Goal: Information Seeking & Learning: Learn about a topic

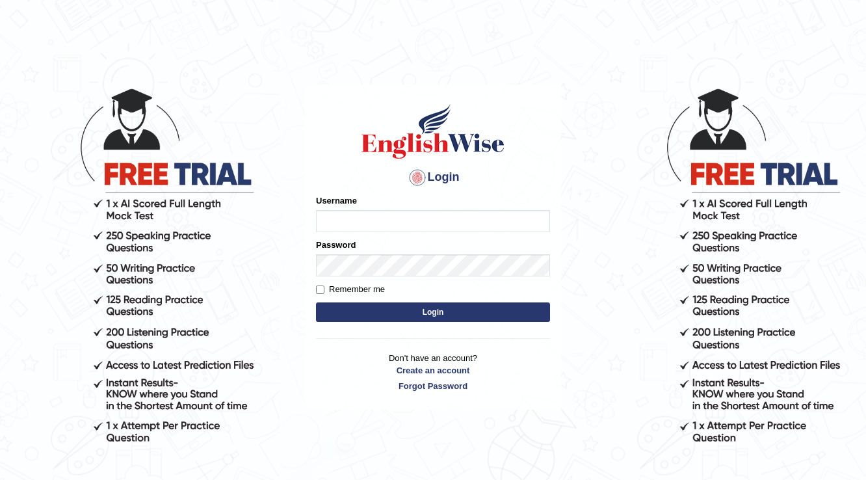
click at [386, 213] on input "Username" at bounding box center [433, 221] width 234 height 22
type input "Badmaarag"
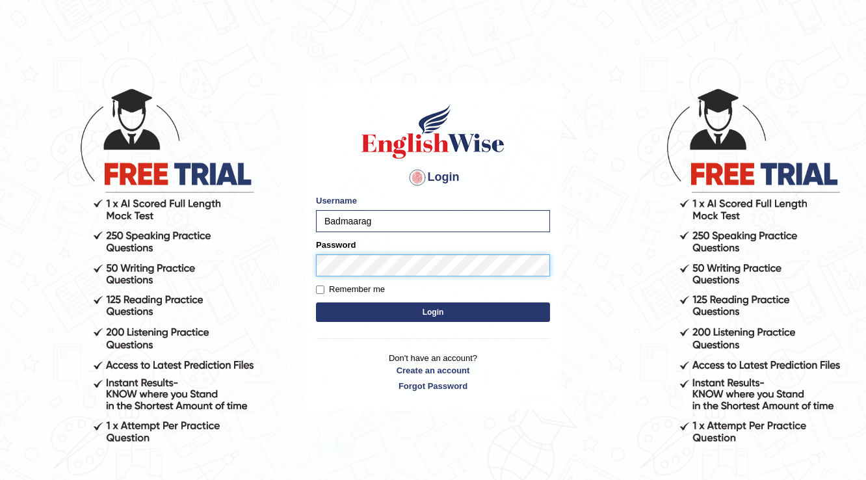
click at [316, 302] on button "Login" at bounding box center [433, 312] width 234 height 20
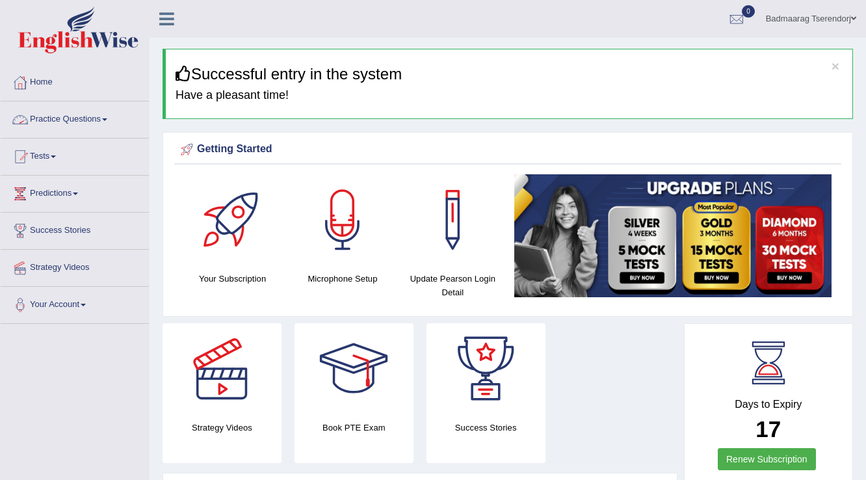
click at [88, 110] on link "Practice Questions" at bounding box center [75, 117] width 148 height 33
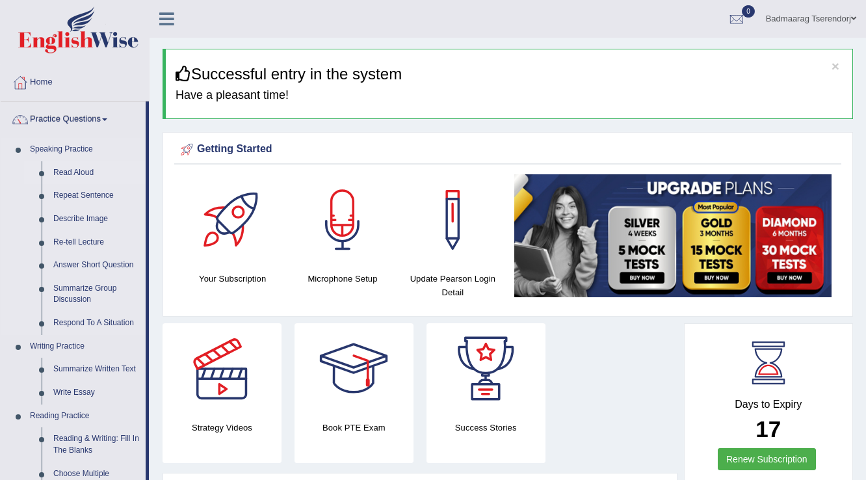
click at [75, 173] on link "Read Aloud" at bounding box center [96, 172] width 98 height 23
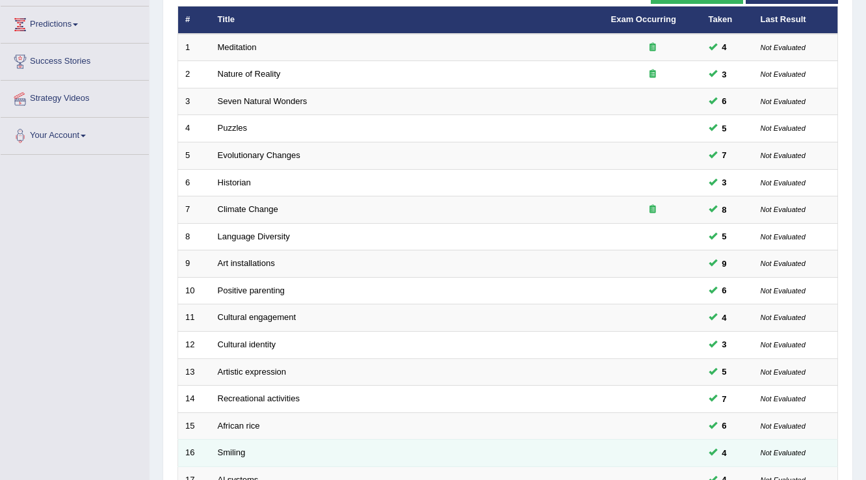
scroll to position [377, 0]
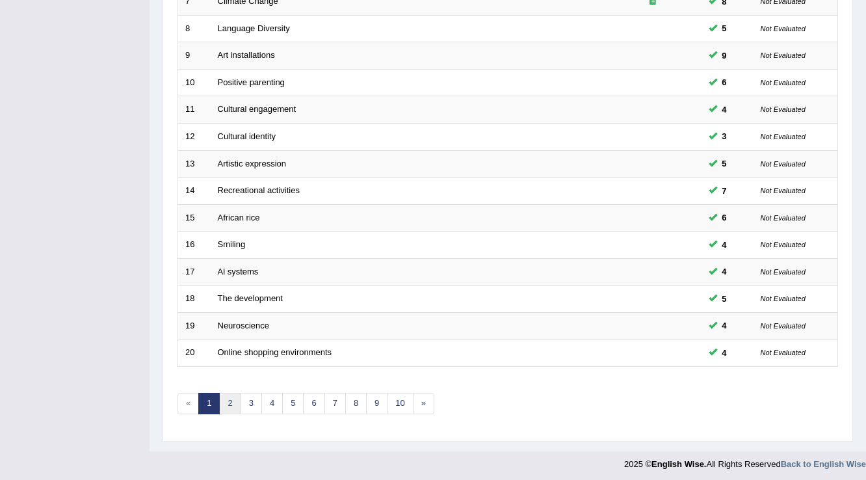
click at [232, 393] on link "2" at bounding box center [229, 403] width 21 height 21
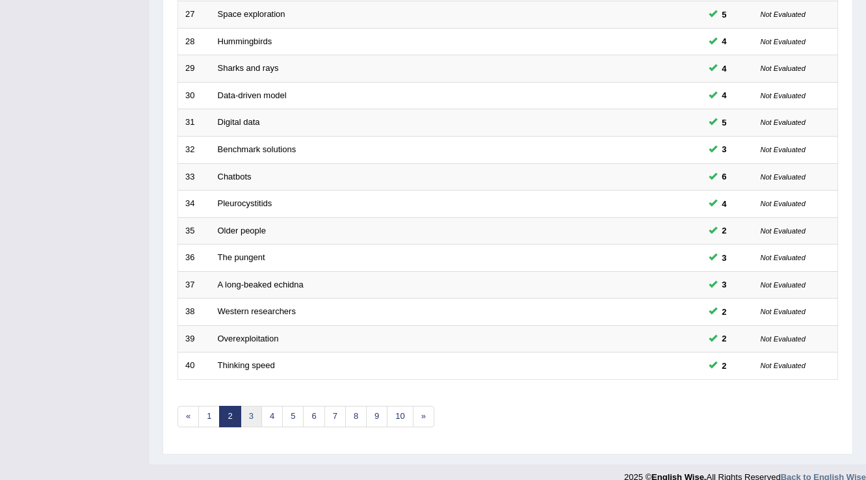
click at [247, 416] on link "3" at bounding box center [251, 416] width 21 height 21
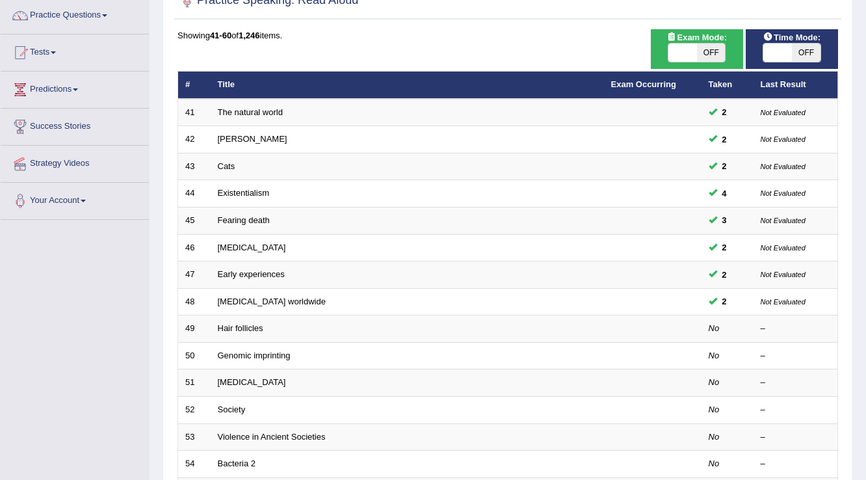
scroll to position [104, 0]
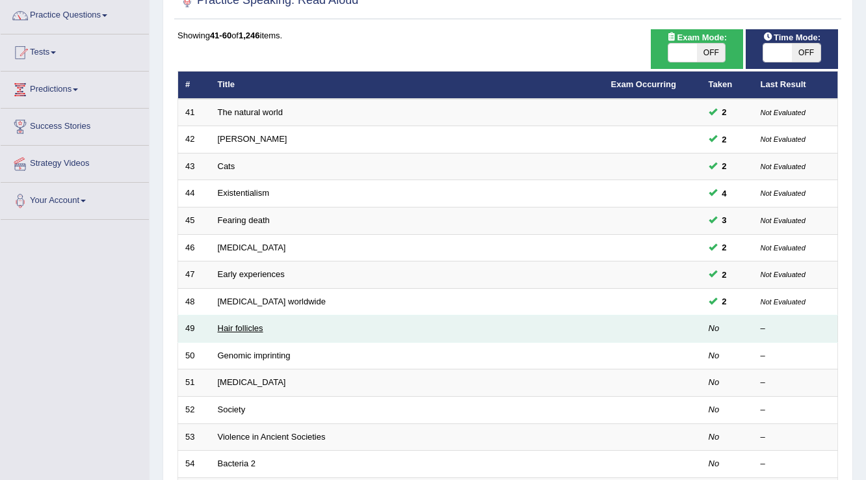
click at [232, 323] on link "Hair follicles" at bounding box center [241, 328] width 46 height 10
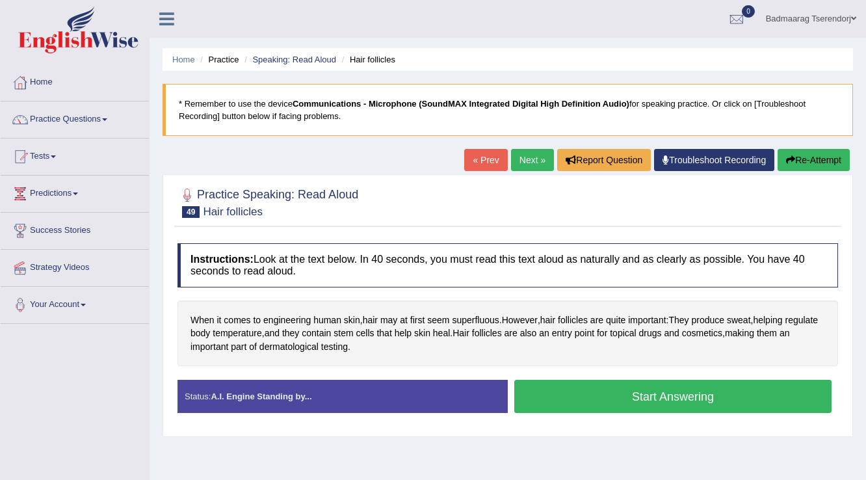
click at [588, 394] on button "Start Answering" at bounding box center [672, 396] width 317 height 33
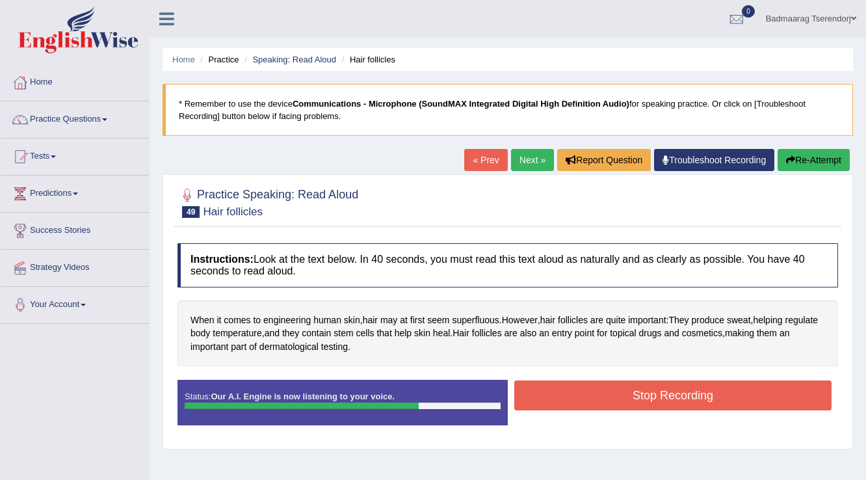
click at [599, 388] on button "Stop Recording" at bounding box center [672, 395] width 317 height 30
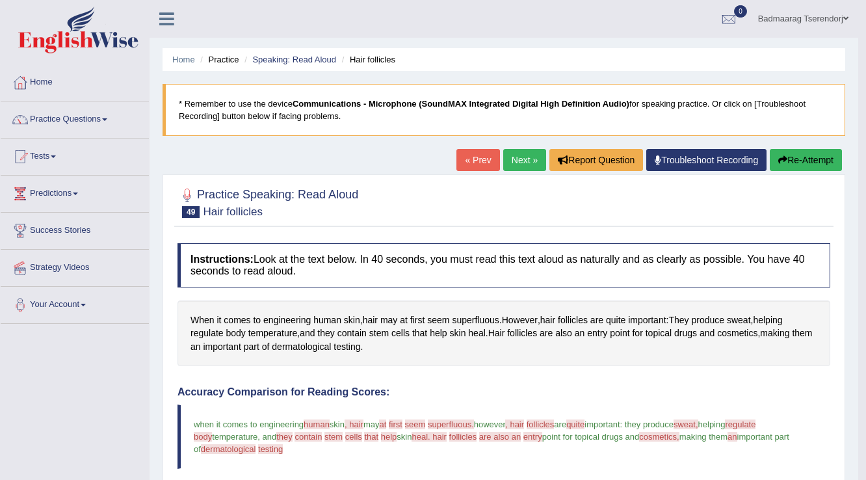
click at [810, 153] on button "Re-Attempt" at bounding box center [806, 160] width 72 height 22
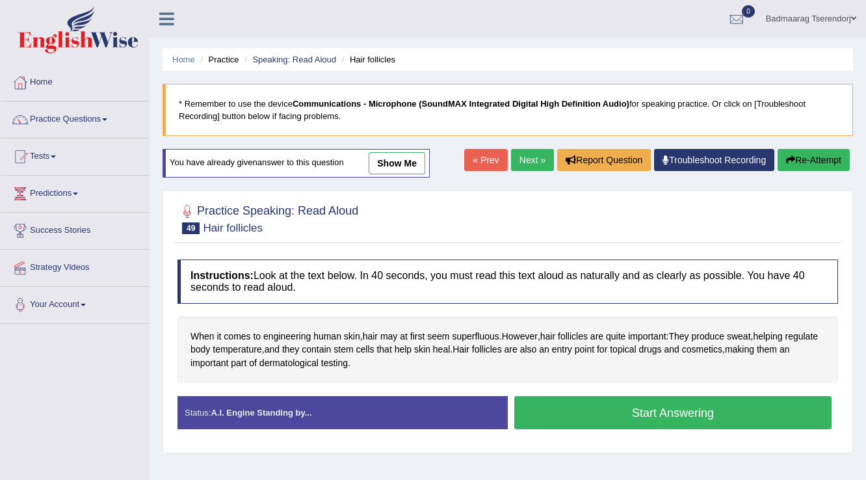
click at [609, 409] on button "Start Answering" at bounding box center [672, 412] width 317 height 33
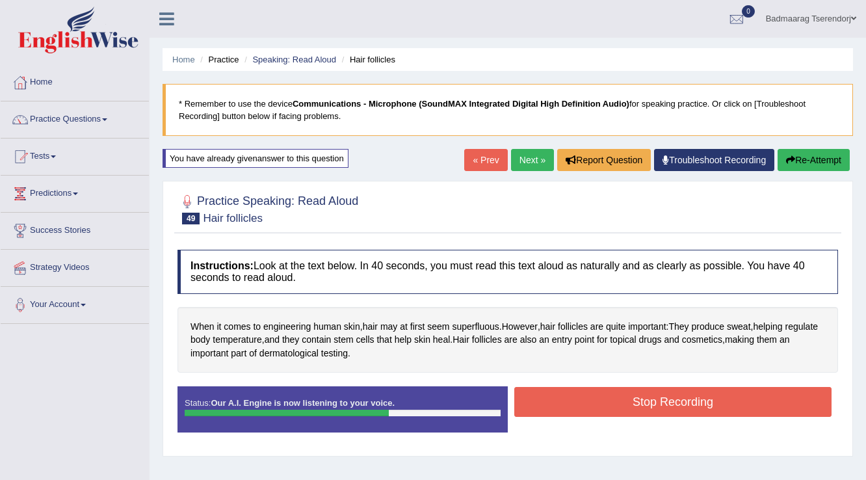
click at [581, 402] on button "Stop Recording" at bounding box center [672, 402] width 317 height 30
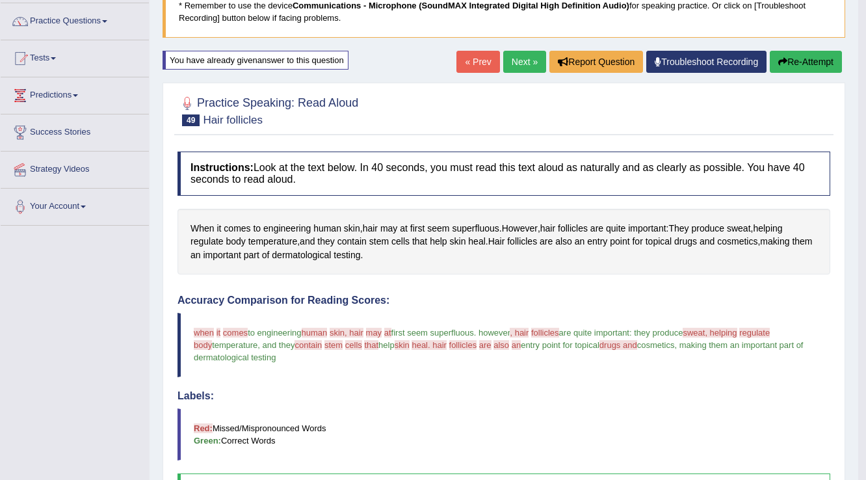
scroll to position [52, 0]
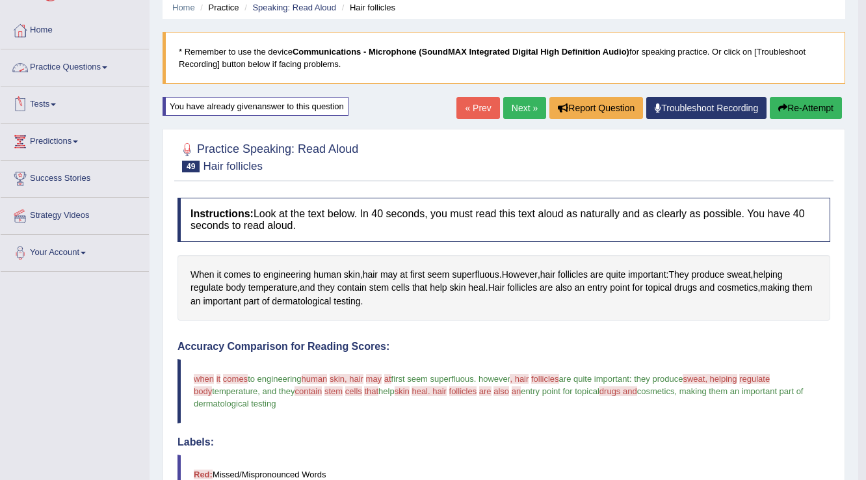
click at [81, 60] on link "Practice Questions" at bounding box center [75, 65] width 148 height 33
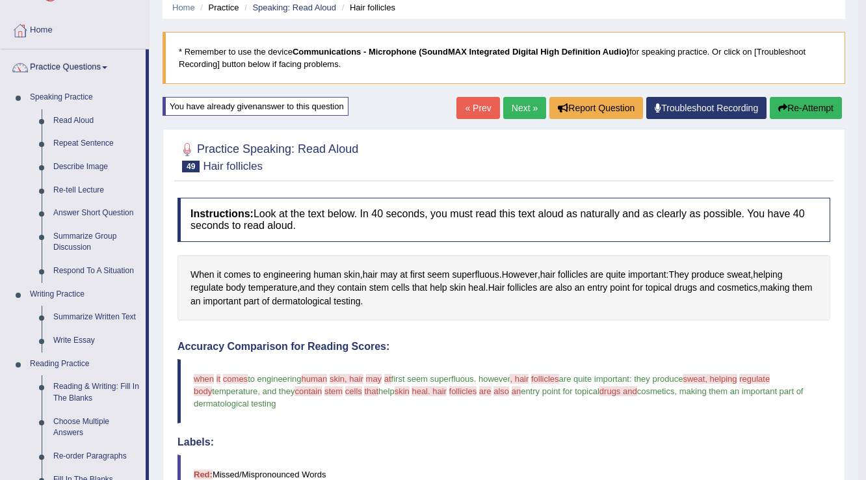
click at [73, 120] on link "Read Aloud" at bounding box center [96, 120] width 98 height 23
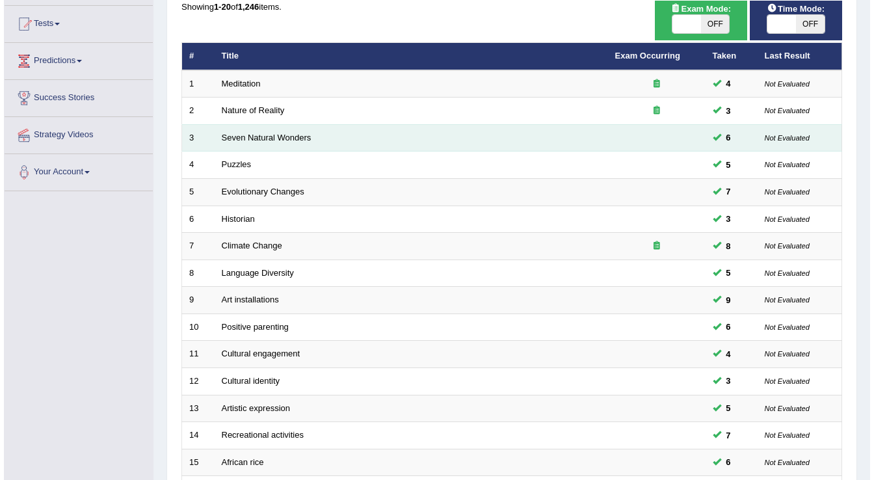
scroll to position [65, 0]
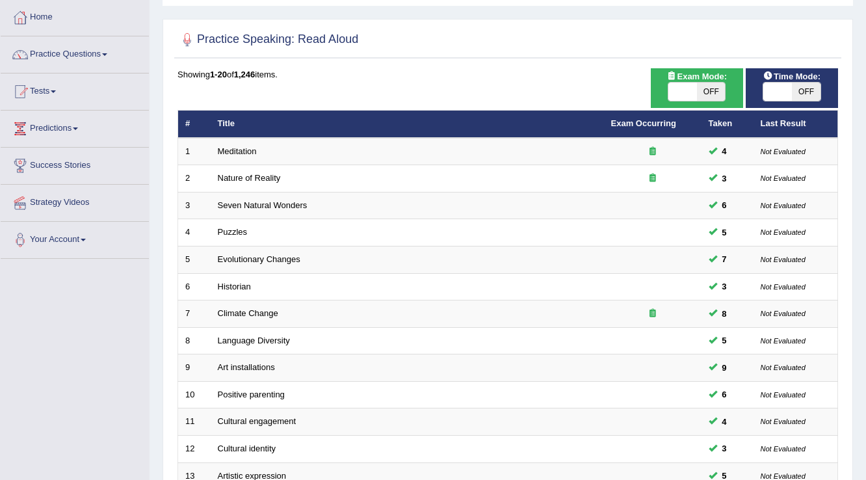
click at [672, 96] on span at bounding box center [683, 92] width 29 height 18
checkbox input "true"
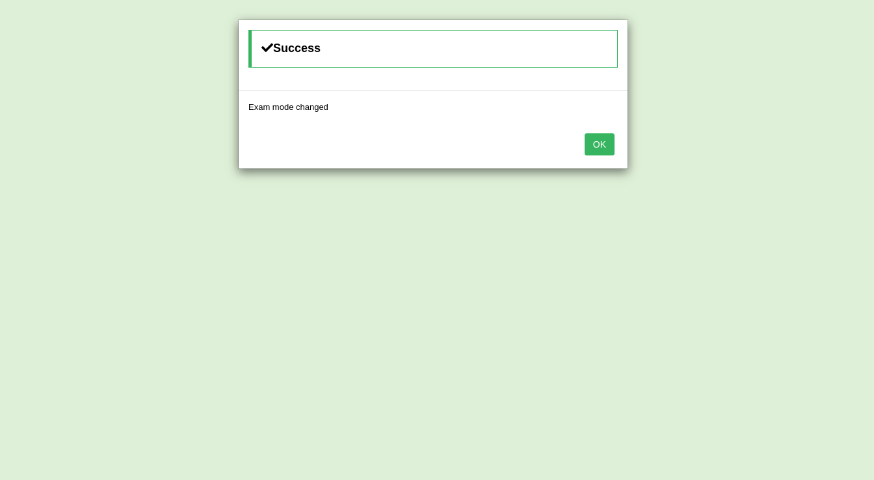
click at [609, 141] on button "OK" at bounding box center [600, 144] width 30 height 22
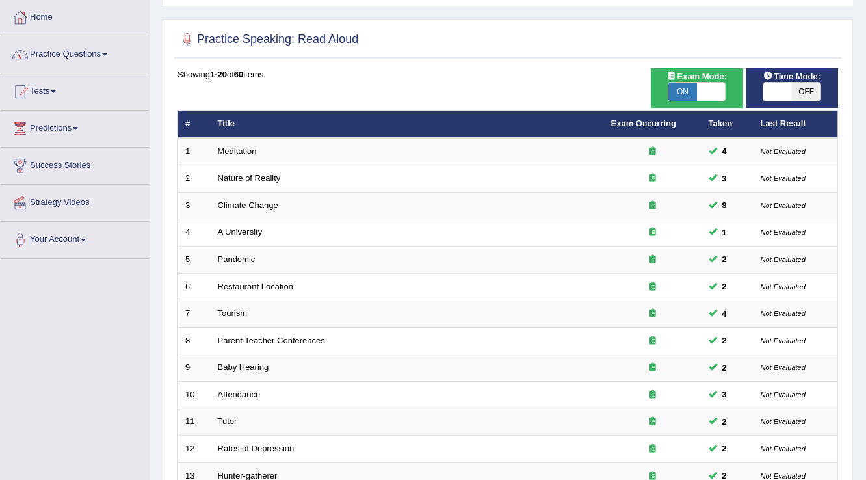
scroll to position [65, 0]
click at [764, 92] on span at bounding box center [778, 92] width 29 height 18
checkbox input "true"
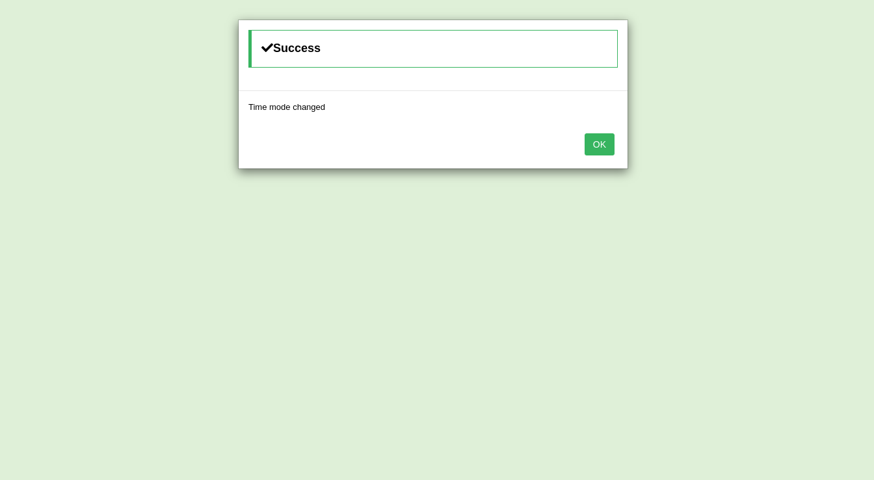
click at [604, 140] on button "OK" at bounding box center [600, 144] width 30 height 22
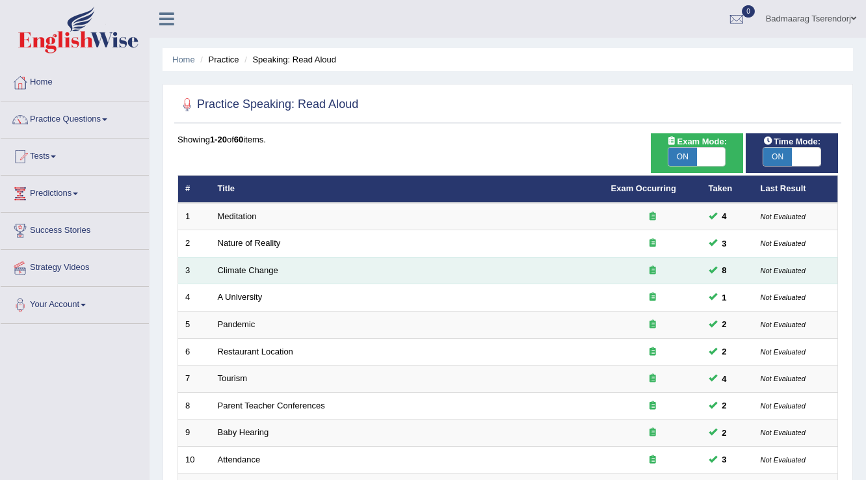
scroll to position [0, 0]
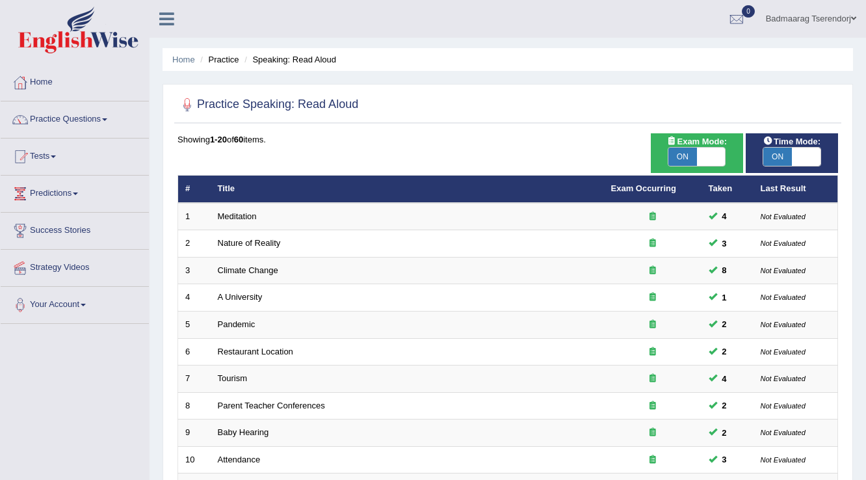
click at [217, 60] on li "Practice" at bounding box center [218, 59] width 42 height 12
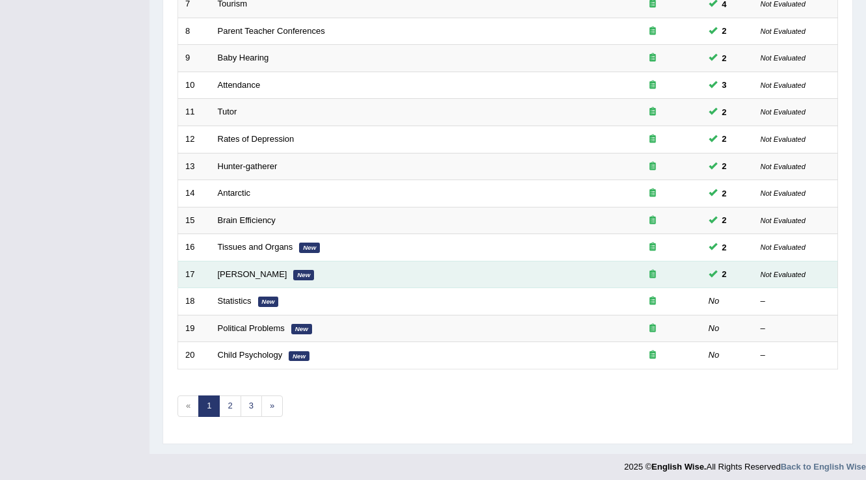
scroll to position [377, 0]
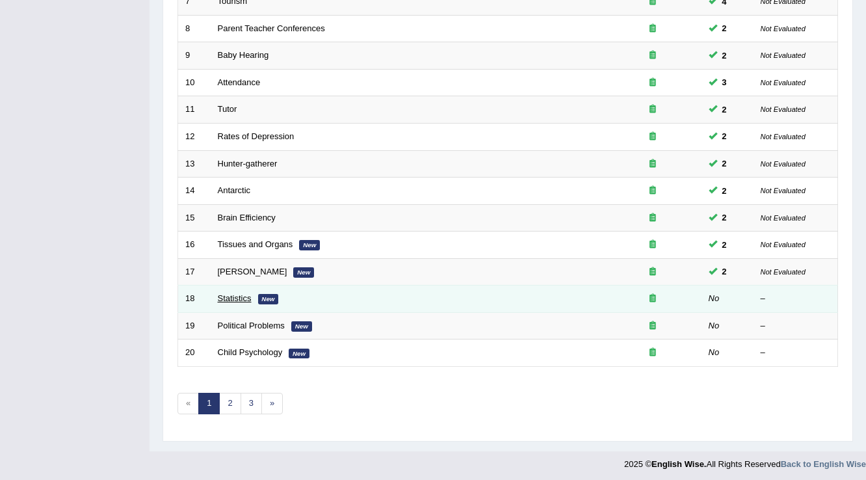
click at [241, 295] on link "Statistics" at bounding box center [235, 298] width 34 height 10
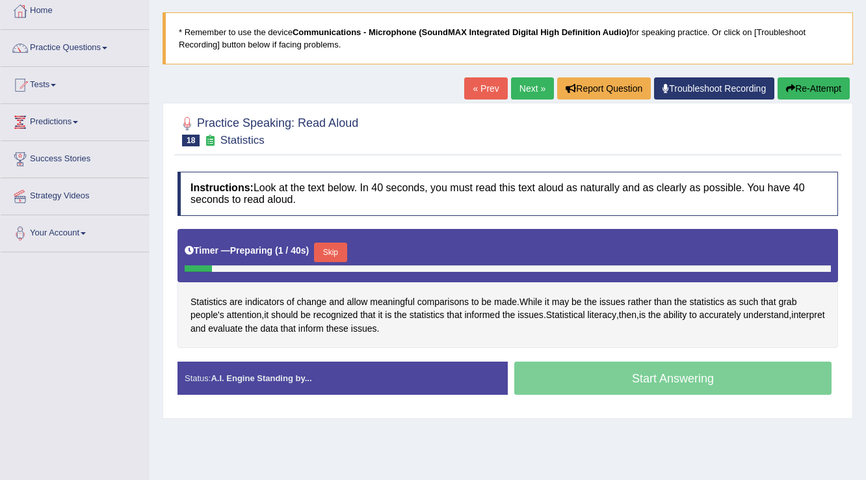
scroll to position [104, 0]
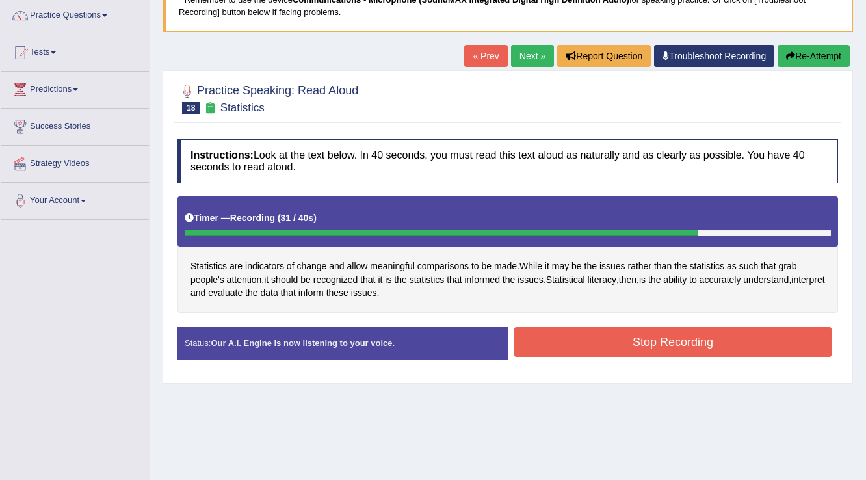
click at [608, 350] on button "Stop Recording" at bounding box center [672, 342] width 317 height 30
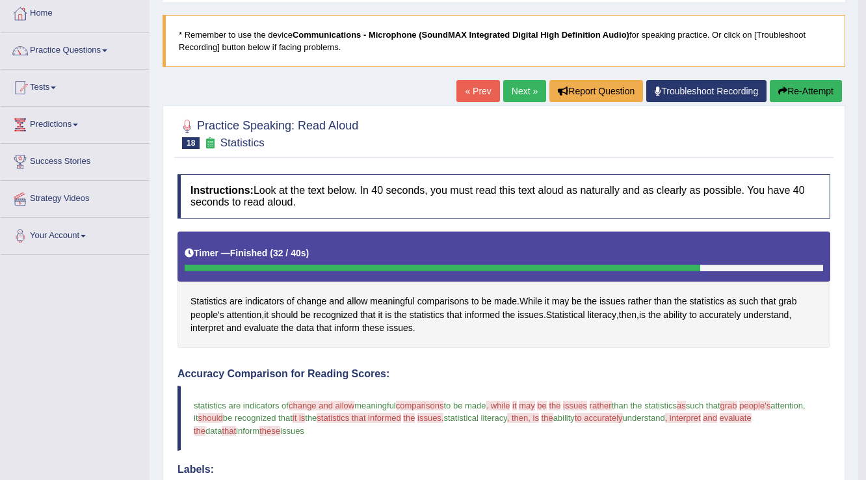
scroll to position [0, 0]
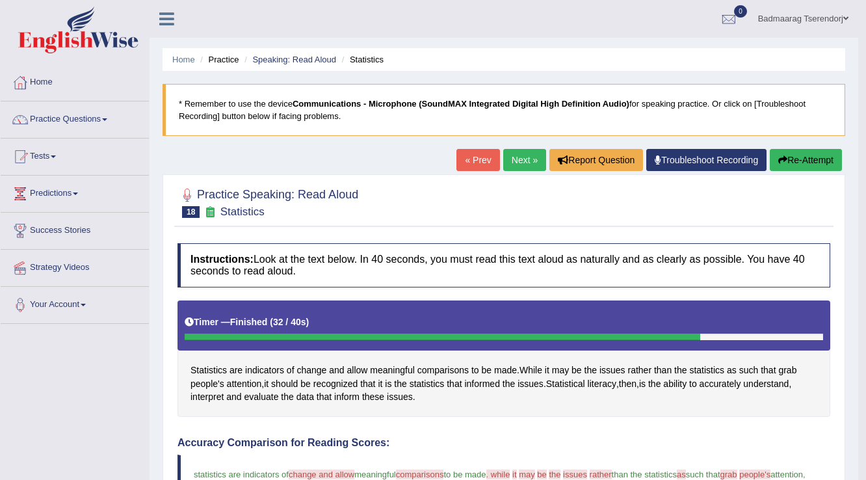
click at [798, 159] on button "Re-Attempt" at bounding box center [806, 160] width 72 height 22
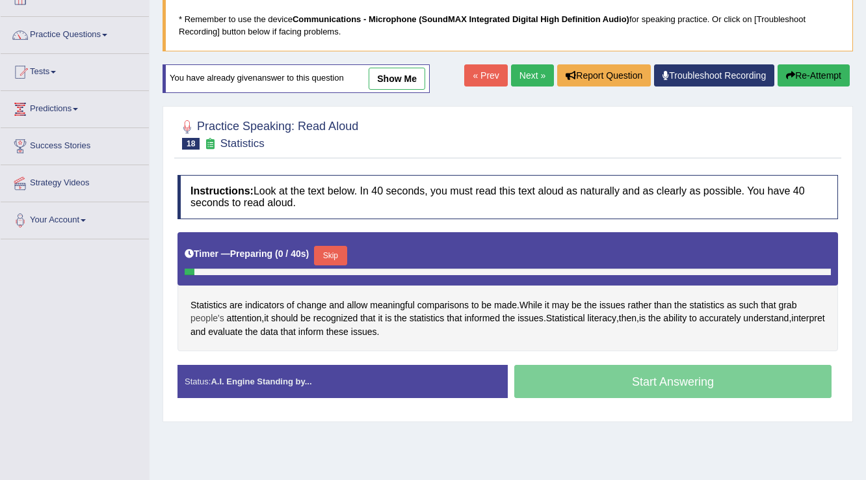
scroll to position [104, 0]
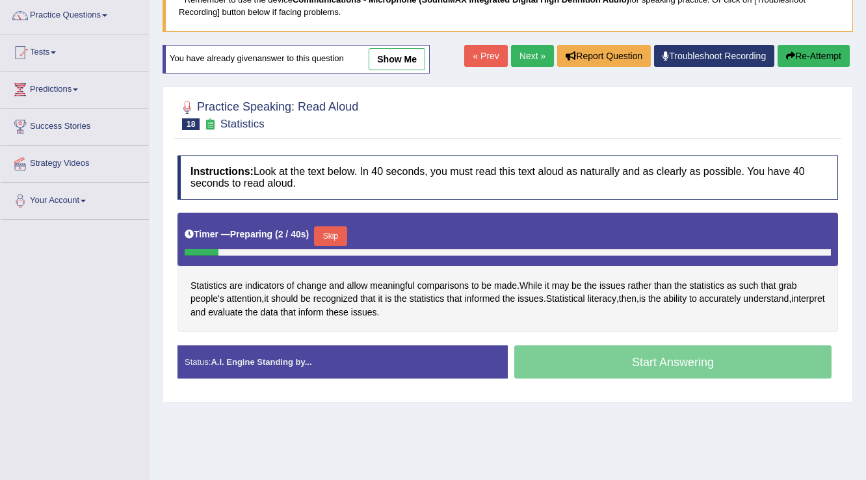
click at [343, 230] on button "Skip" at bounding box center [330, 236] width 33 height 20
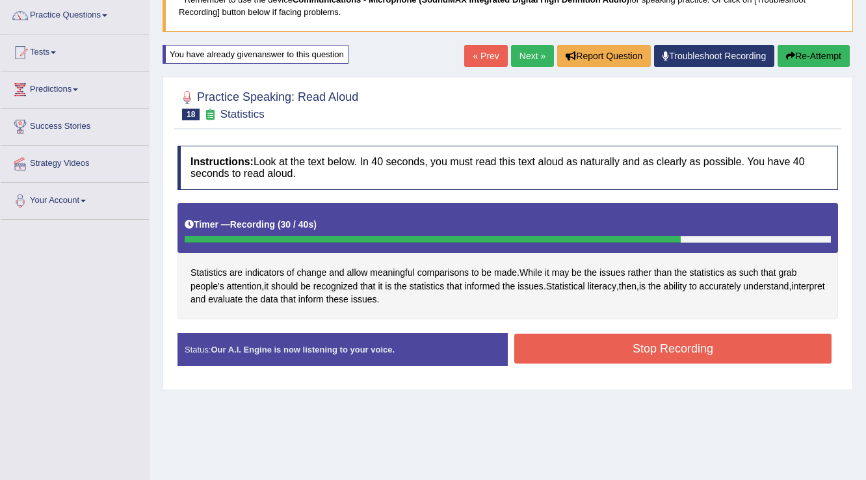
click at [559, 343] on button "Stop Recording" at bounding box center [672, 349] width 317 height 30
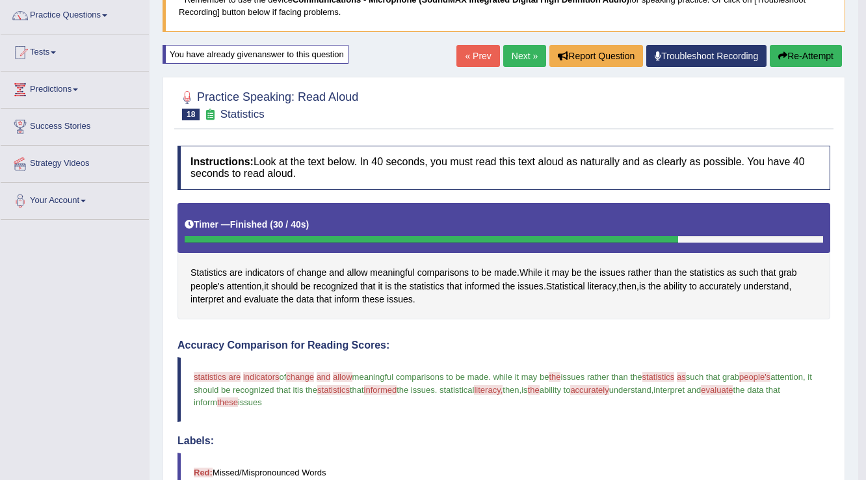
click at [520, 55] on link "Next »" at bounding box center [524, 56] width 43 height 22
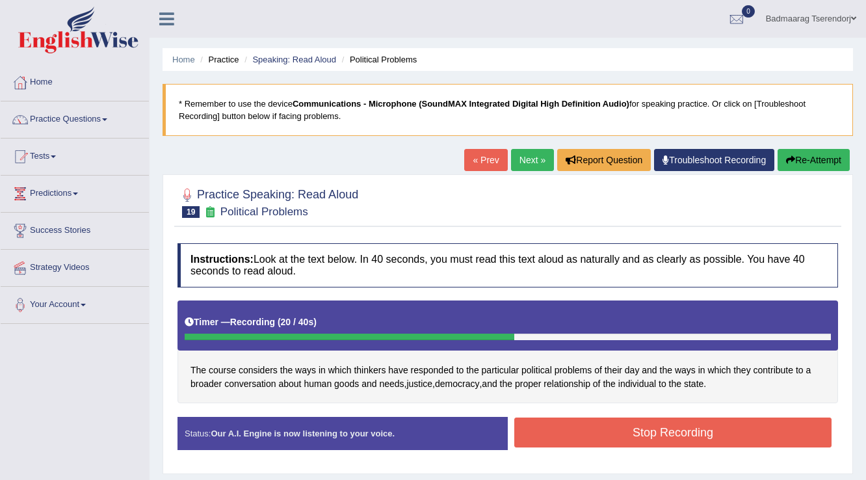
click at [598, 429] on button "Stop Recording" at bounding box center [672, 433] width 317 height 30
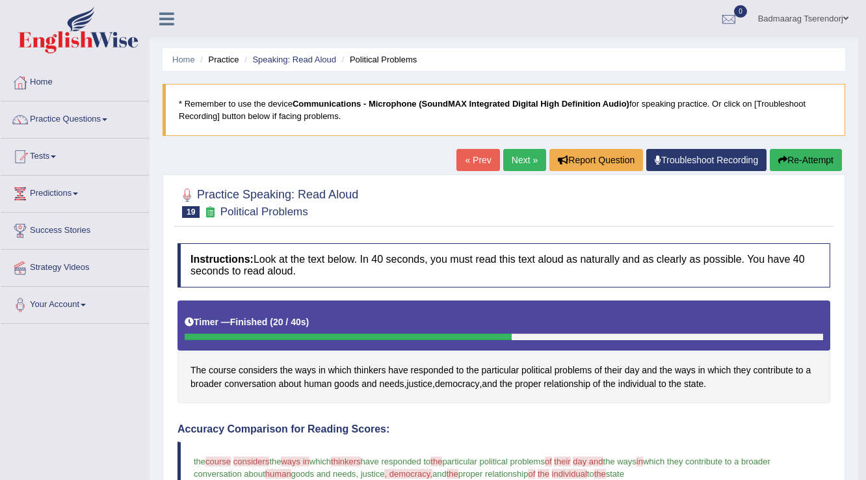
click at [825, 159] on button "Re-Attempt" at bounding box center [806, 160] width 72 height 22
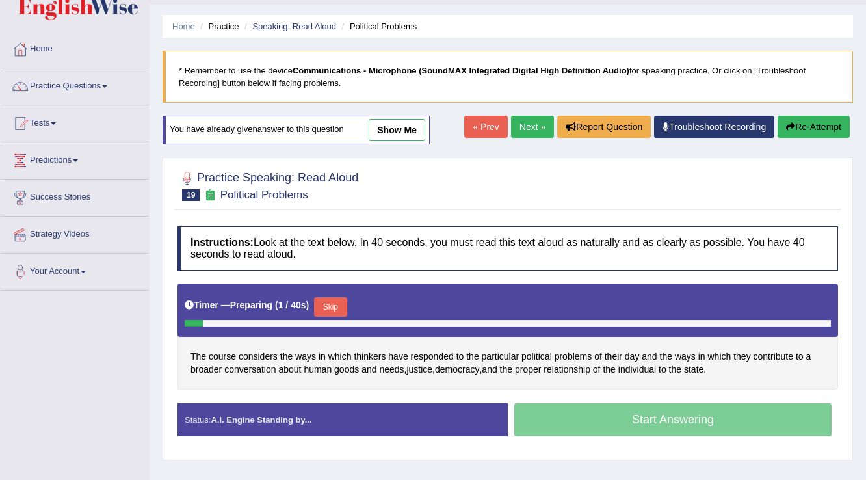
scroll to position [52, 0]
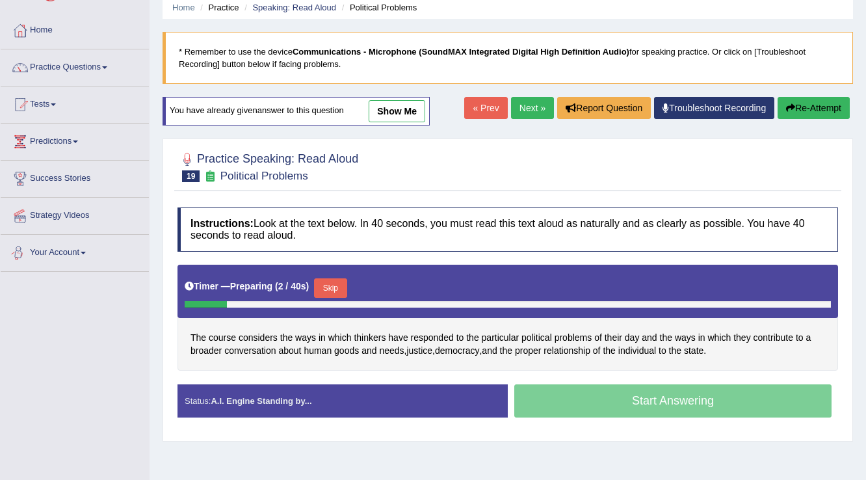
click at [343, 284] on button "Skip" at bounding box center [330, 288] width 33 height 20
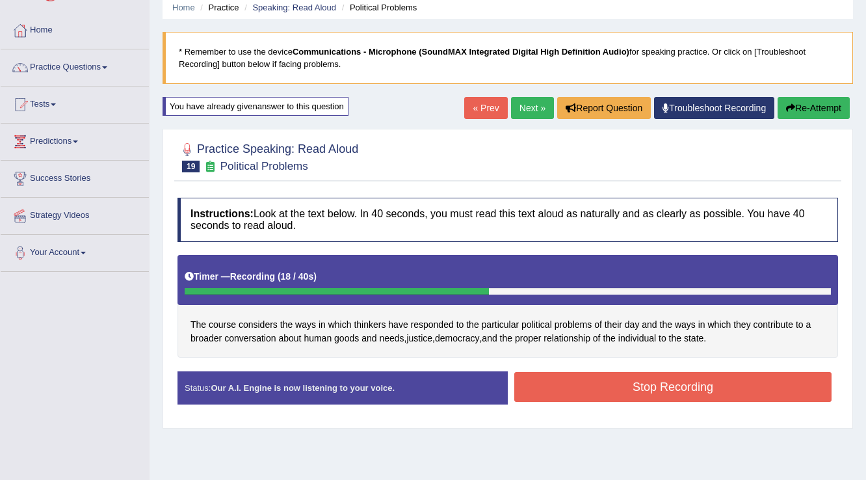
click at [575, 388] on button "Stop Recording" at bounding box center [672, 387] width 317 height 30
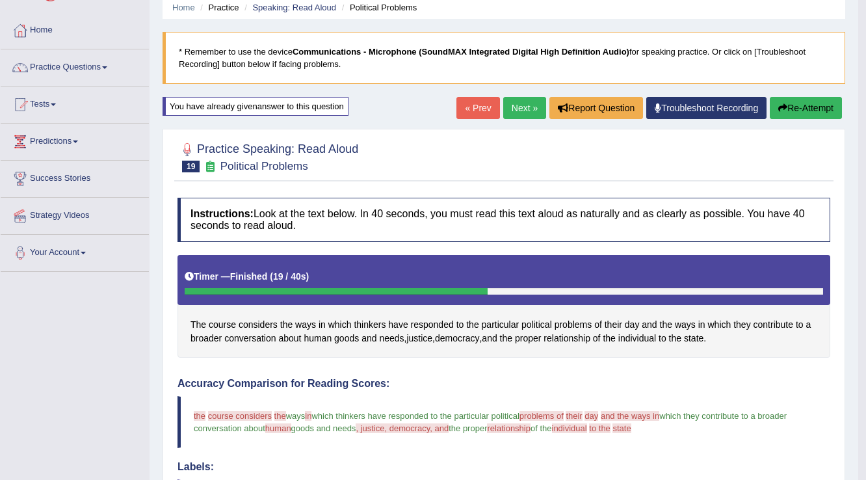
click at [525, 101] on link "Next »" at bounding box center [524, 108] width 43 height 22
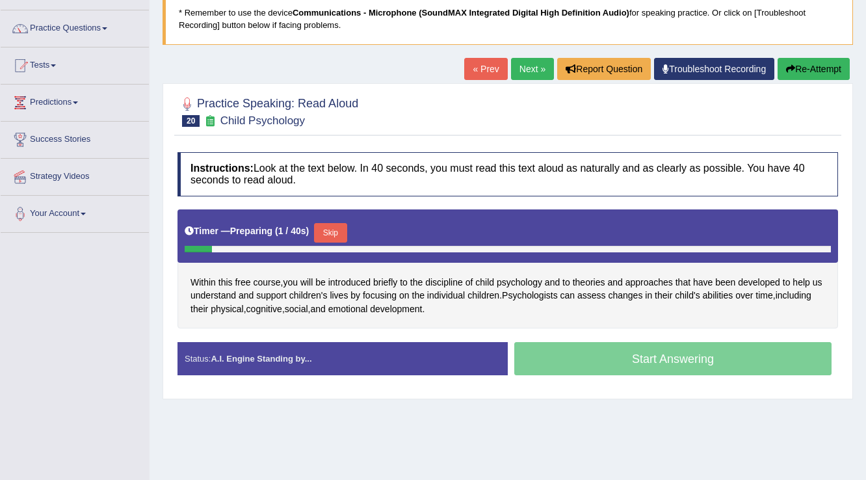
scroll to position [104, 0]
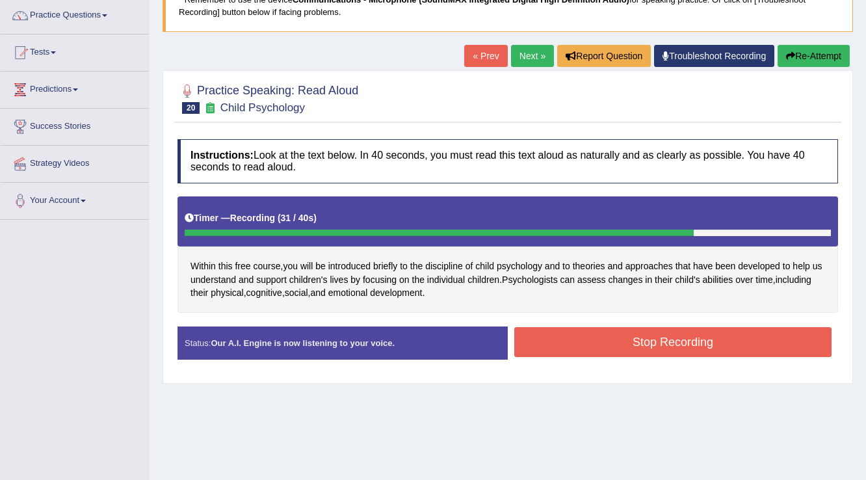
click at [580, 334] on button "Stop Recording" at bounding box center [672, 342] width 317 height 30
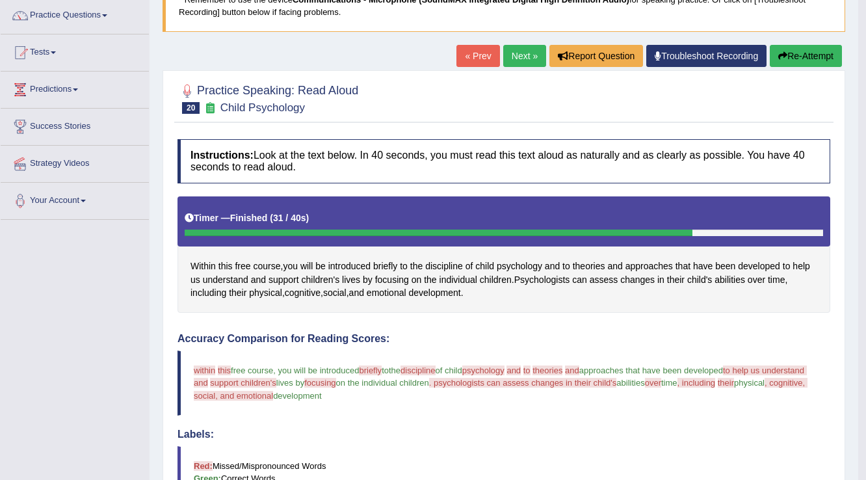
click at [817, 52] on button "Re-Attempt" at bounding box center [806, 56] width 72 height 22
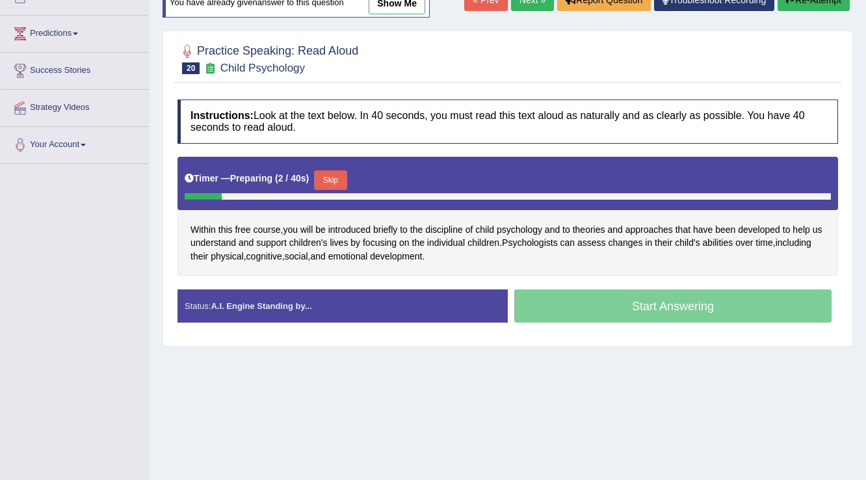
scroll to position [108, 0]
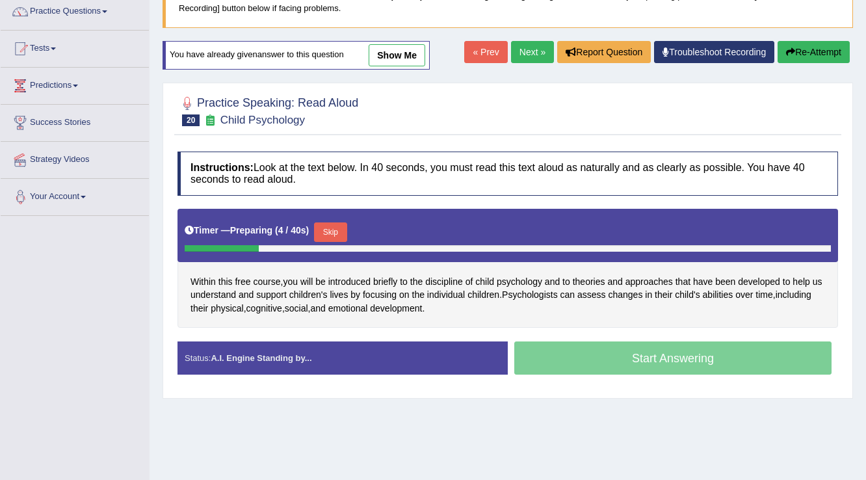
click at [341, 224] on button "Skip" at bounding box center [330, 232] width 33 height 20
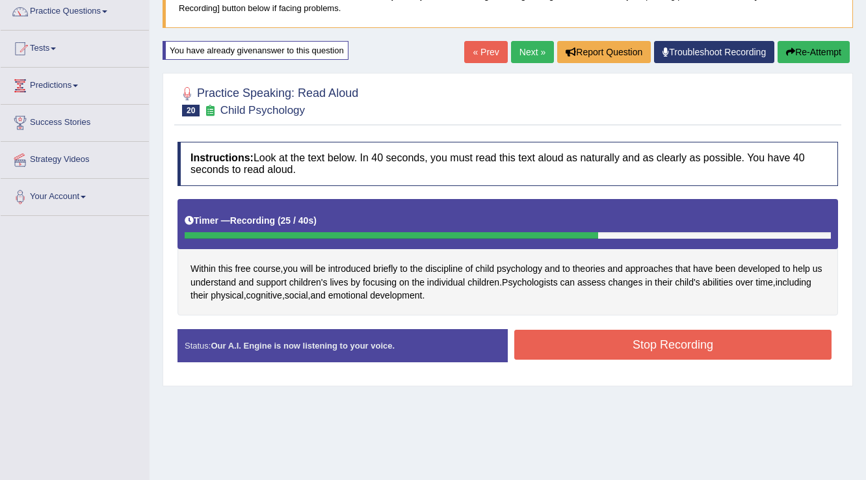
click at [596, 341] on button "Stop Recording" at bounding box center [672, 345] width 317 height 30
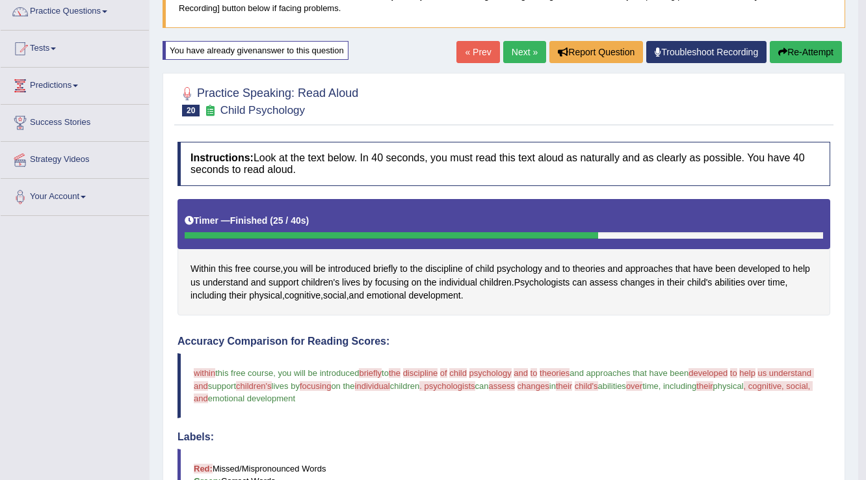
click at [530, 46] on link "Next »" at bounding box center [524, 52] width 43 height 22
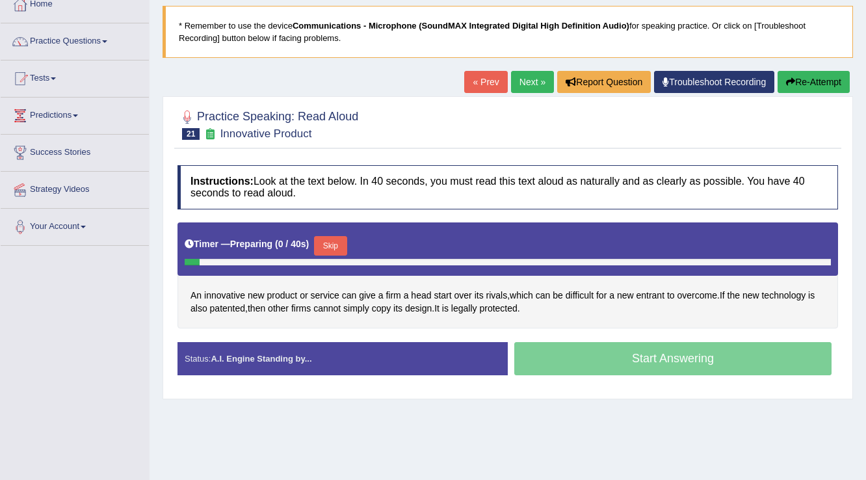
scroll to position [104, 0]
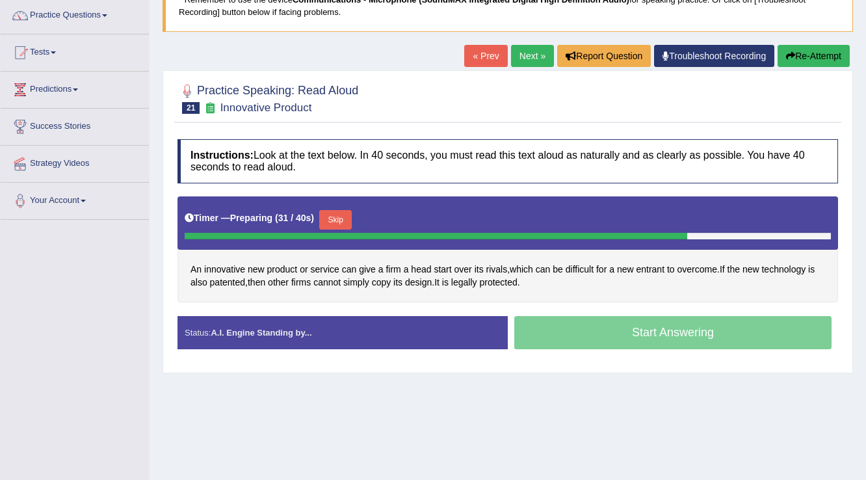
click at [338, 215] on button "Skip" at bounding box center [335, 220] width 33 height 20
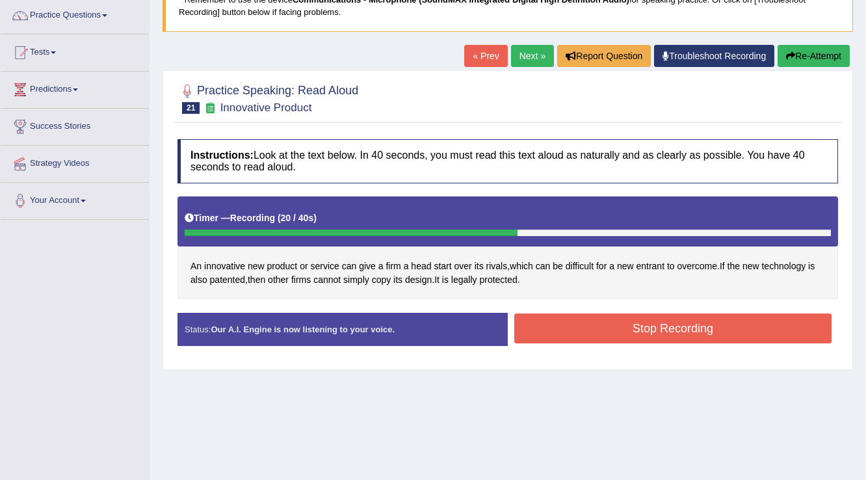
click at [560, 320] on button "Stop Recording" at bounding box center [672, 328] width 317 height 30
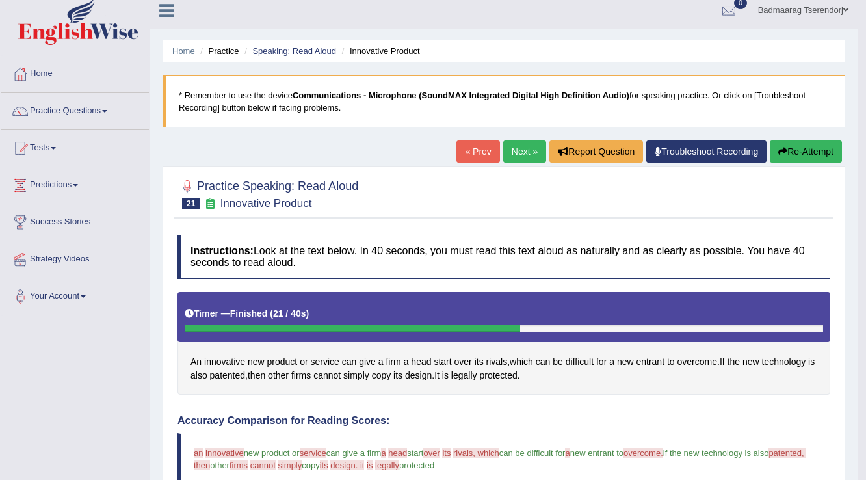
scroll to position [0, 0]
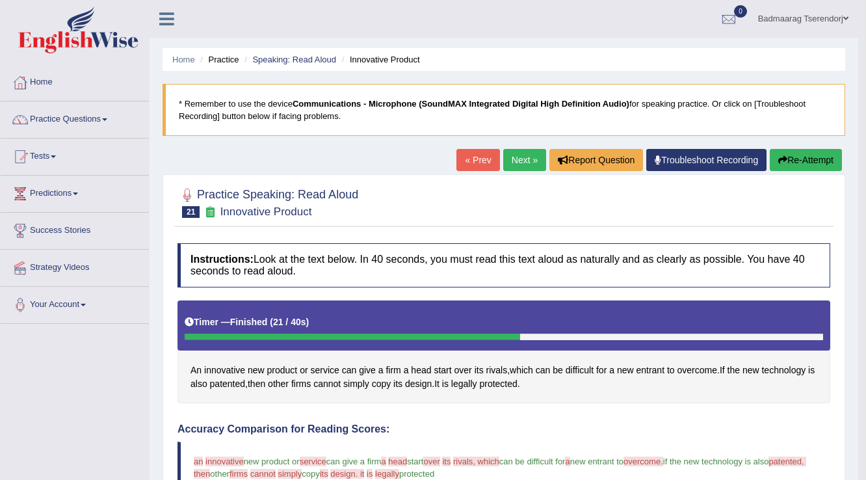
click at [799, 157] on button "Re-Attempt" at bounding box center [806, 160] width 72 height 22
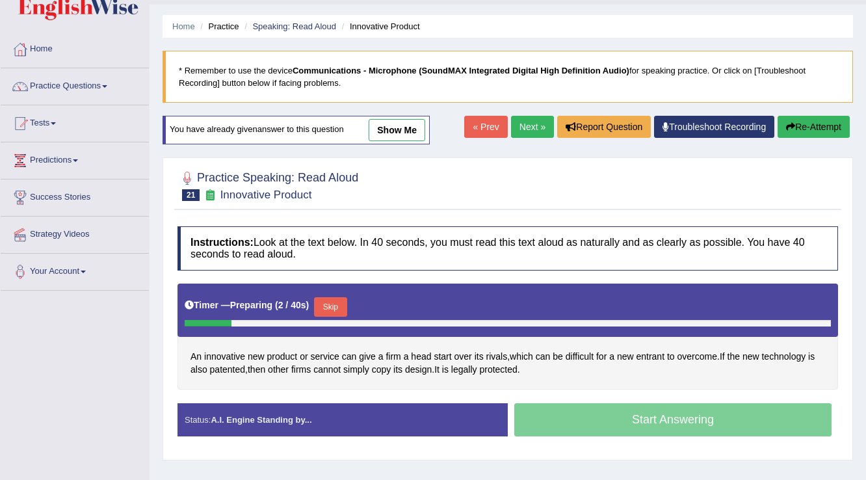
scroll to position [52, 0]
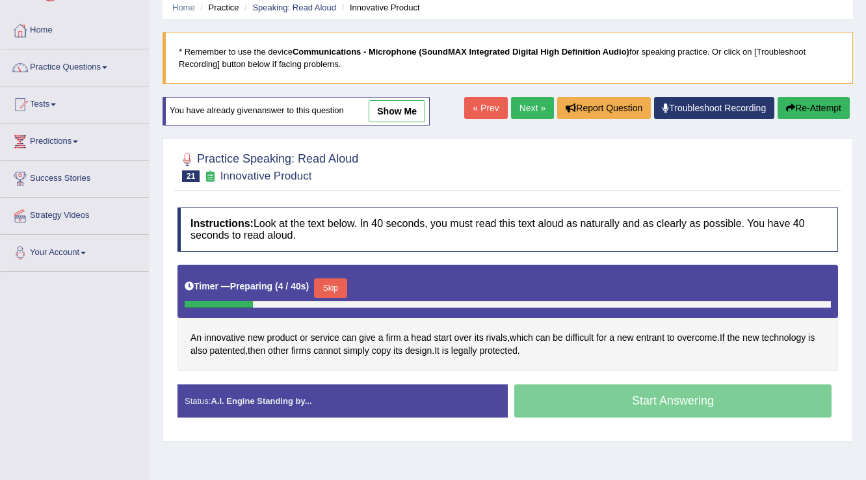
click at [343, 278] on button "Skip" at bounding box center [330, 288] width 33 height 20
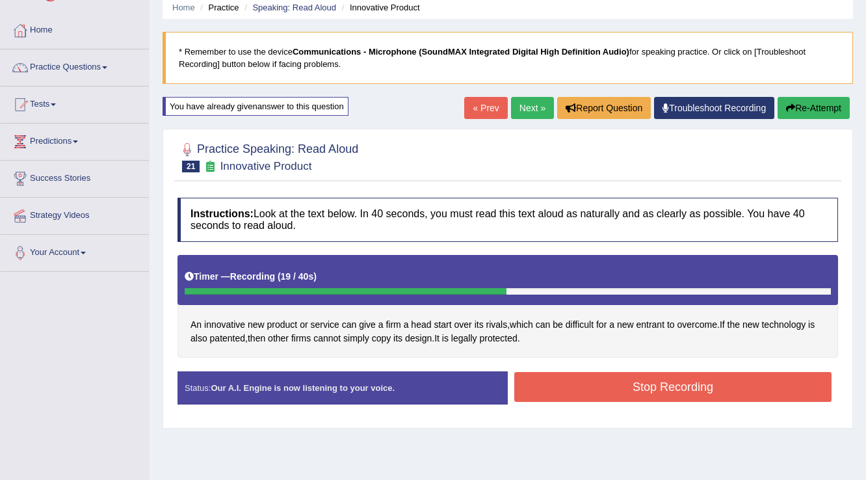
click at [572, 384] on button "Stop Recording" at bounding box center [672, 387] width 317 height 30
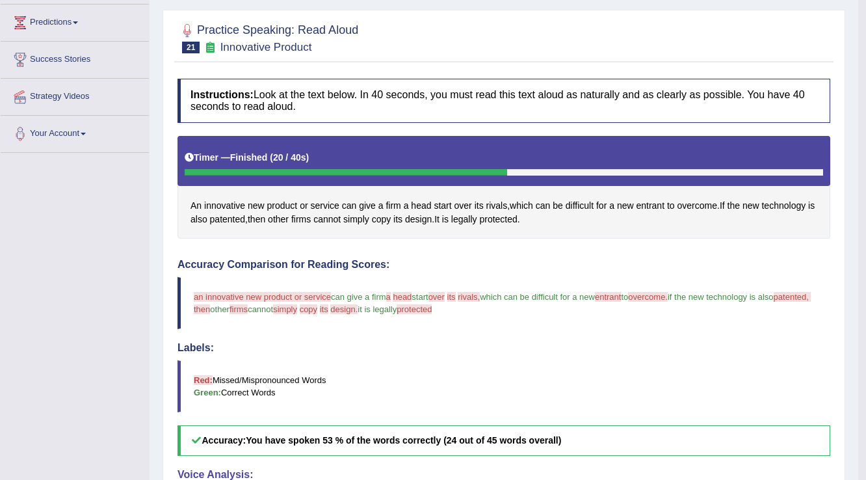
scroll to position [0, 0]
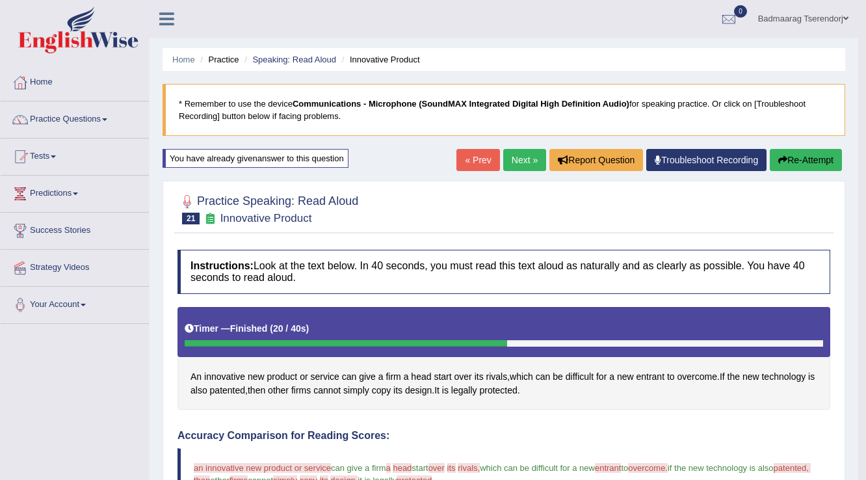
click at [523, 153] on link "Next »" at bounding box center [524, 160] width 43 height 22
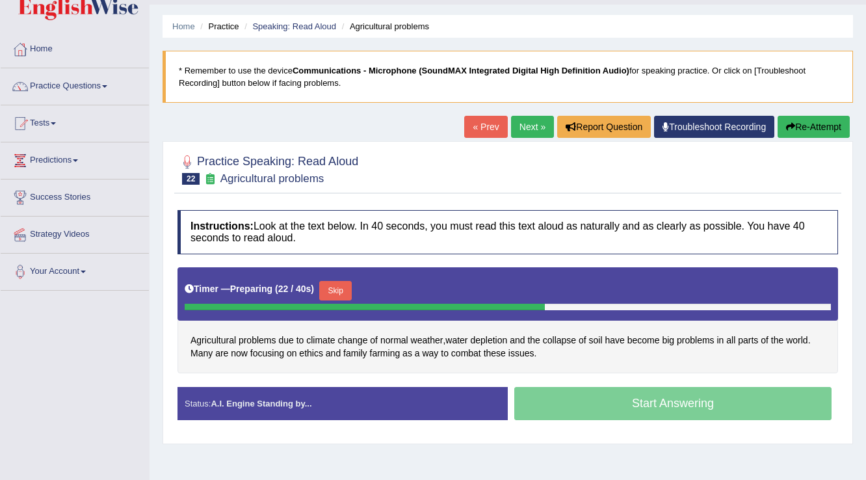
scroll to position [52, 0]
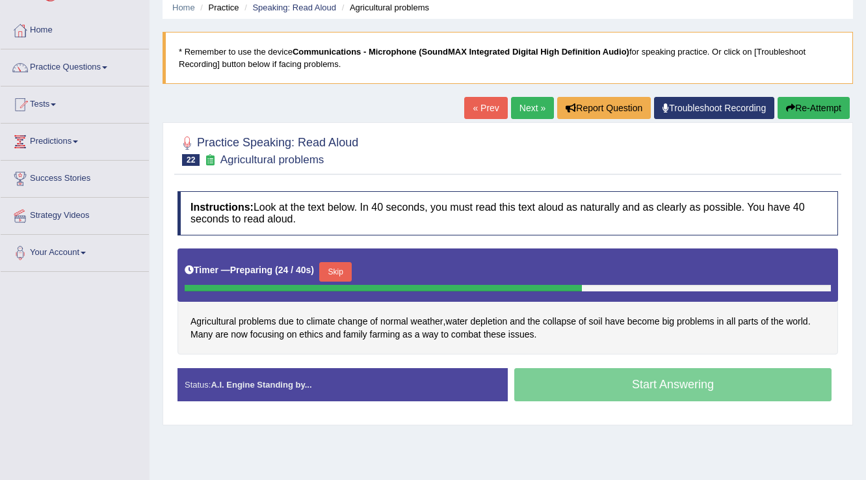
click at [344, 265] on button "Skip" at bounding box center [335, 272] width 33 height 20
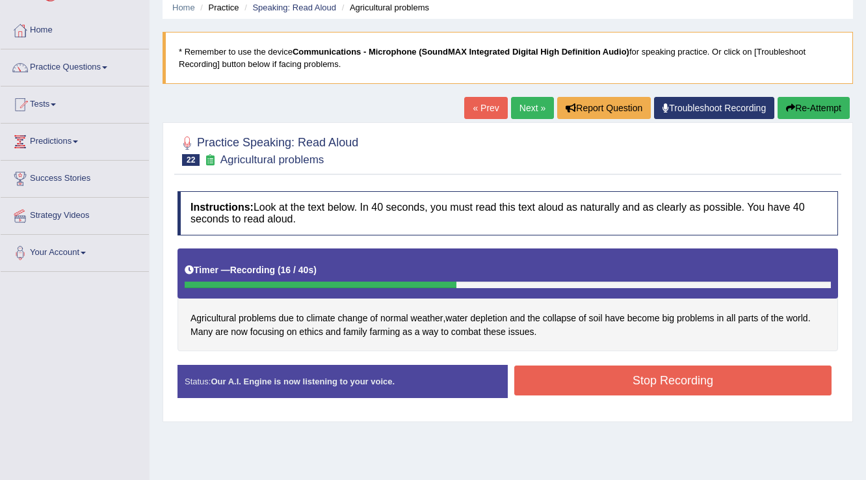
click at [552, 379] on button "Stop Recording" at bounding box center [672, 380] width 317 height 30
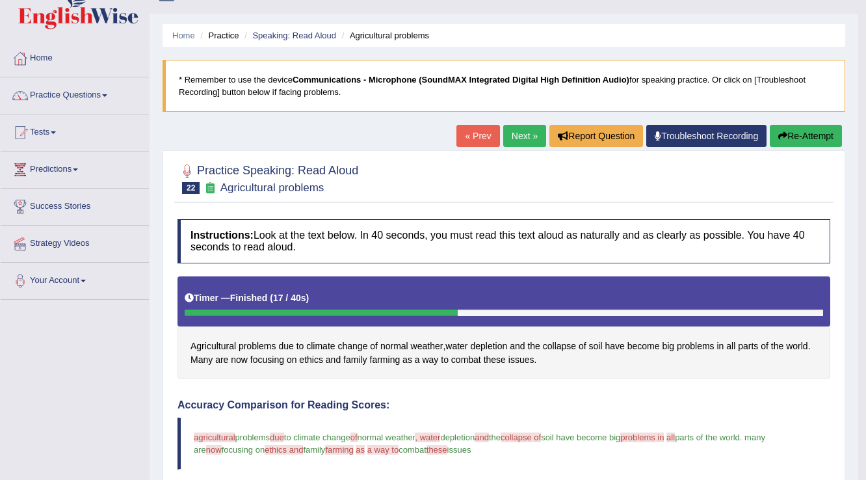
scroll to position [0, 0]
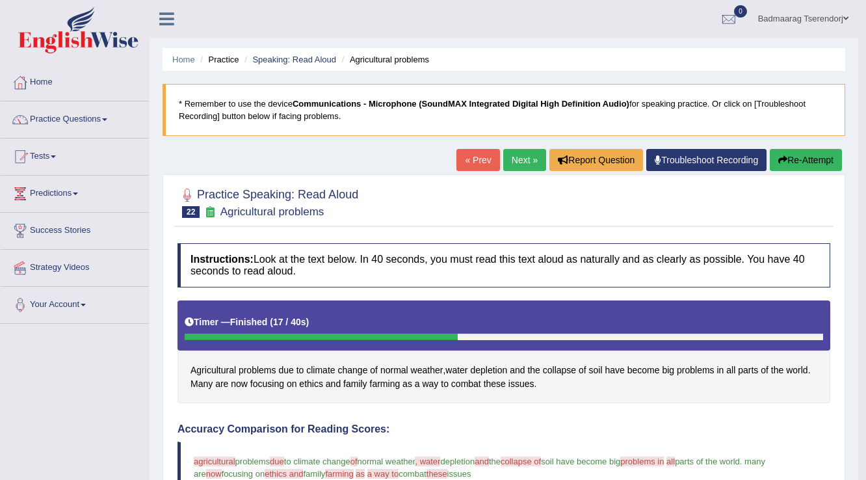
click at [804, 162] on button "Re-Attempt" at bounding box center [806, 160] width 72 height 22
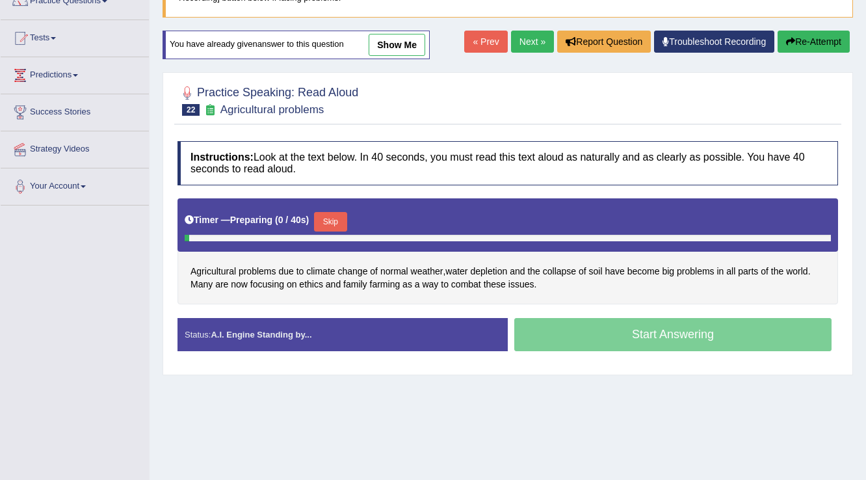
scroll to position [156, 0]
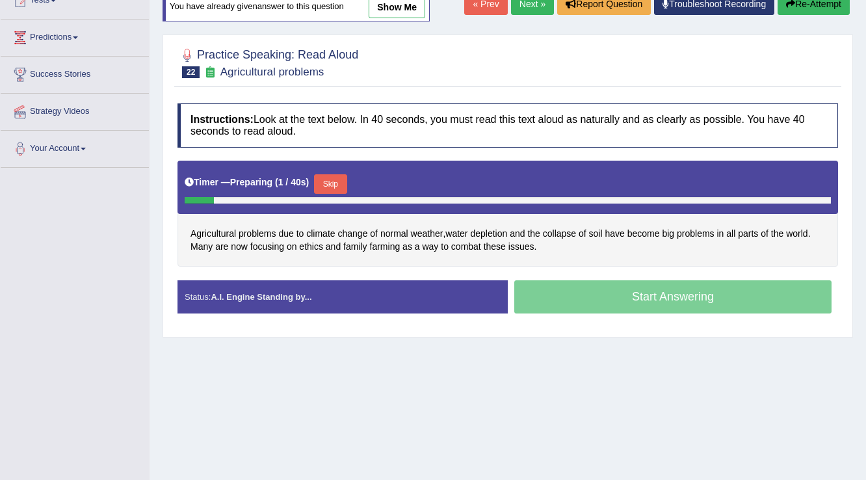
click at [338, 181] on button "Skip" at bounding box center [330, 184] width 33 height 20
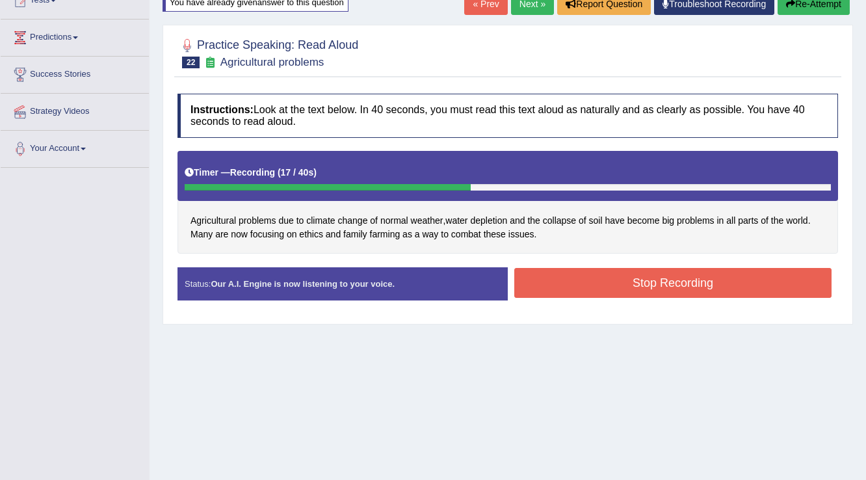
click at [557, 282] on button "Stop Recording" at bounding box center [672, 283] width 317 height 30
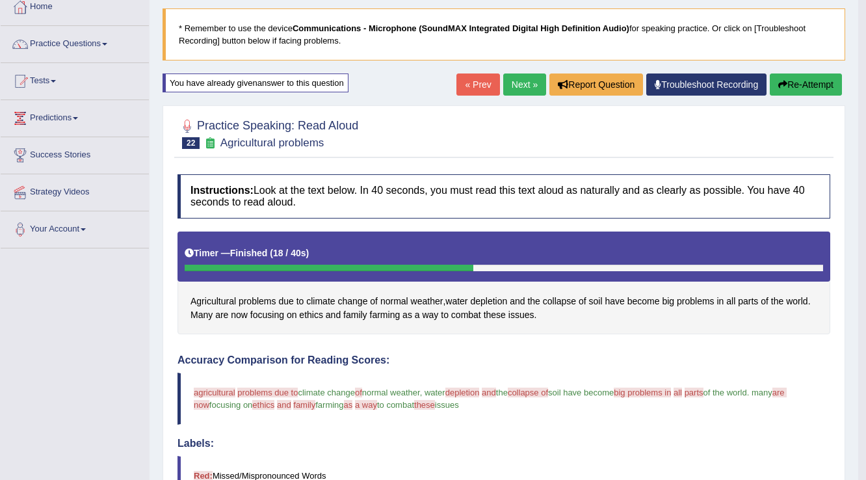
scroll to position [52, 0]
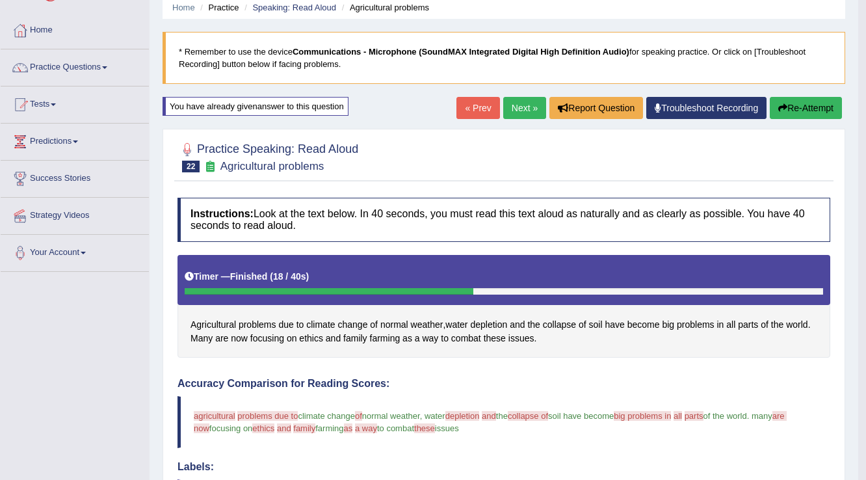
click at [512, 108] on link "Next »" at bounding box center [524, 108] width 43 height 22
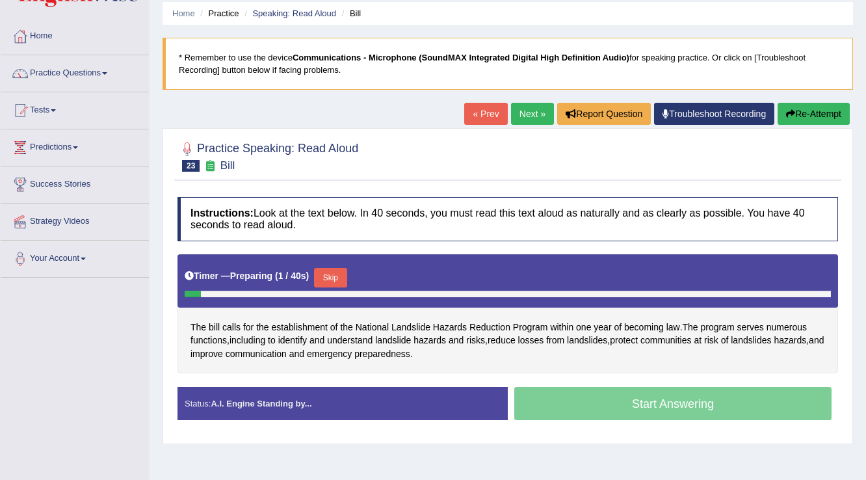
scroll to position [52, 0]
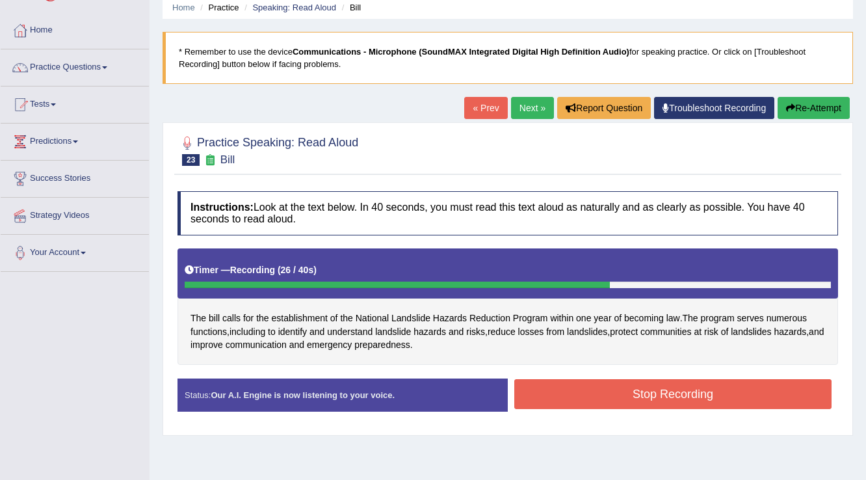
click at [552, 384] on button "Stop Recording" at bounding box center [672, 394] width 317 height 30
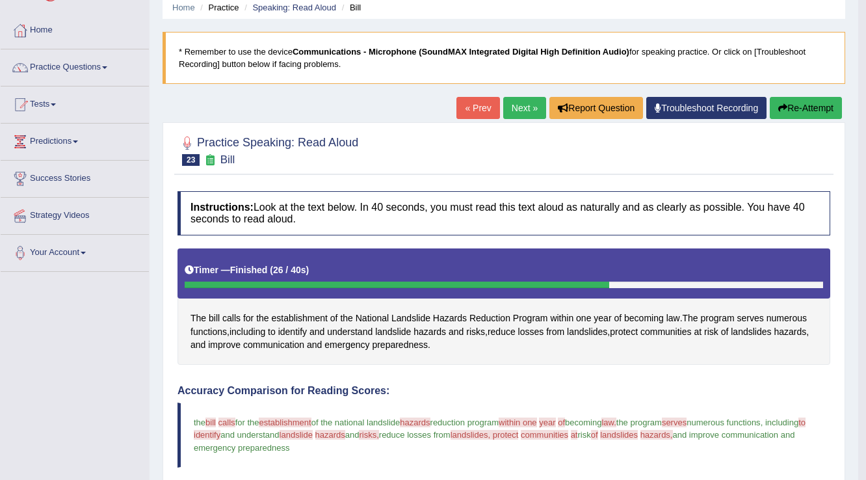
click at [809, 105] on button "Re-Attempt" at bounding box center [806, 108] width 72 height 22
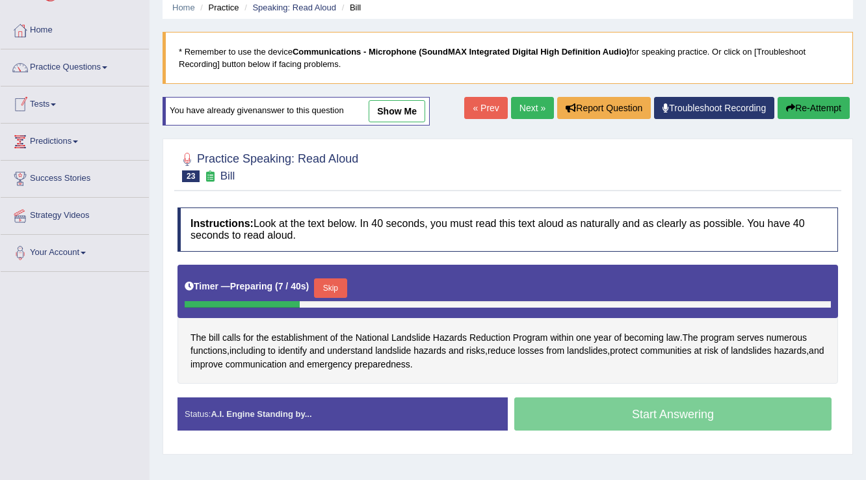
click at [330, 282] on button "Skip" at bounding box center [330, 288] width 33 height 20
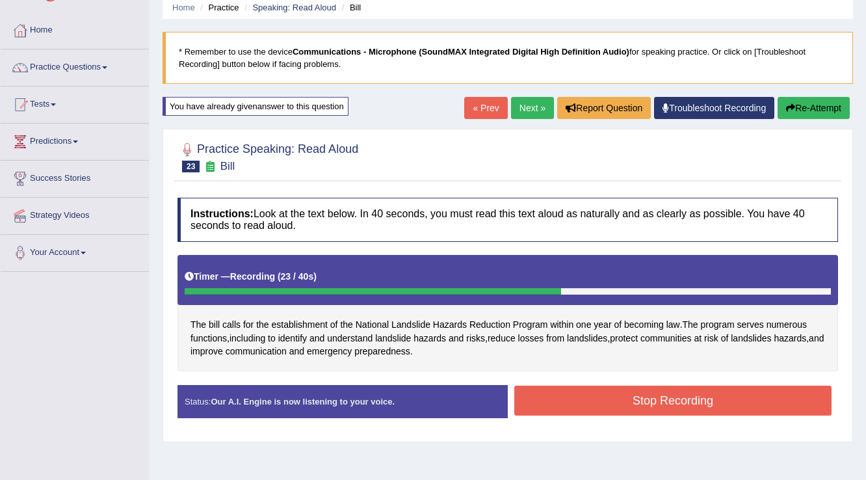
click at [588, 406] on button "Stop Recording" at bounding box center [672, 401] width 317 height 30
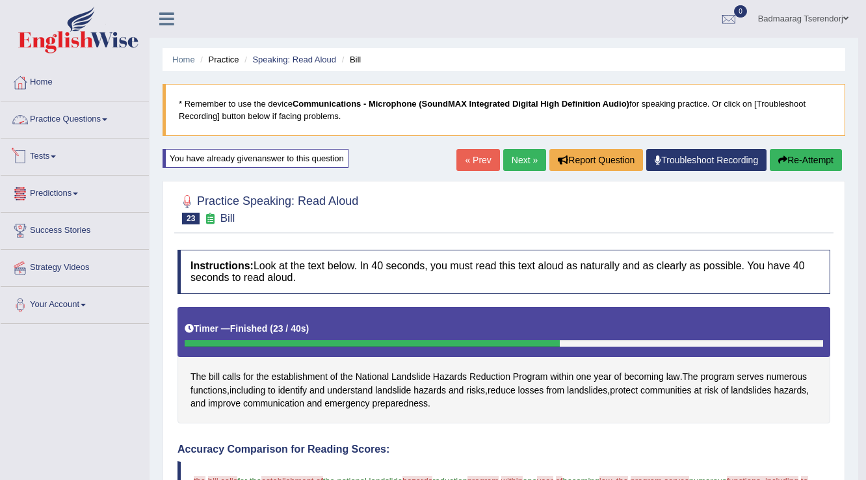
click at [83, 119] on link "Practice Questions" at bounding box center [75, 117] width 148 height 33
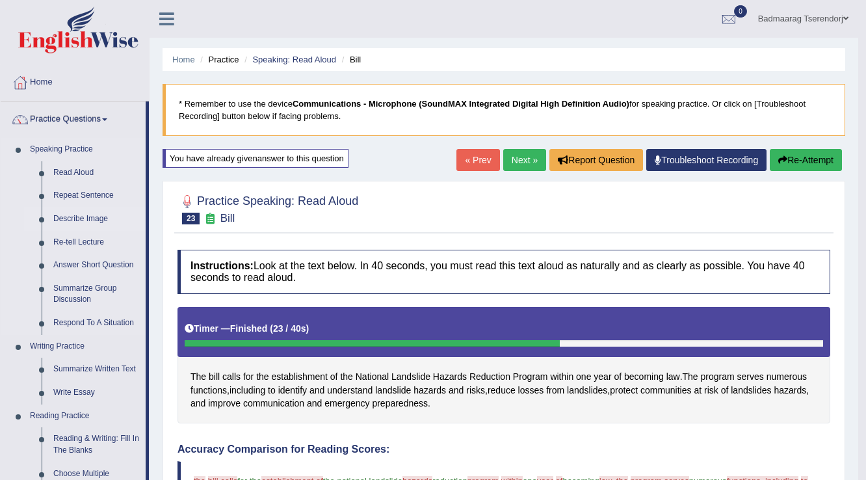
click at [90, 216] on link "Describe Image" at bounding box center [96, 218] width 98 height 23
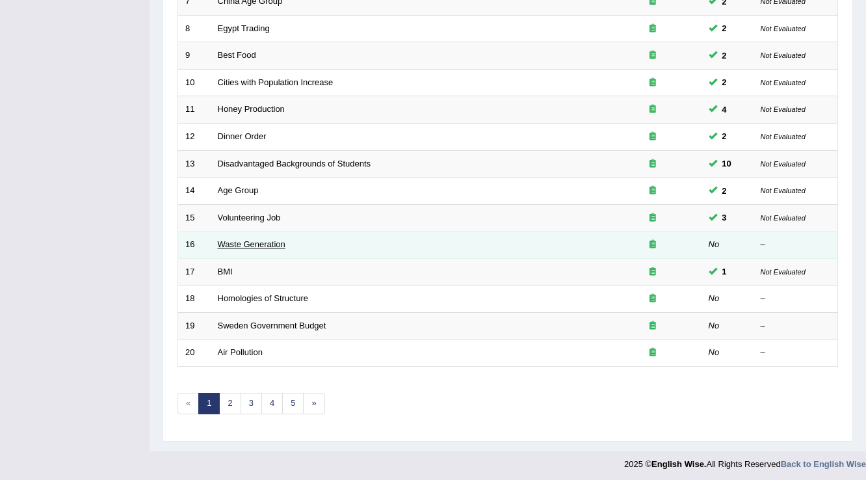
click at [271, 242] on link "Waste Generation" at bounding box center [252, 244] width 68 height 10
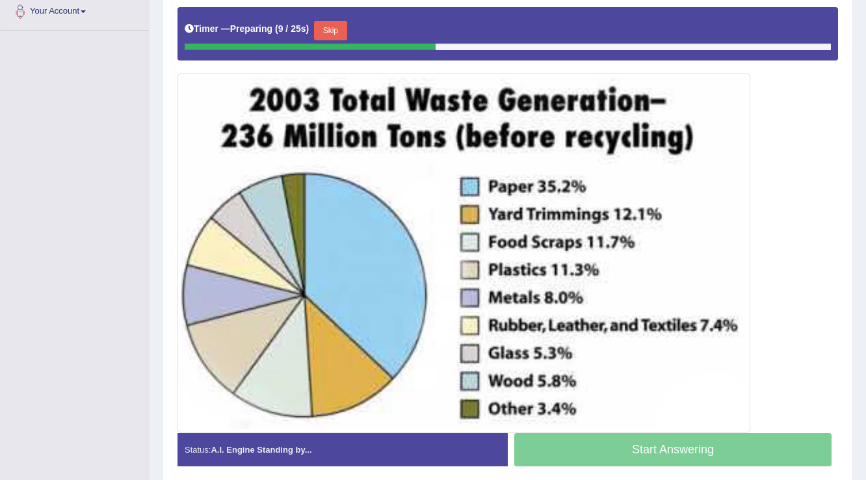
scroll to position [312, 0]
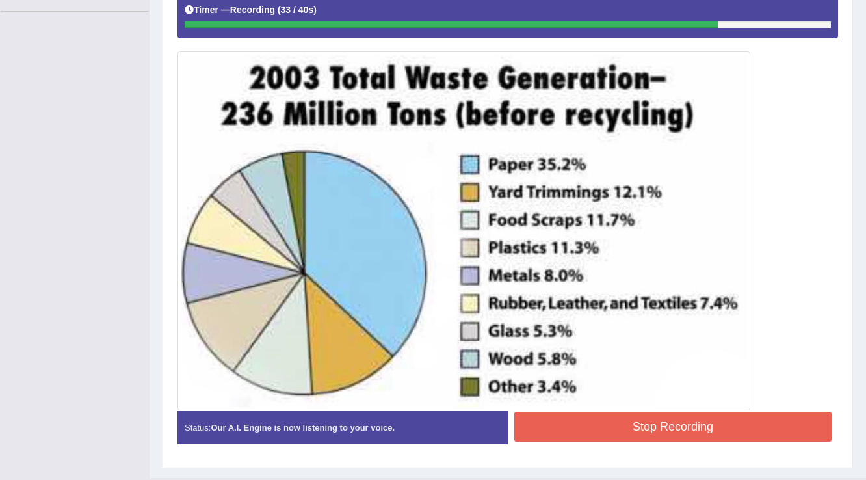
click at [587, 416] on button "Stop Recording" at bounding box center [672, 427] width 317 height 30
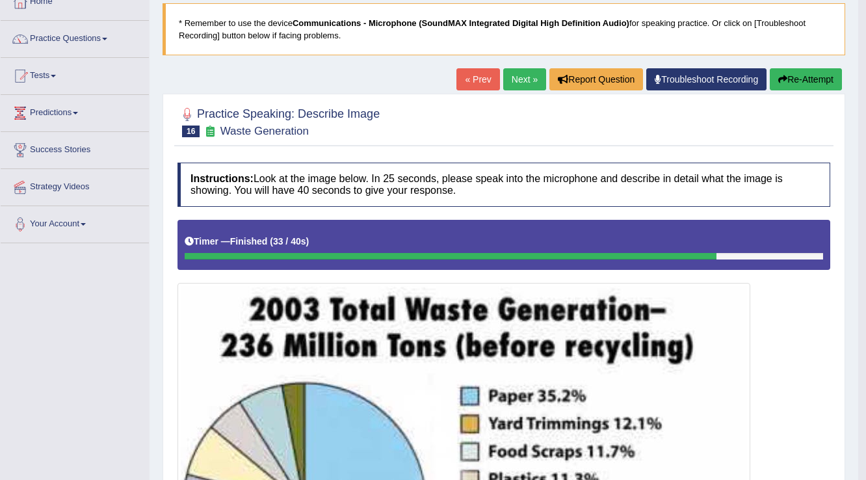
scroll to position [52, 0]
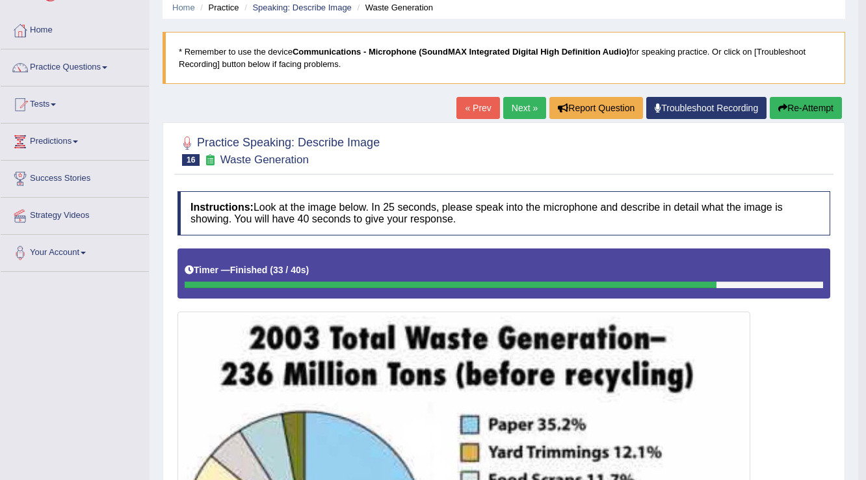
click at [806, 101] on button "Re-Attempt" at bounding box center [806, 108] width 72 height 22
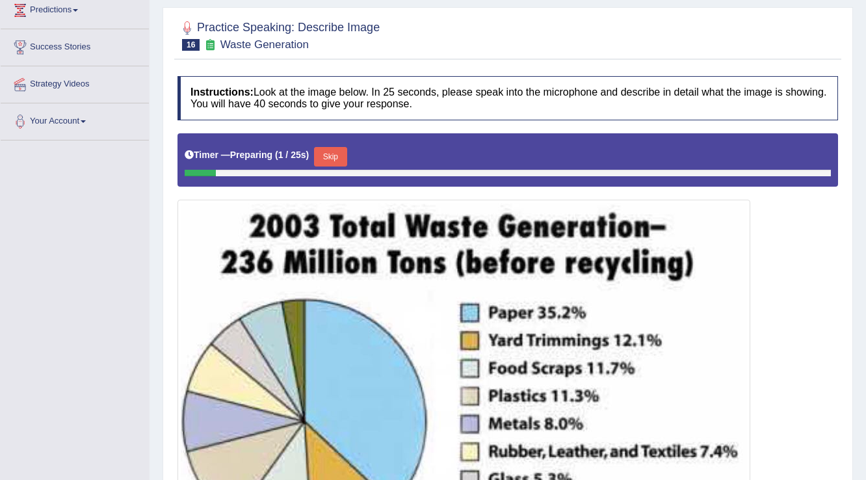
scroll to position [260, 0]
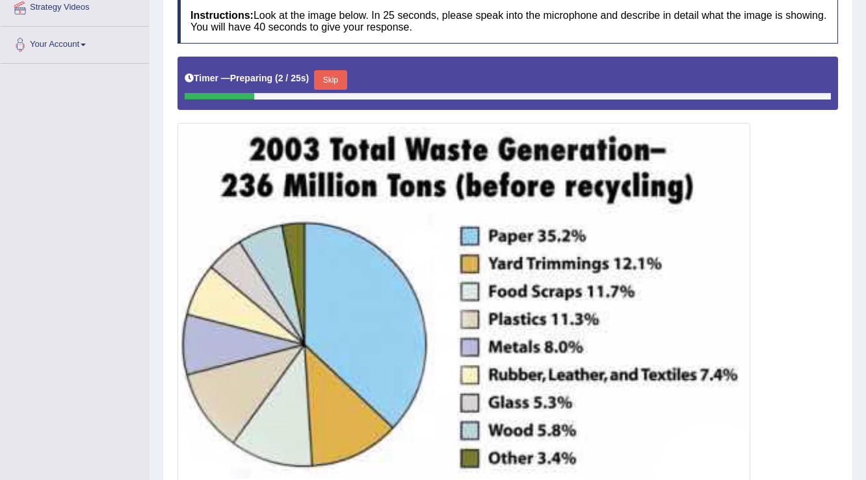
click at [338, 77] on button "Skip" at bounding box center [330, 80] width 33 height 20
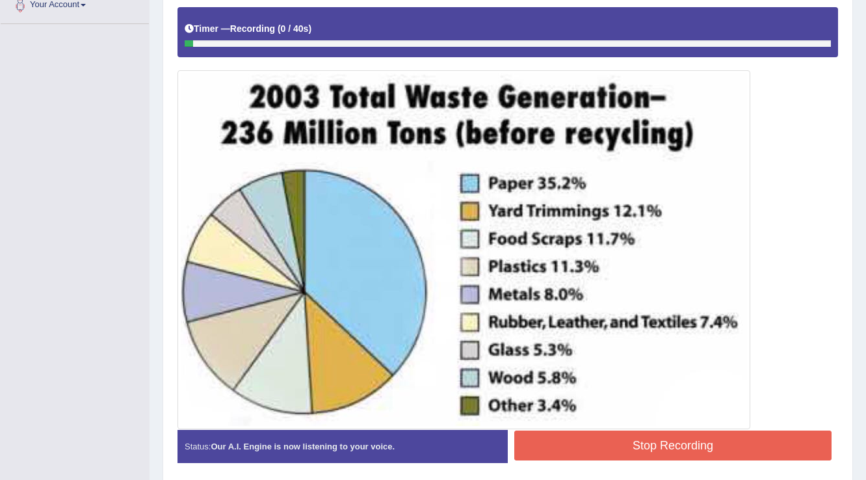
scroll to position [312, 0]
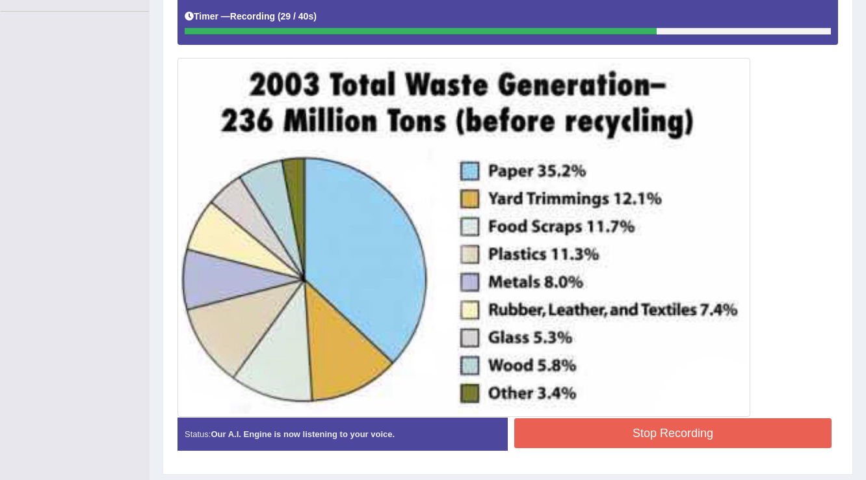
click at [606, 433] on button "Stop Recording" at bounding box center [672, 433] width 317 height 30
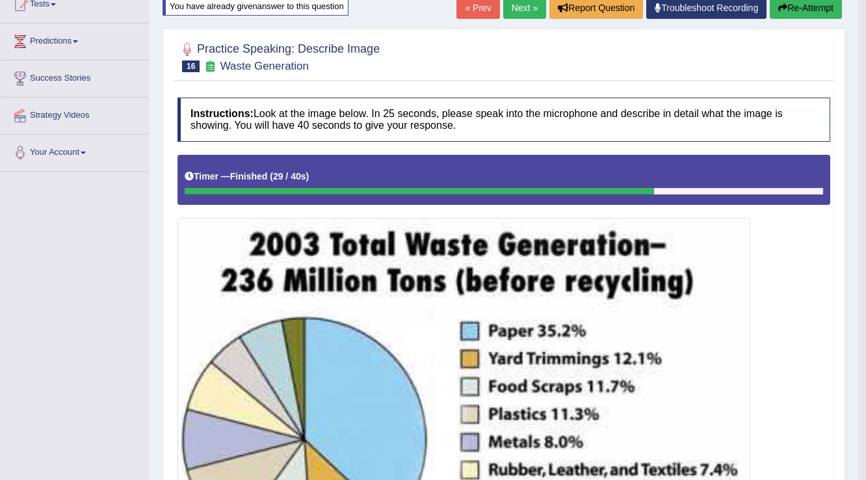
scroll to position [104, 0]
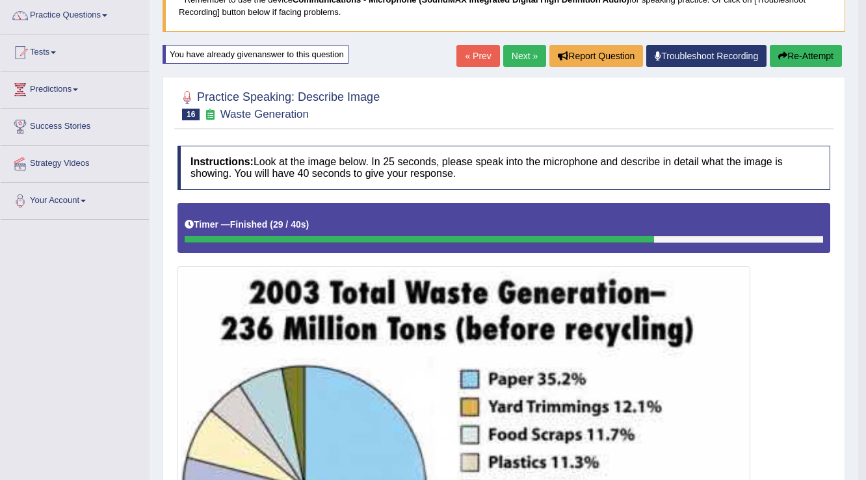
click at [516, 49] on link "Next »" at bounding box center [524, 56] width 43 height 22
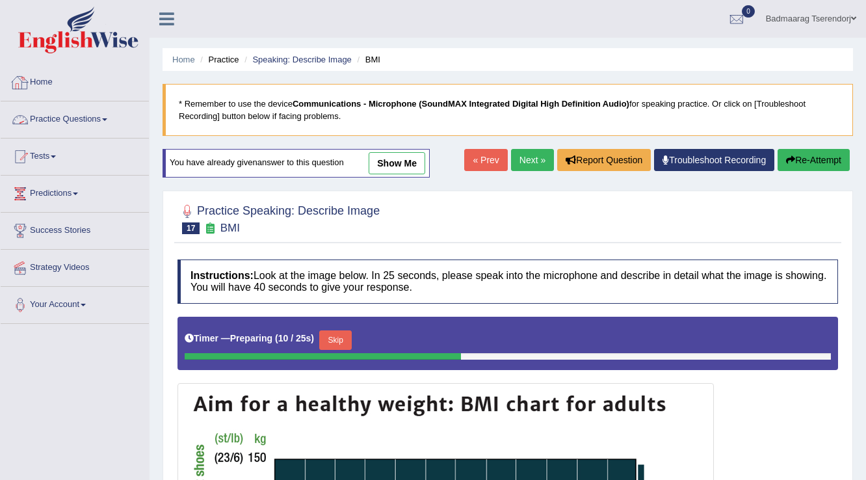
click at [68, 120] on link "Practice Questions" at bounding box center [75, 117] width 148 height 33
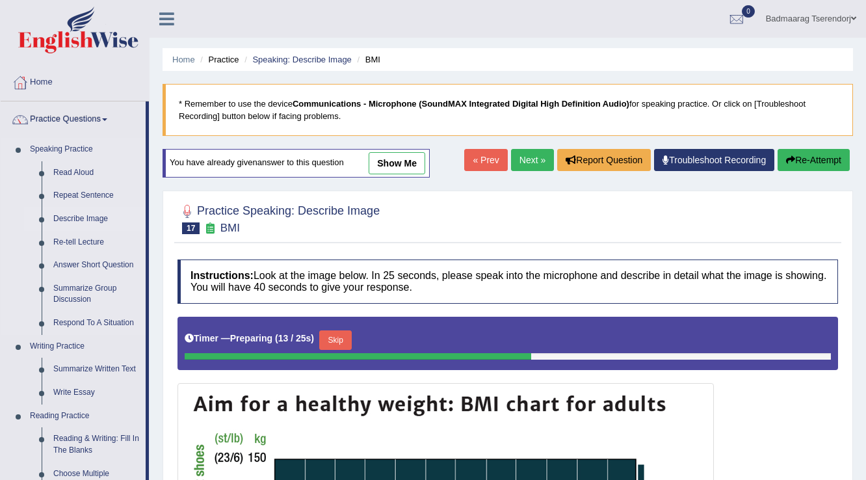
click at [77, 215] on link "Describe Image" at bounding box center [96, 218] width 98 height 23
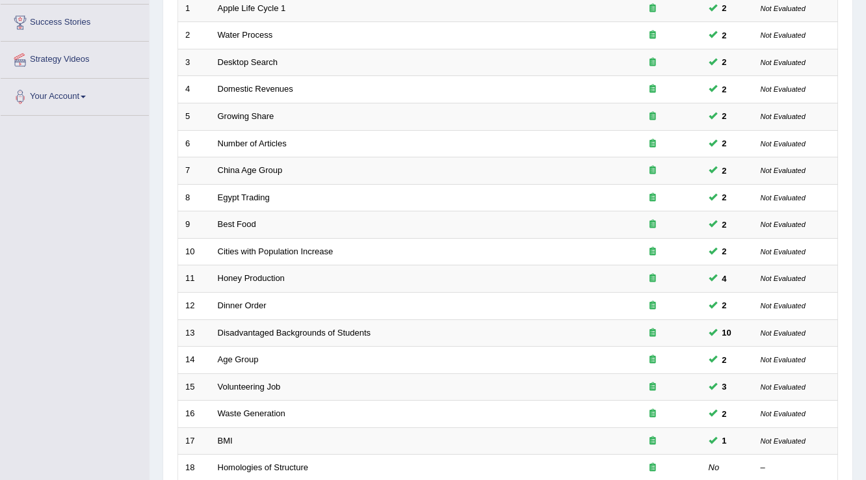
scroll to position [364, 0]
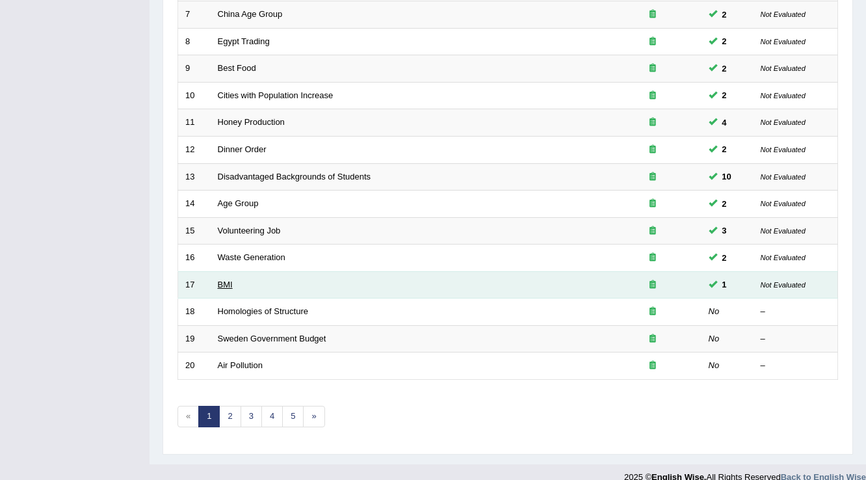
click at [228, 282] on link "BMI" at bounding box center [225, 285] width 15 height 10
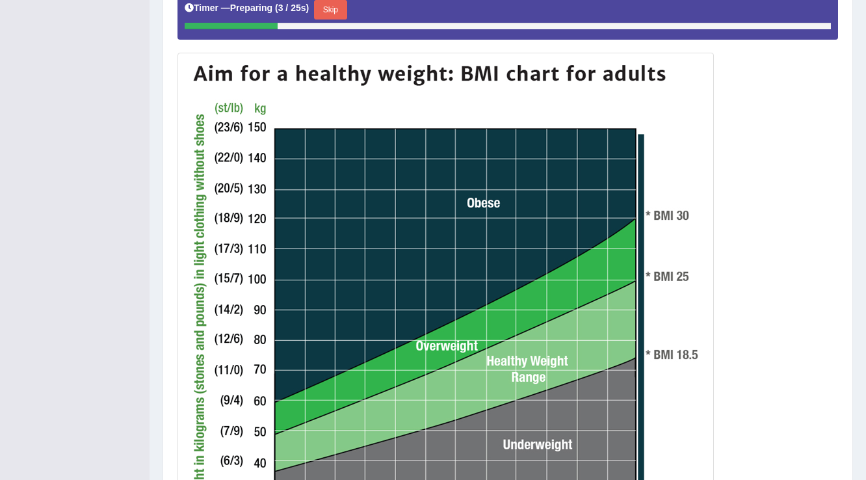
scroll to position [312, 0]
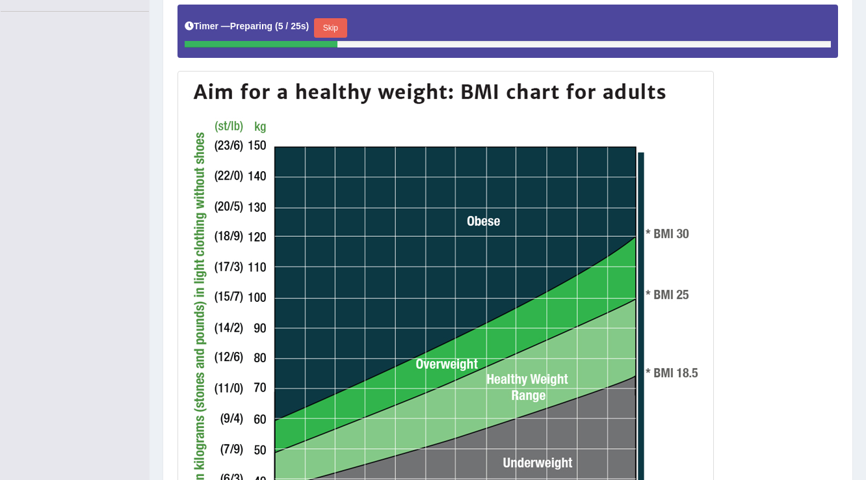
click at [335, 26] on button "Skip" at bounding box center [330, 28] width 33 height 20
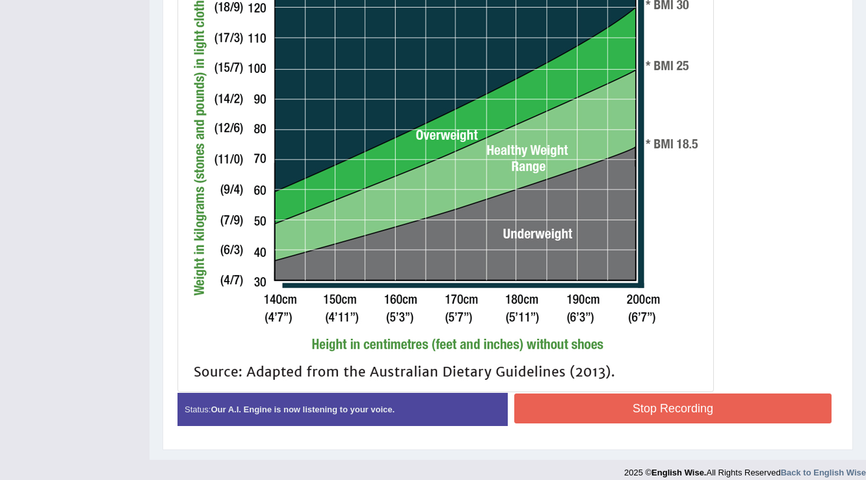
scroll to position [538, 0]
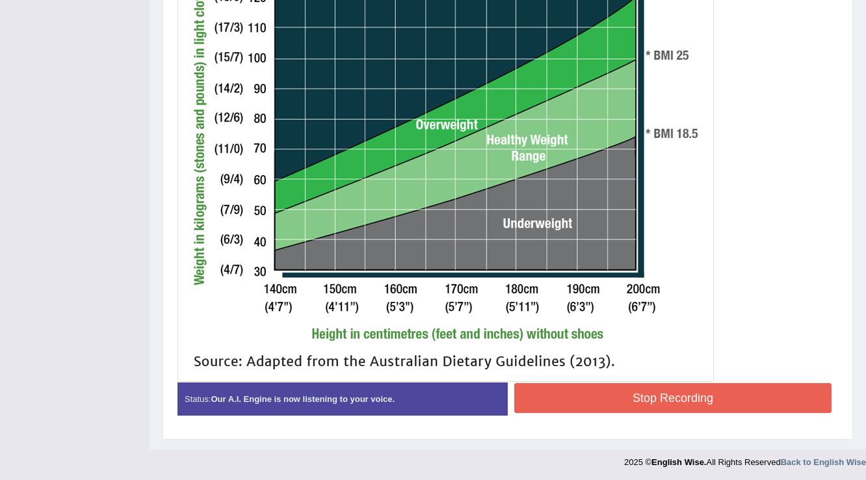
click at [610, 395] on button "Stop Recording" at bounding box center [672, 398] width 317 height 30
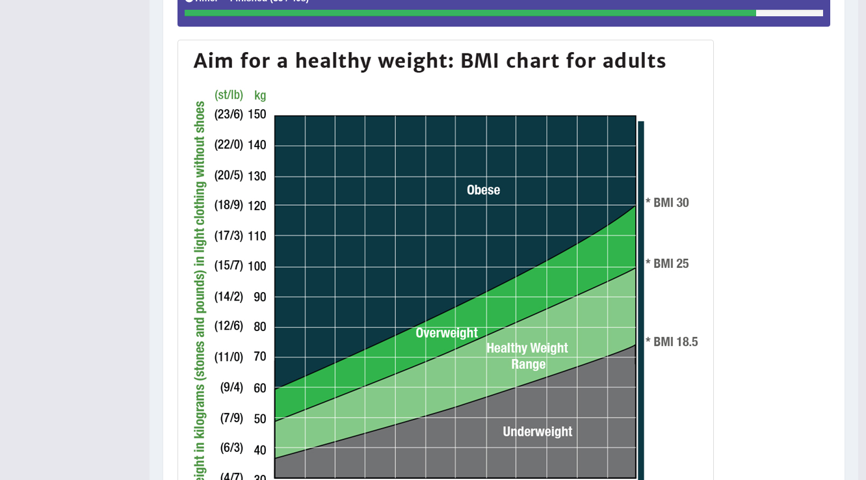
scroll to position [122, 0]
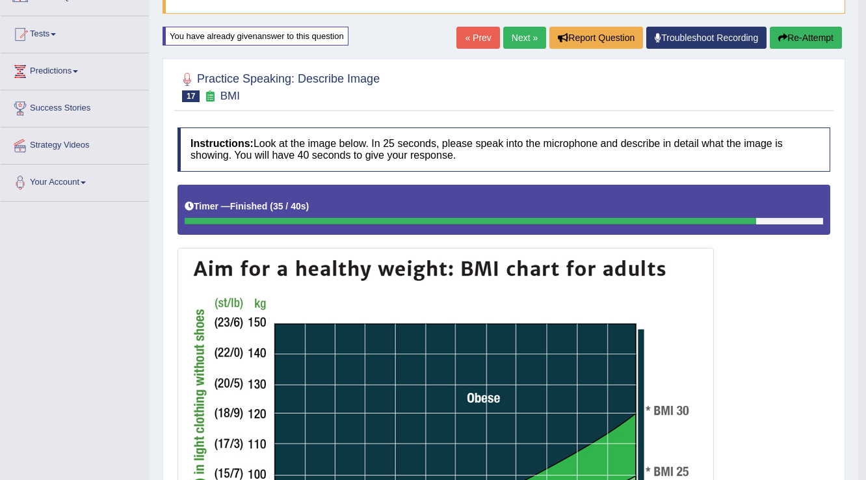
click at [512, 39] on link "Next »" at bounding box center [524, 38] width 43 height 22
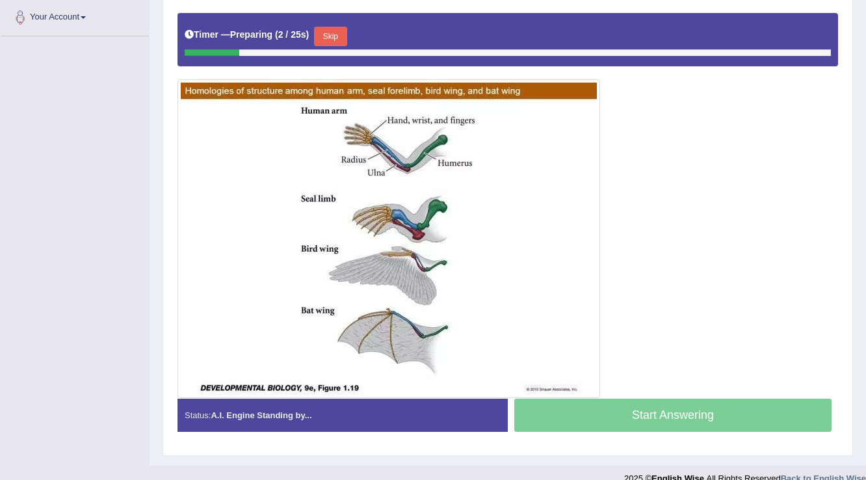
scroll to position [302, 0]
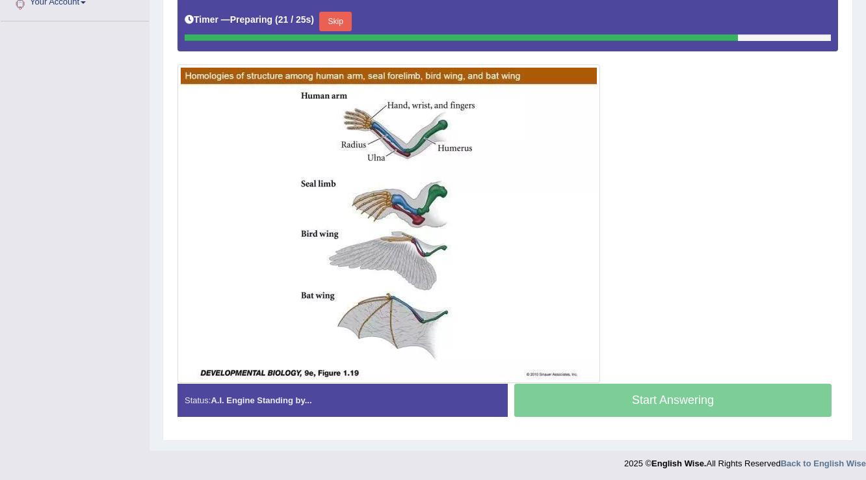
click at [342, 16] on button "Skip" at bounding box center [335, 22] width 33 height 20
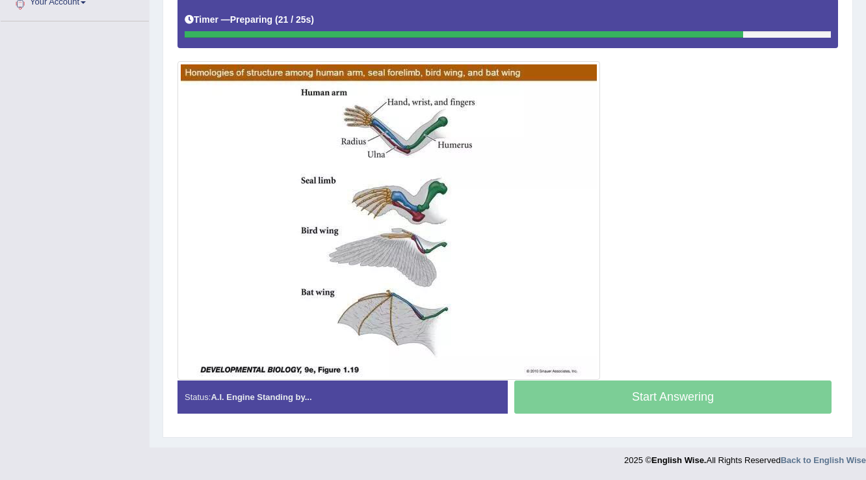
scroll to position [300, 0]
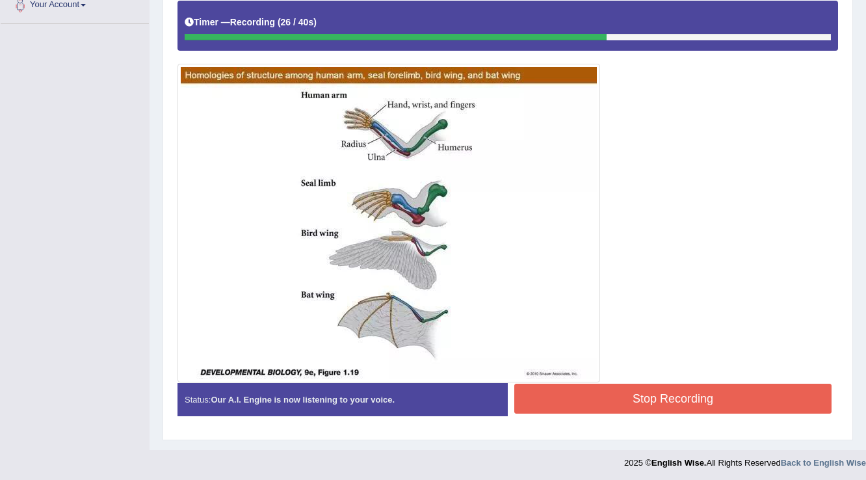
click at [592, 395] on button "Stop Recording" at bounding box center [672, 399] width 317 height 30
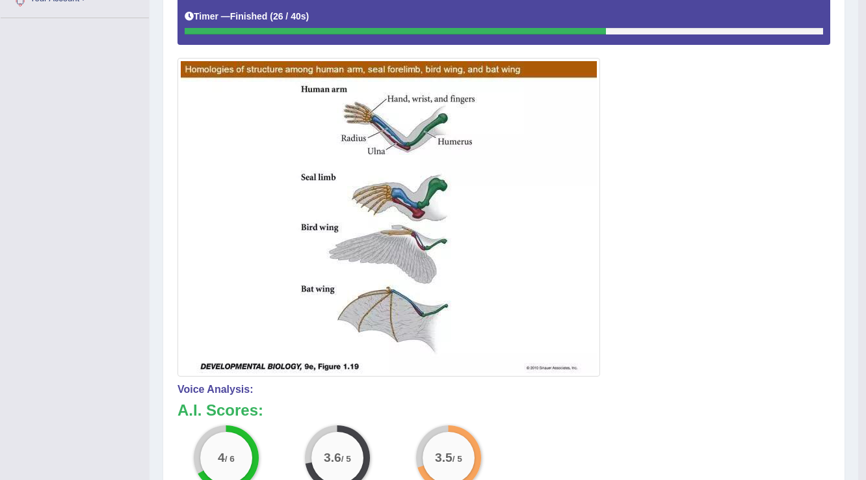
scroll to position [144, 0]
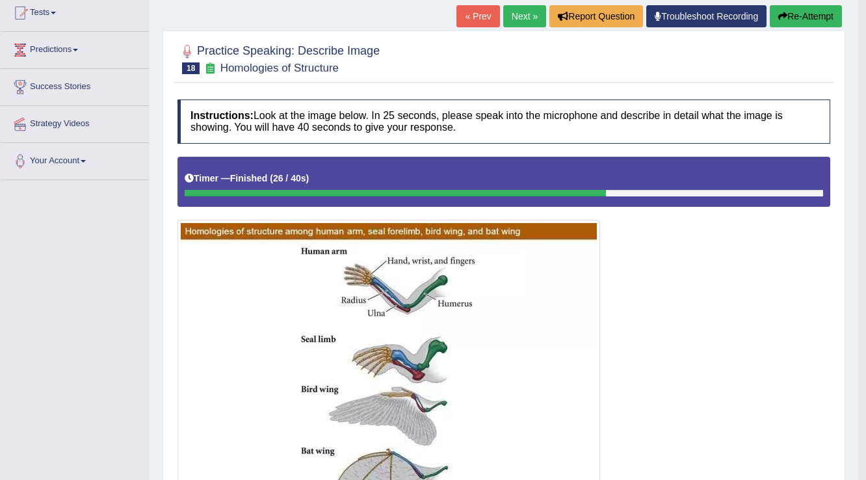
click at [806, 13] on button "Re-Attempt" at bounding box center [806, 16] width 72 height 22
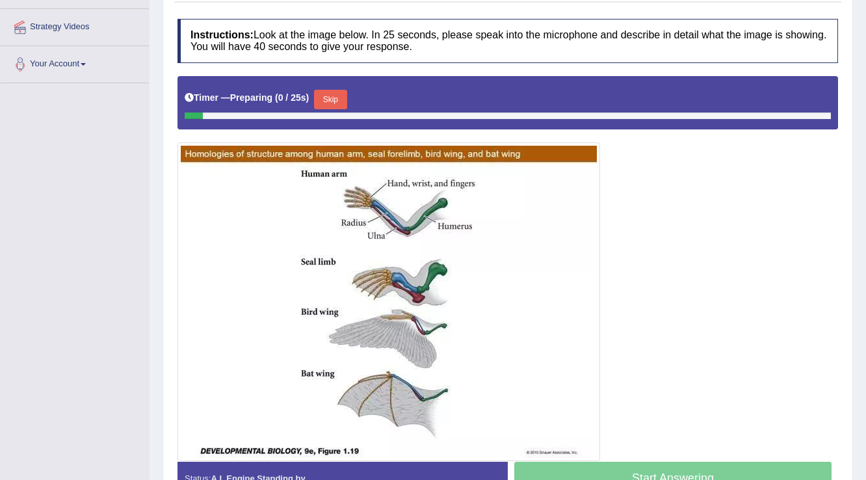
scroll to position [252, 0]
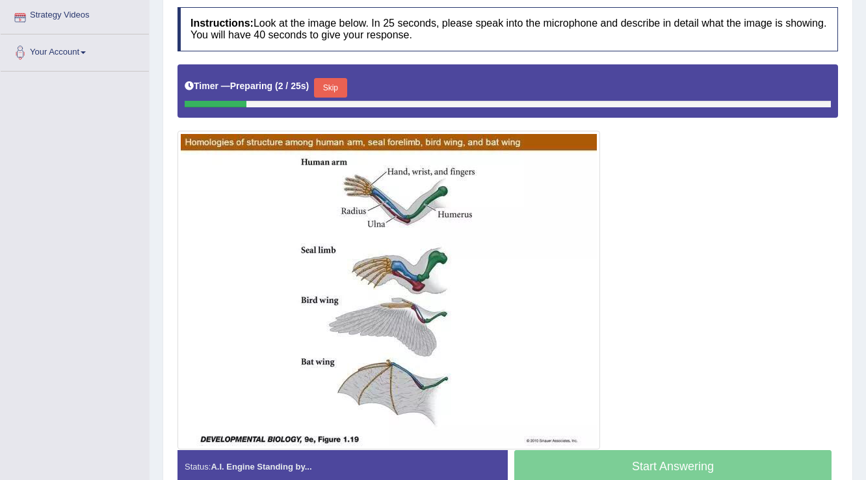
click at [330, 86] on button "Skip" at bounding box center [330, 88] width 33 height 20
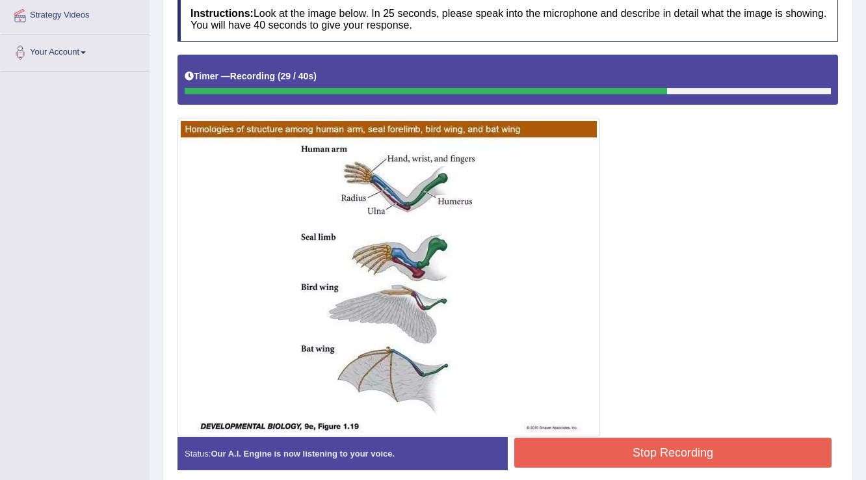
click at [598, 455] on button "Stop Recording" at bounding box center [672, 453] width 317 height 30
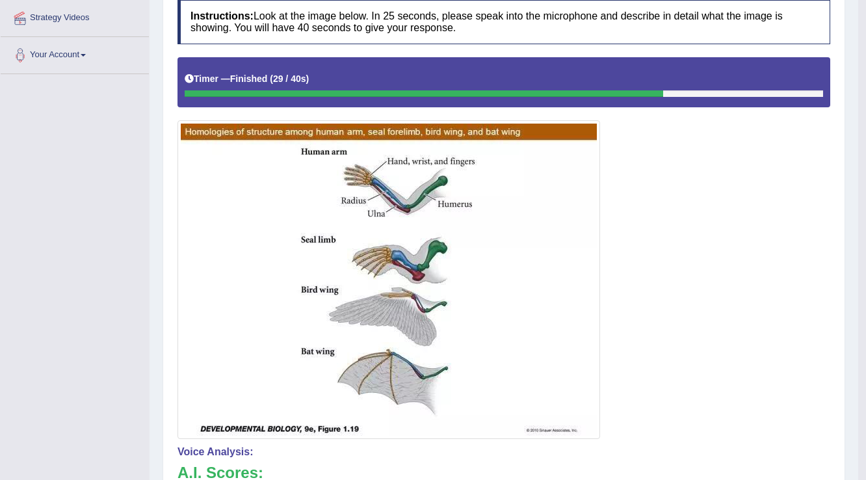
scroll to position [148, 0]
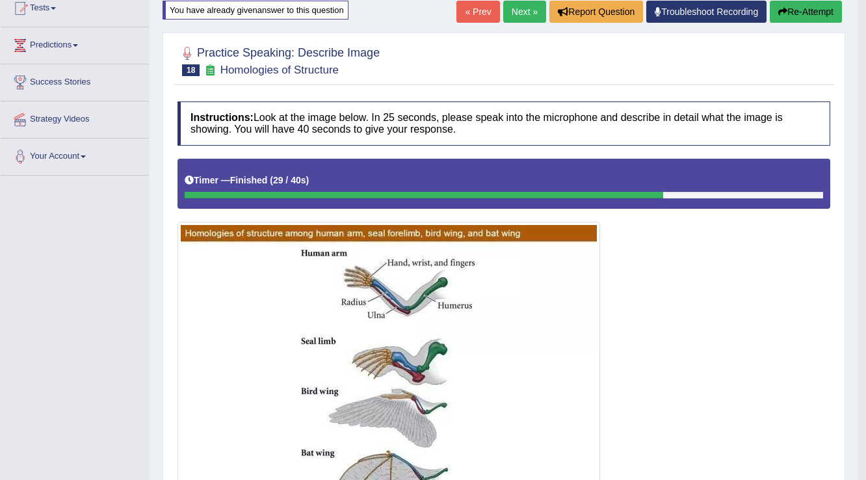
click at [516, 14] on link "Next »" at bounding box center [524, 12] width 43 height 22
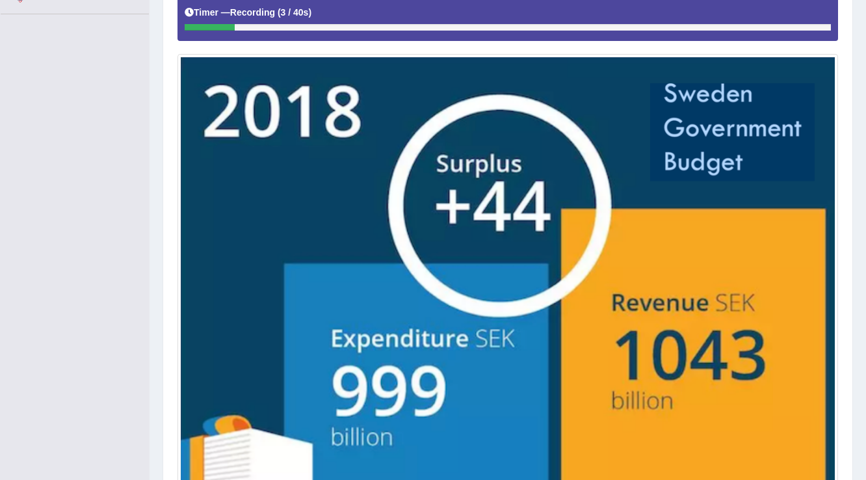
scroll to position [362, 0]
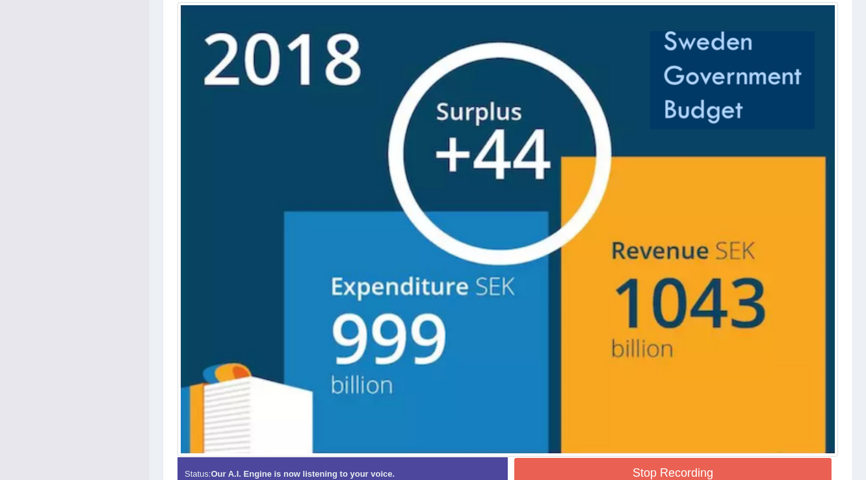
click at [591, 468] on button "Stop Recording" at bounding box center [672, 473] width 317 height 30
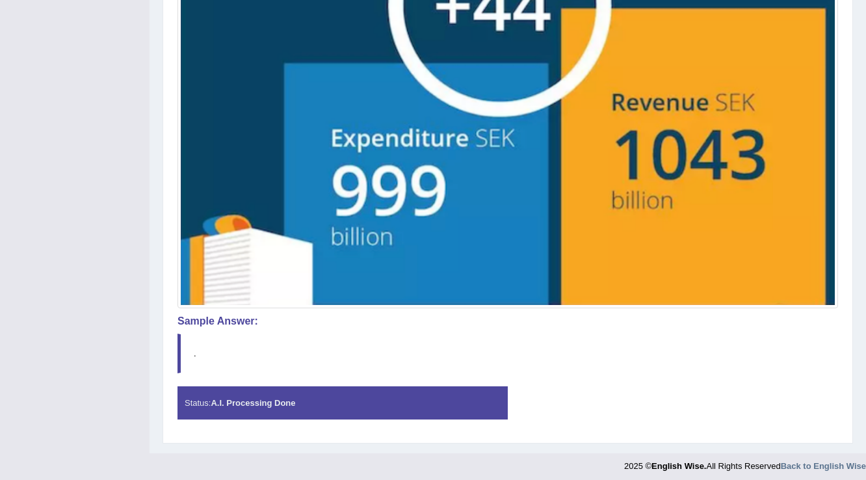
scroll to position [513, 0]
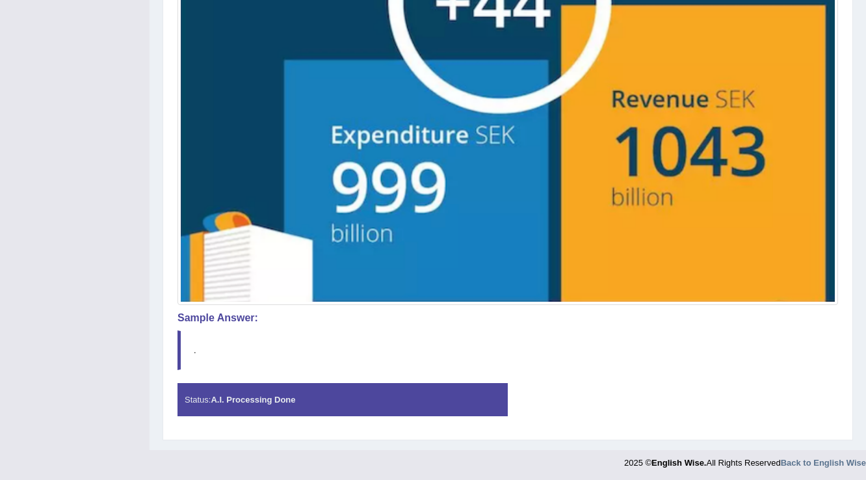
click at [325, 394] on div "Status: A.I. Processing Done" at bounding box center [343, 399] width 330 height 33
click at [278, 400] on strong "A.I. Processing Done" at bounding box center [253, 400] width 85 height 10
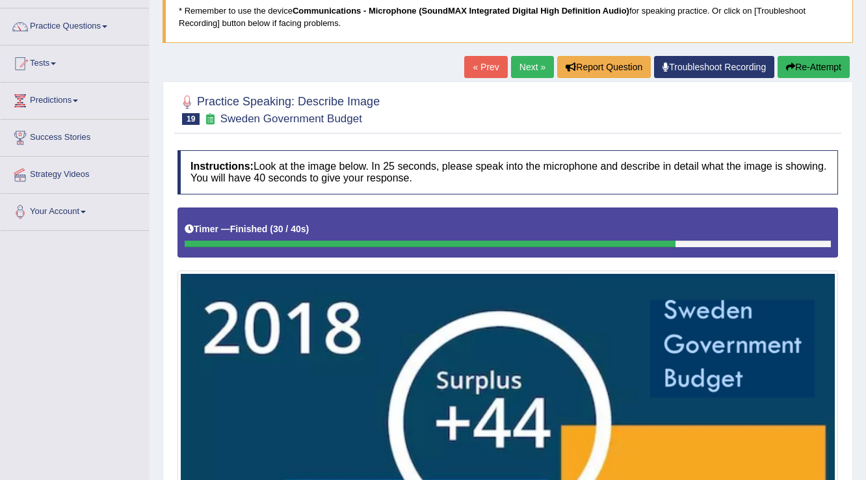
scroll to position [0, 0]
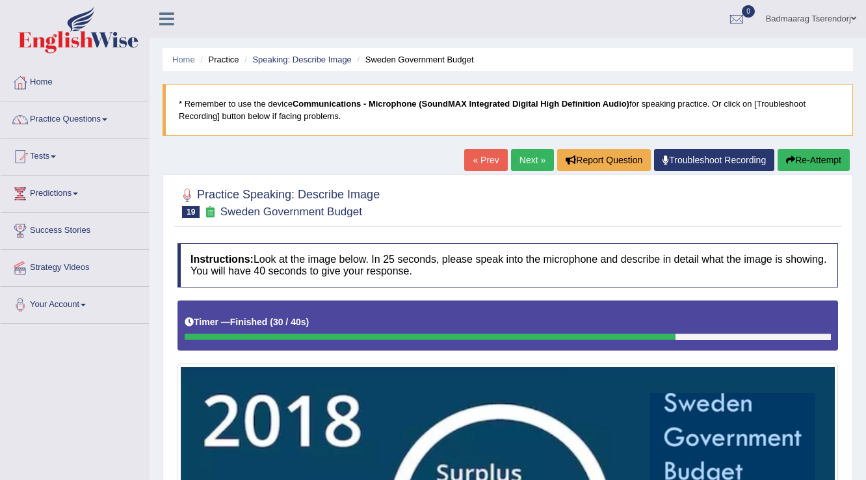
click at [829, 160] on button "Re-Attempt" at bounding box center [814, 160] width 72 height 22
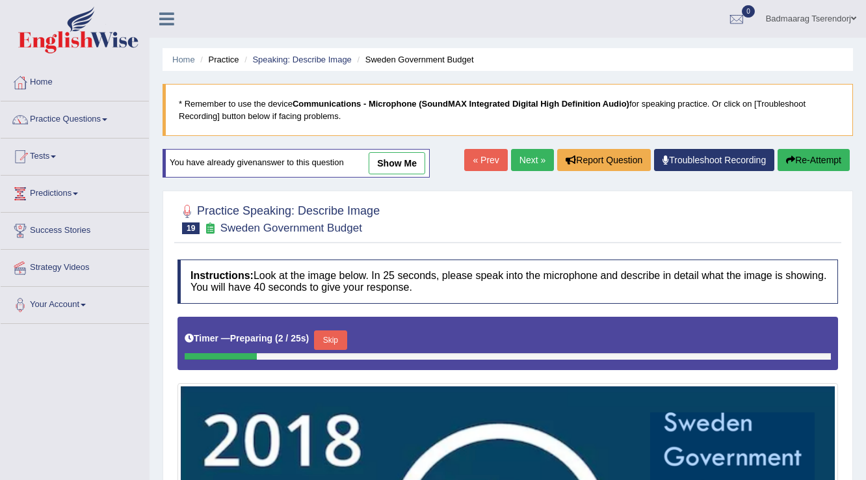
click at [337, 342] on button "Skip" at bounding box center [330, 340] width 33 height 20
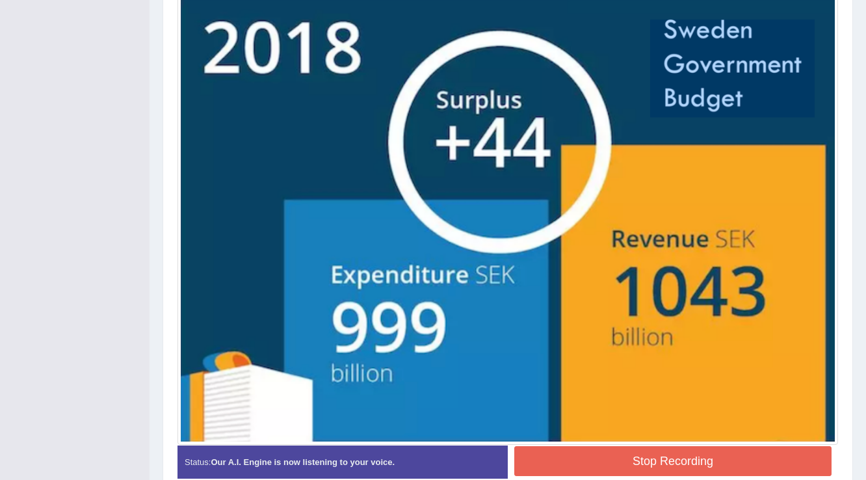
scroll to position [443, 0]
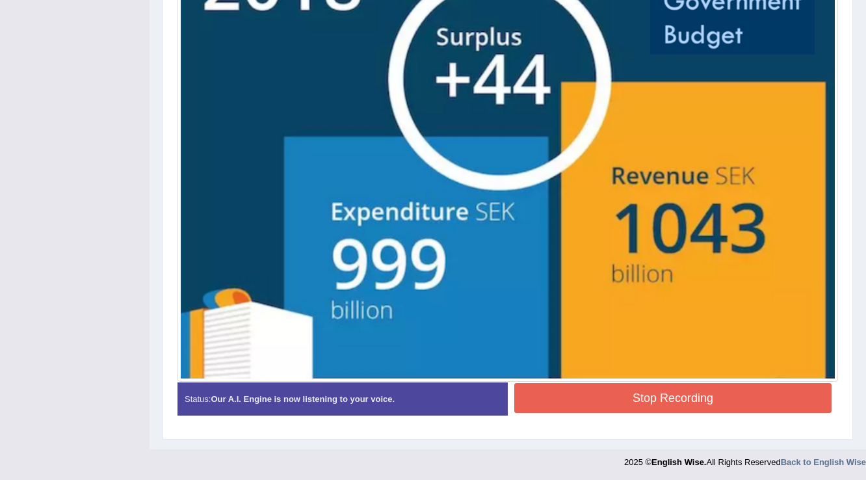
click at [549, 395] on button "Stop Recording" at bounding box center [672, 398] width 317 height 30
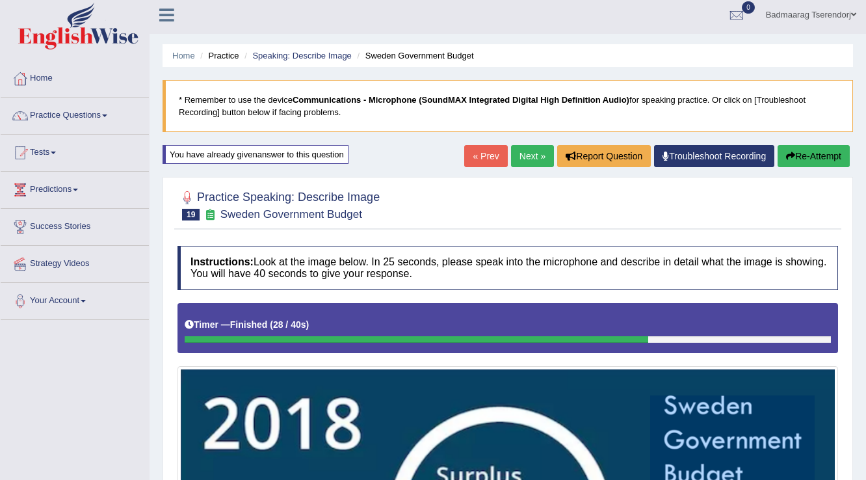
scroll to position [0, 0]
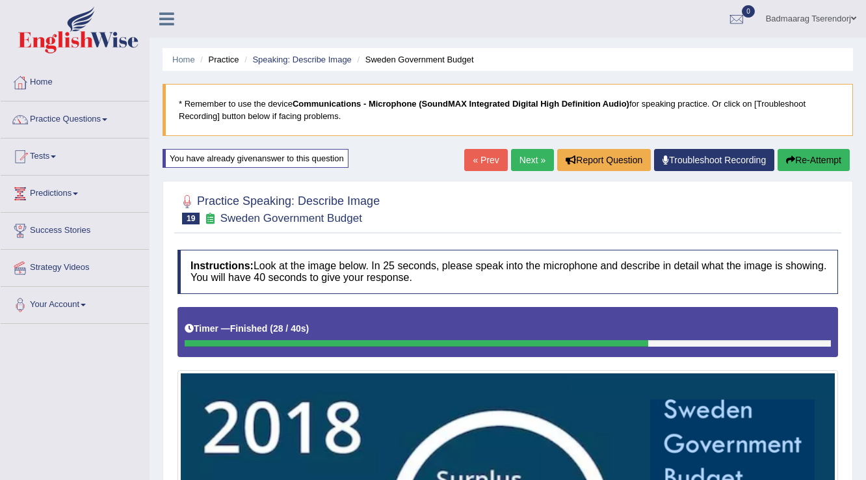
click at [830, 155] on button "Re-Attempt" at bounding box center [814, 160] width 72 height 22
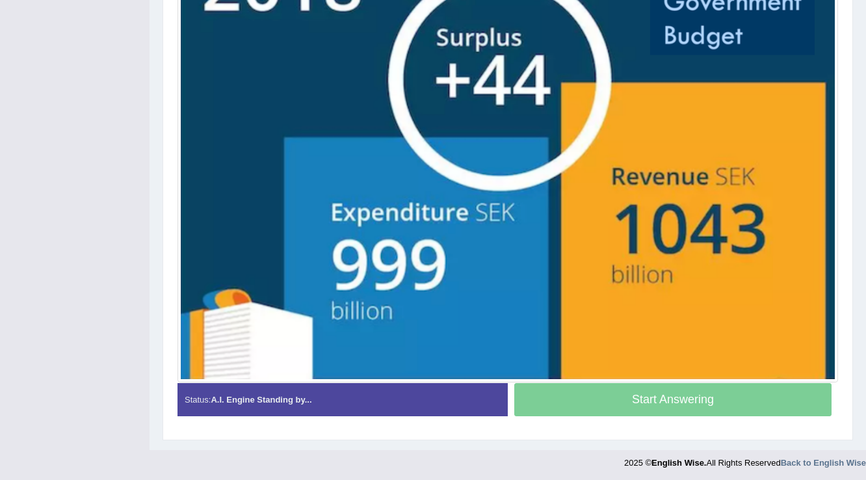
scroll to position [143, 0]
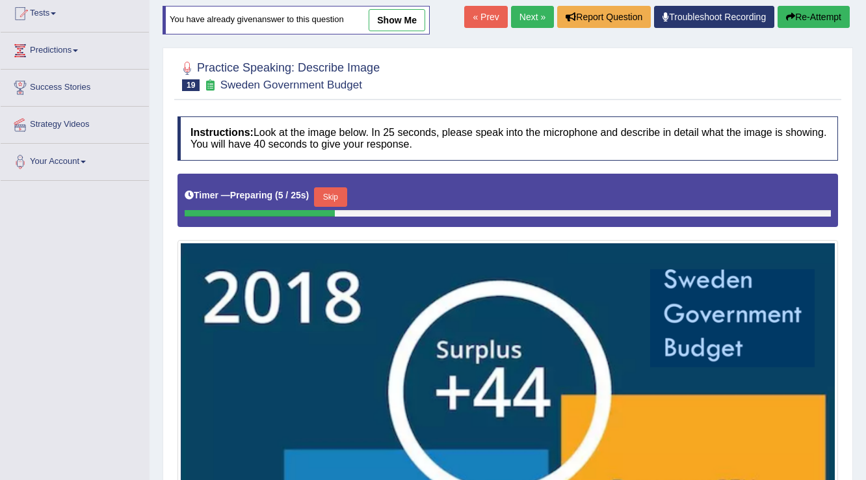
click at [331, 193] on button "Skip" at bounding box center [330, 197] width 33 height 20
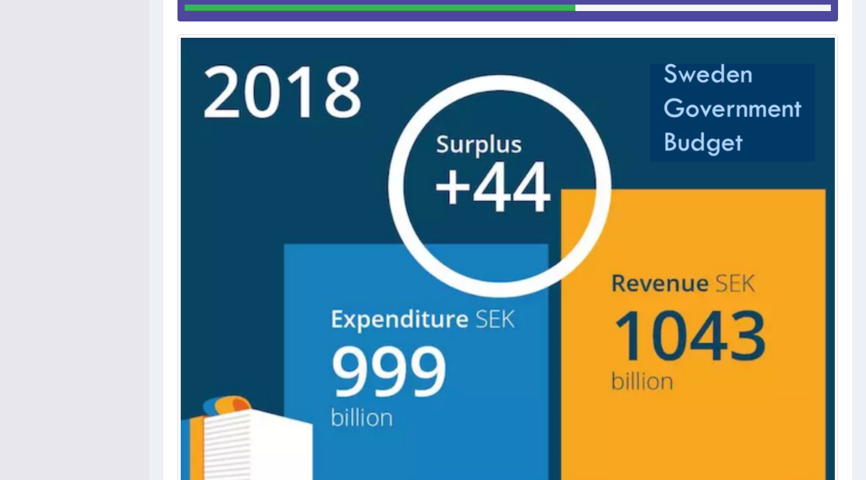
scroll to position [443, 0]
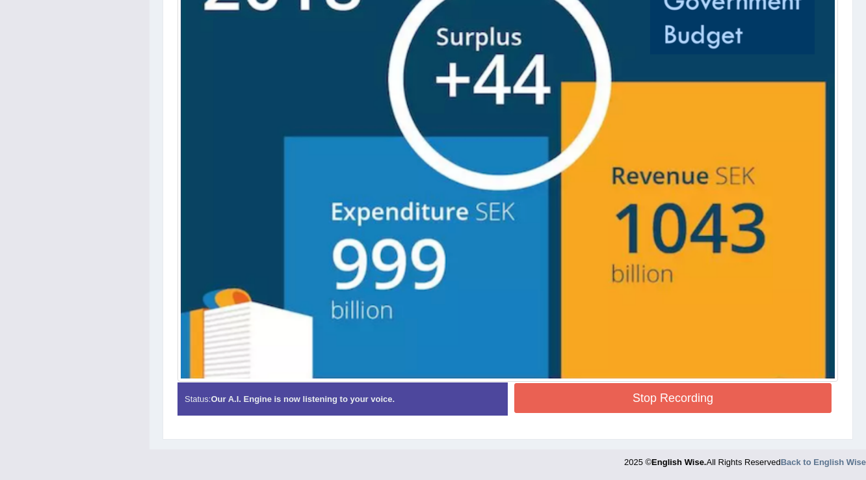
click at [576, 398] on button "Stop Recording" at bounding box center [672, 398] width 317 height 30
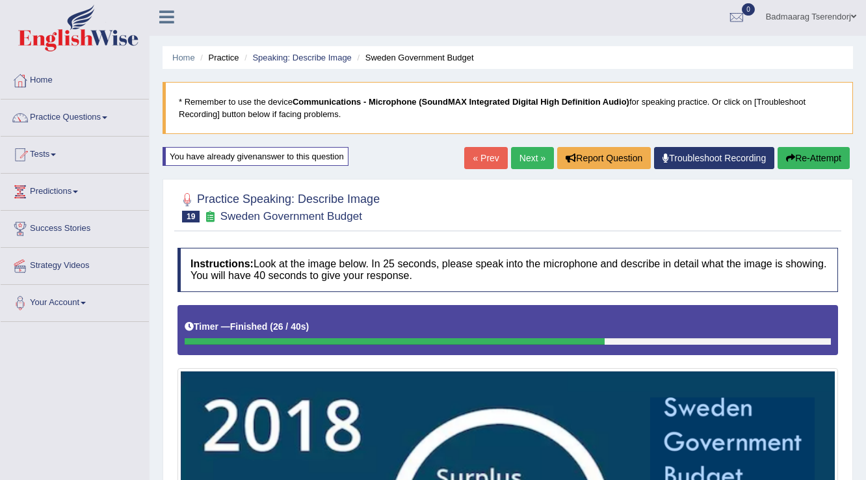
scroll to position [0, 0]
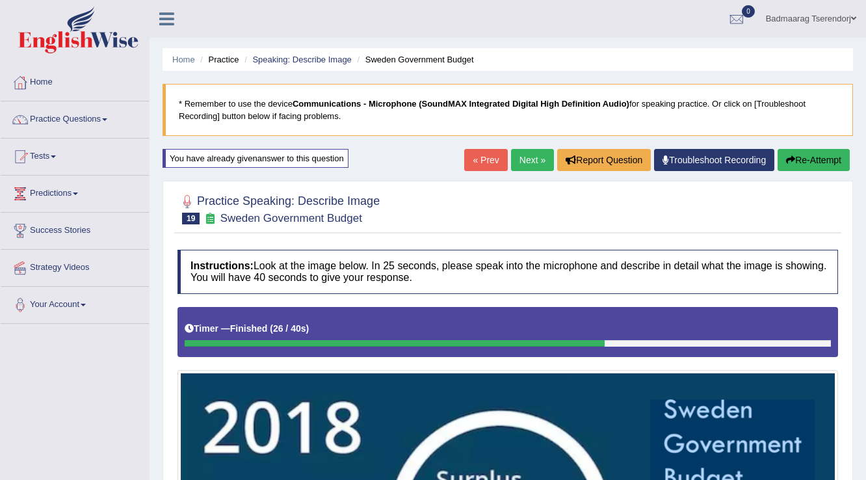
click at [827, 155] on button "Re-Attempt" at bounding box center [814, 160] width 72 height 22
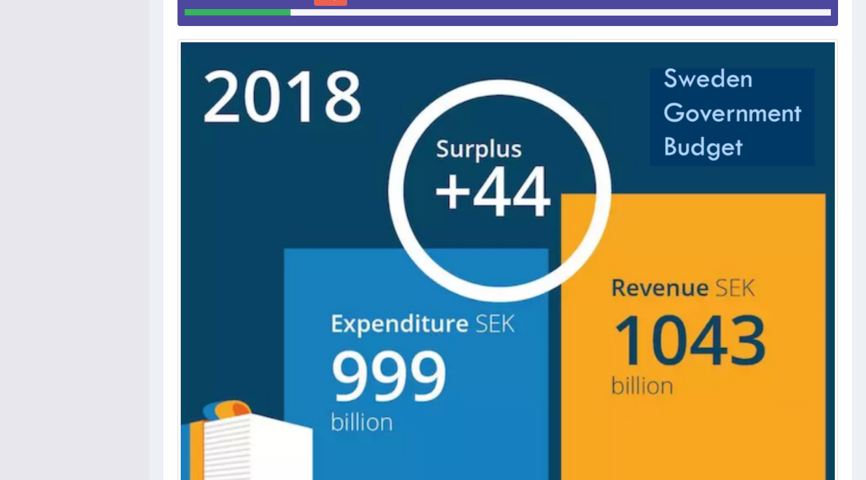
scroll to position [247, 0]
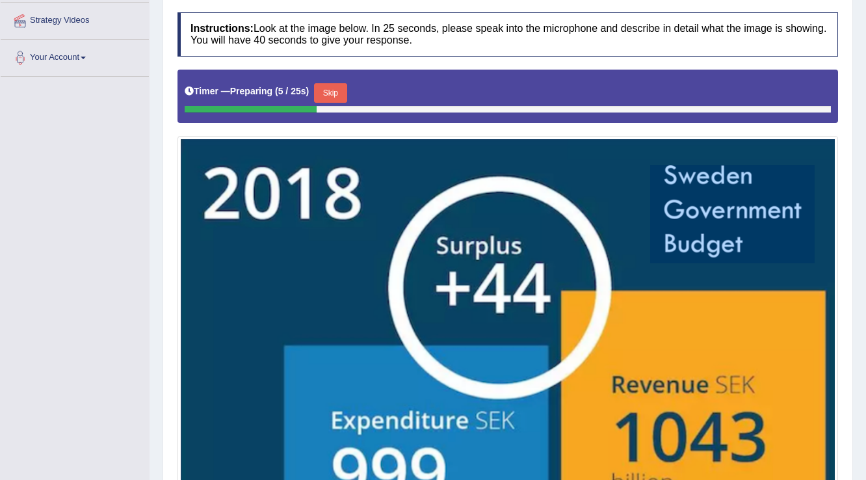
click at [333, 87] on button "Skip" at bounding box center [330, 93] width 33 height 20
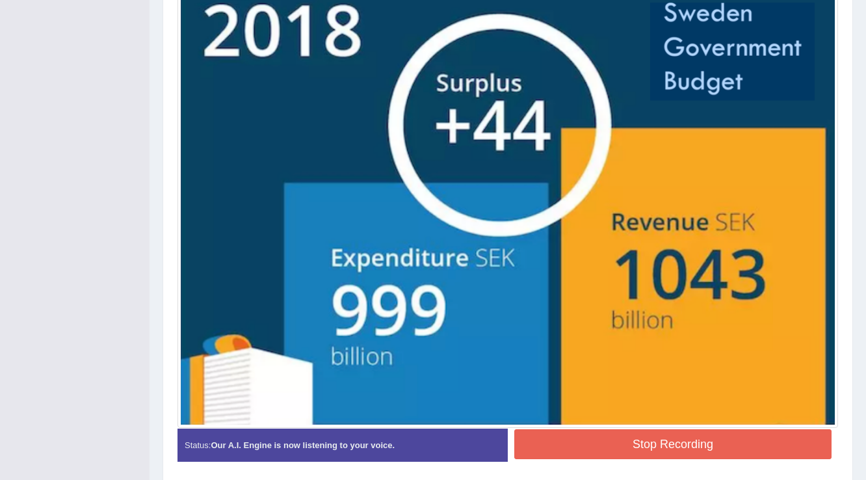
scroll to position [443, 0]
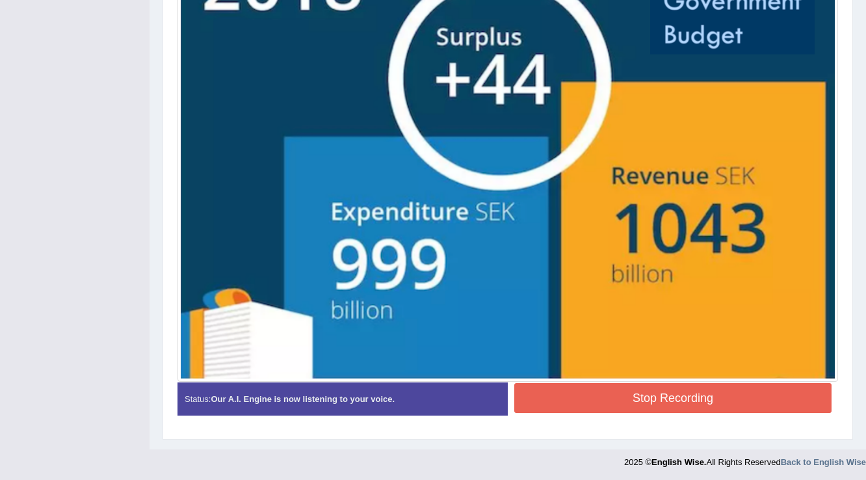
click at [579, 406] on button "Stop Recording" at bounding box center [672, 398] width 317 height 30
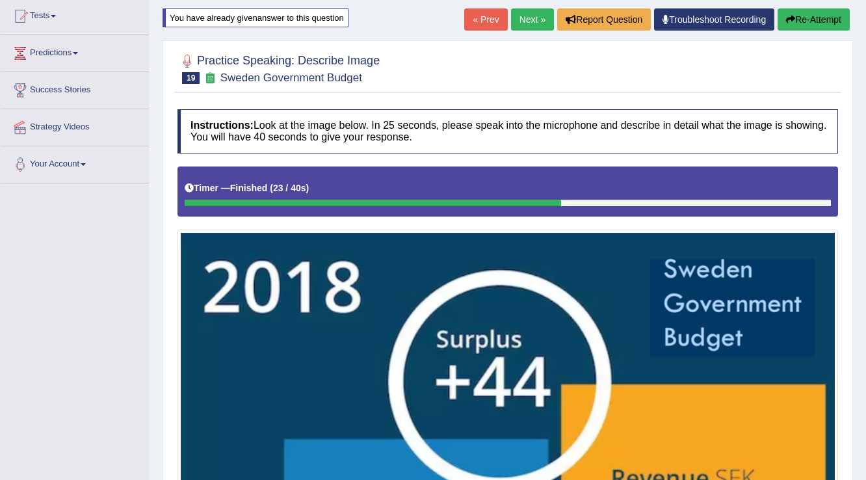
scroll to position [0, 0]
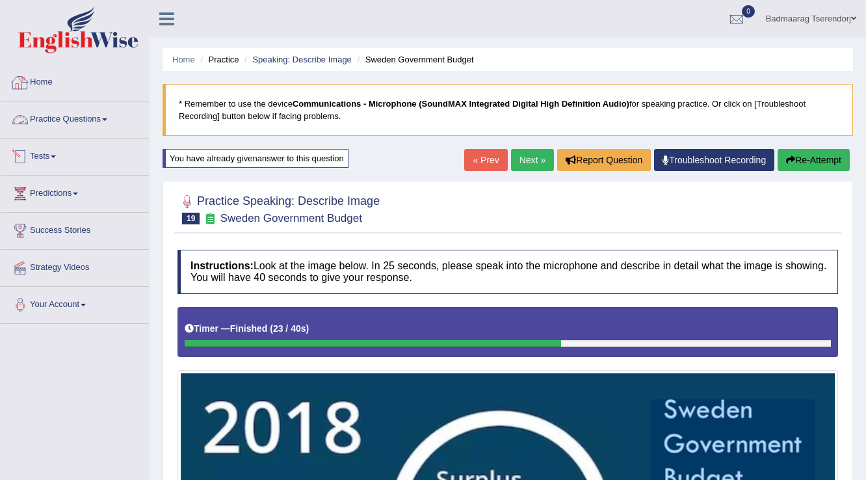
click at [45, 83] on link "Home" at bounding box center [75, 80] width 148 height 33
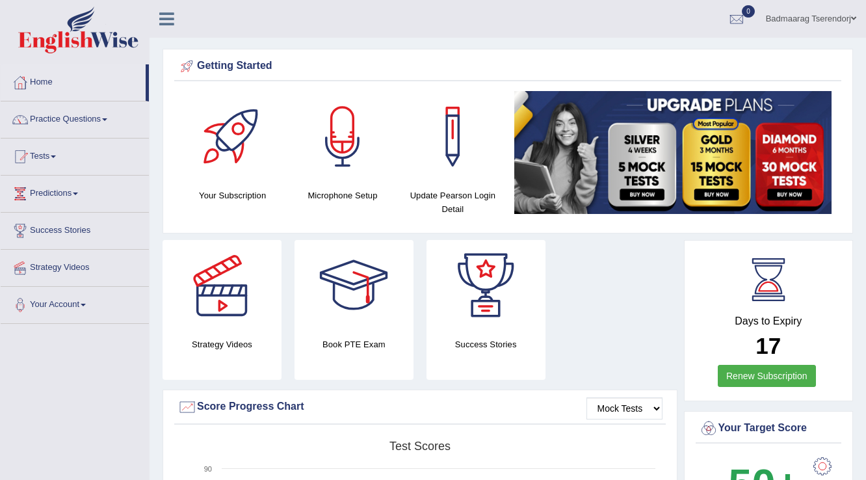
click at [101, 117] on link "Practice Questions" at bounding box center [75, 117] width 148 height 33
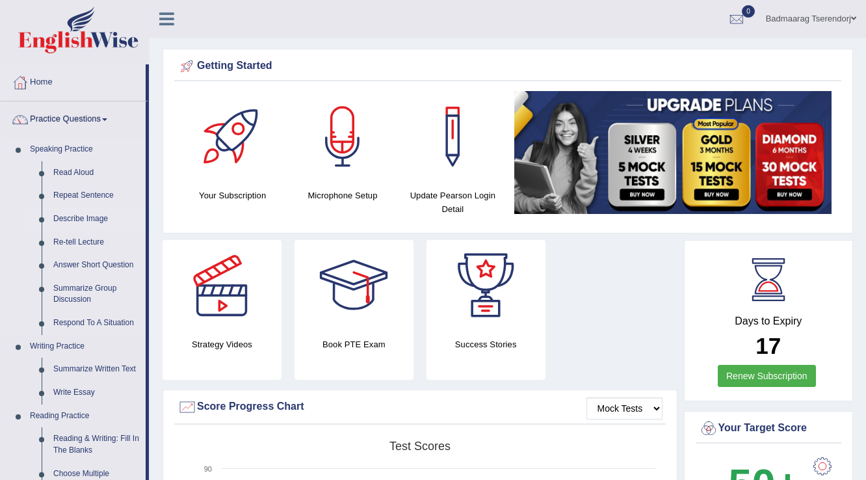
click at [86, 217] on link "Describe Image" at bounding box center [96, 218] width 98 height 23
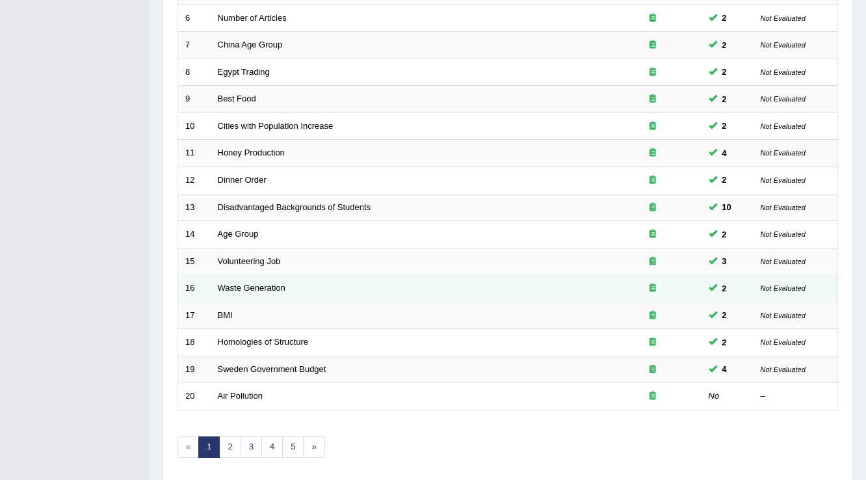
scroll to position [377, 0]
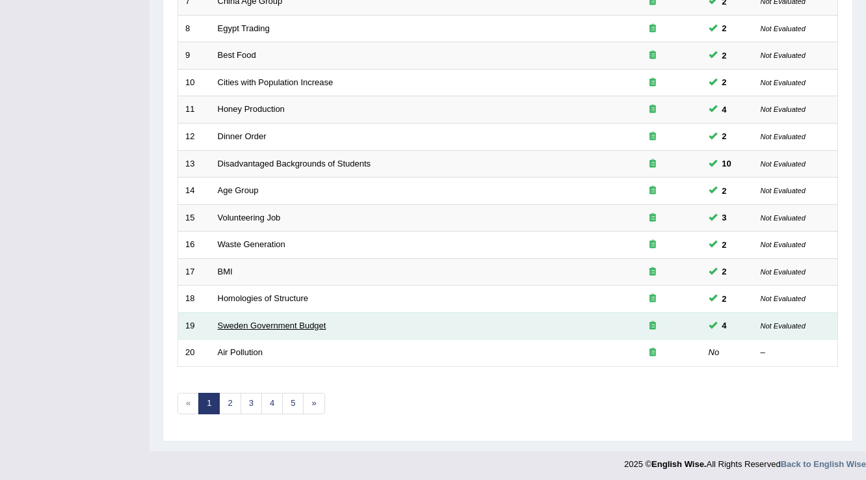
click at [235, 321] on link "Sweden Government Budget" at bounding box center [272, 326] width 109 height 10
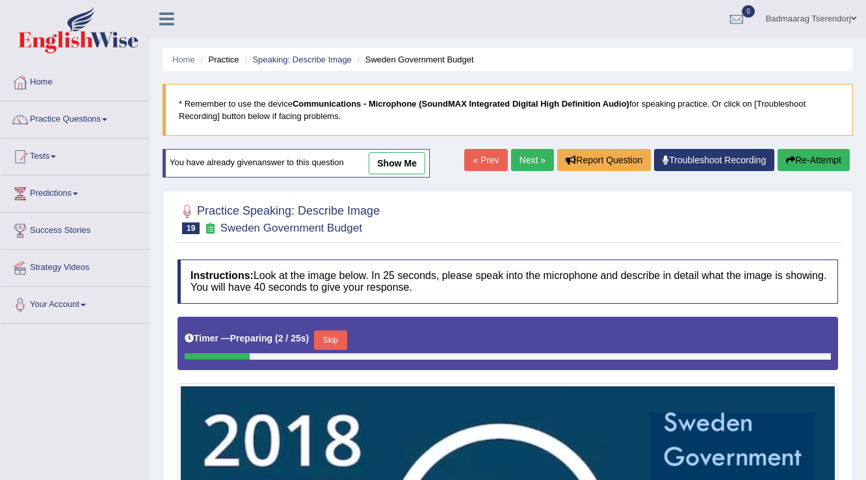
click at [407, 169] on link "show me" at bounding box center [397, 163] width 57 height 22
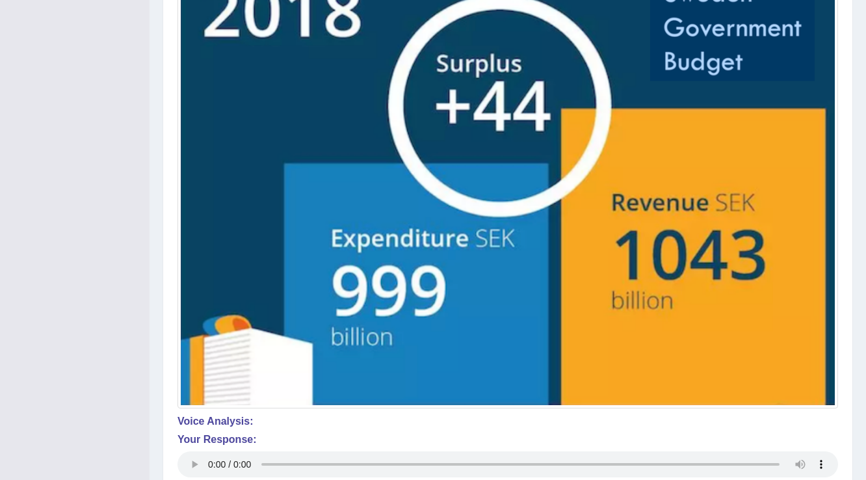
scroll to position [592, 0]
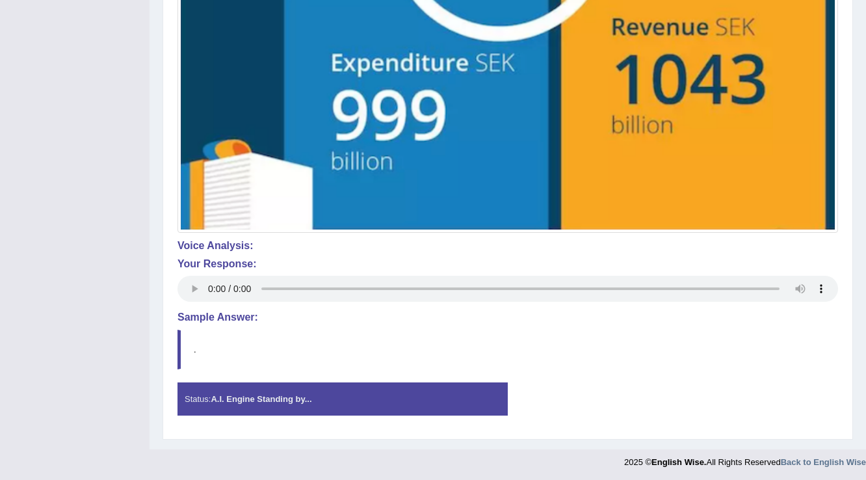
click at [275, 395] on strong "A.I. Engine Standing by..." at bounding box center [261, 399] width 101 height 10
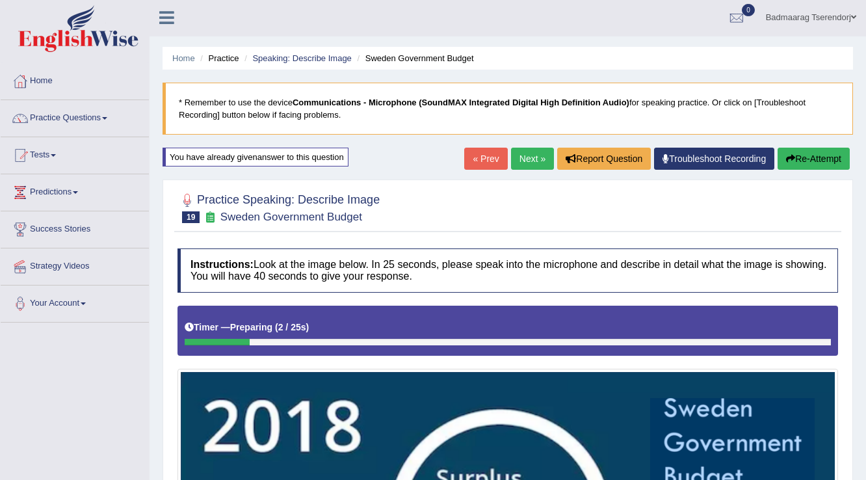
scroll to position [0, 0]
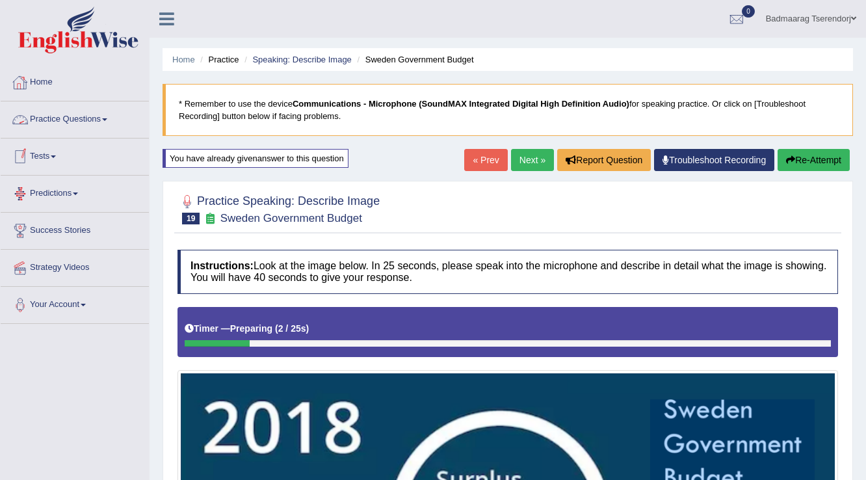
click at [88, 117] on link "Practice Questions" at bounding box center [75, 117] width 148 height 33
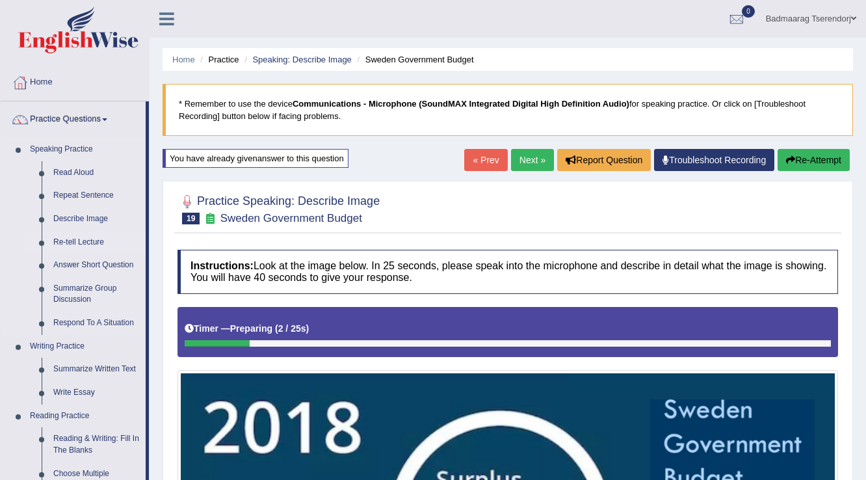
click at [57, 241] on link "Re-tell Lecture" at bounding box center [96, 242] width 98 height 23
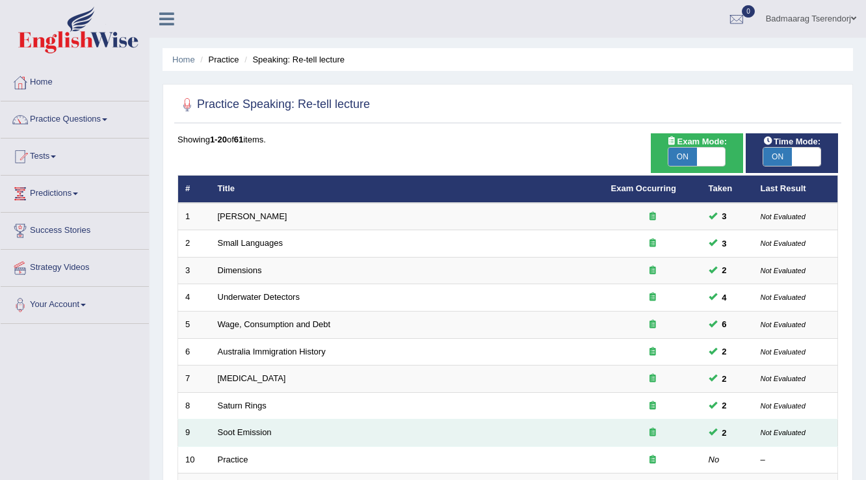
scroll to position [208, 0]
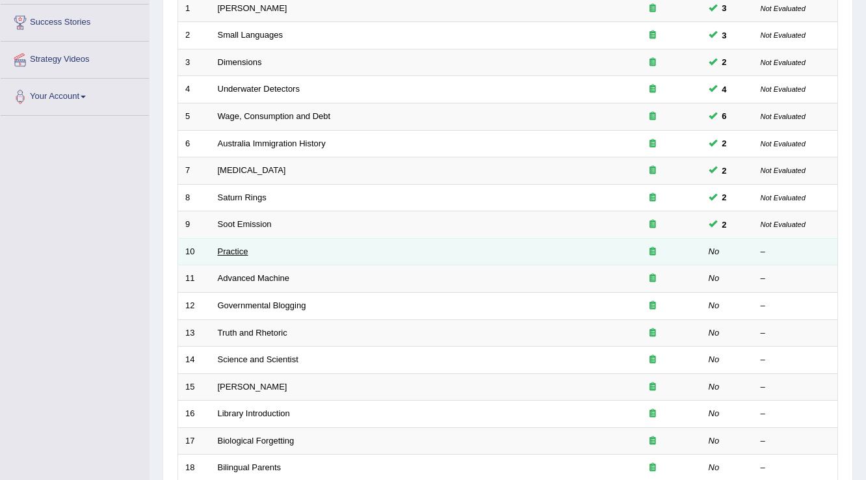
click at [223, 250] on link "Practice" at bounding box center [233, 251] width 31 height 10
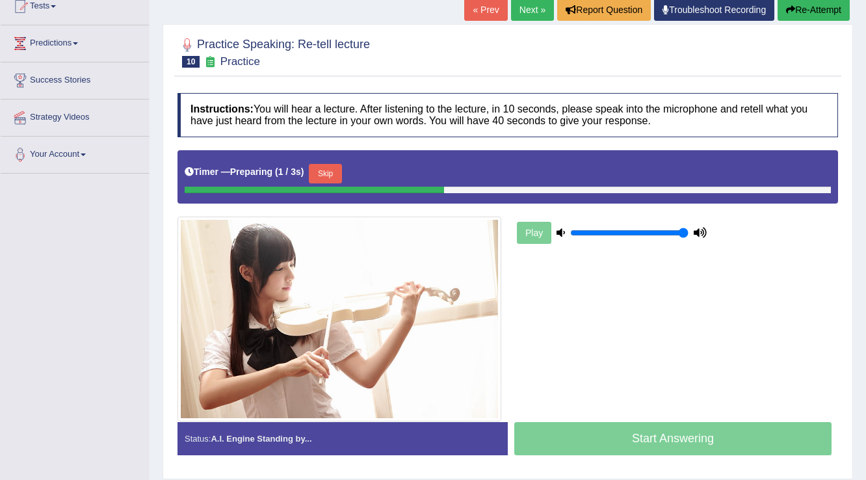
scroll to position [156, 0]
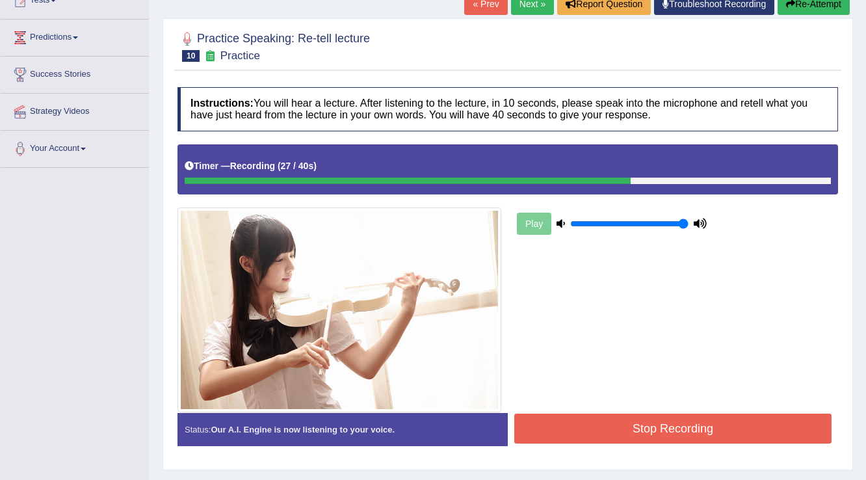
click at [611, 421] on button "Stop Recording" at bounding box center [672, 429] width 317 height 30
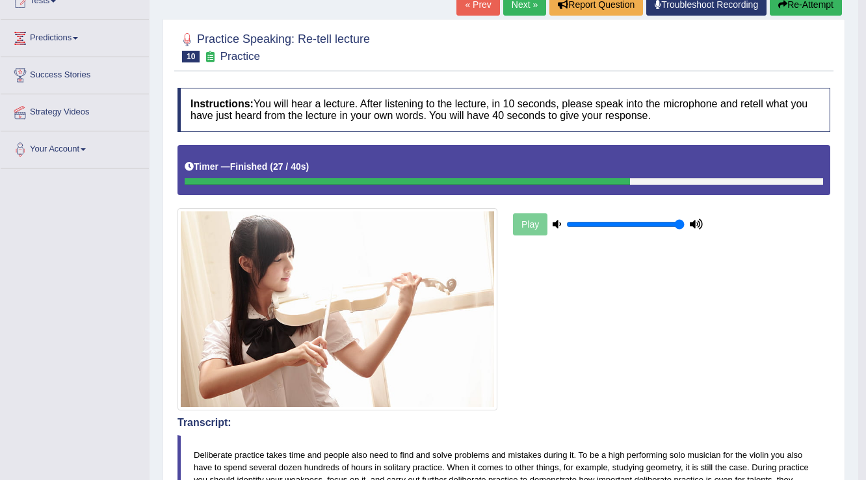
scroll to position [52, 0]
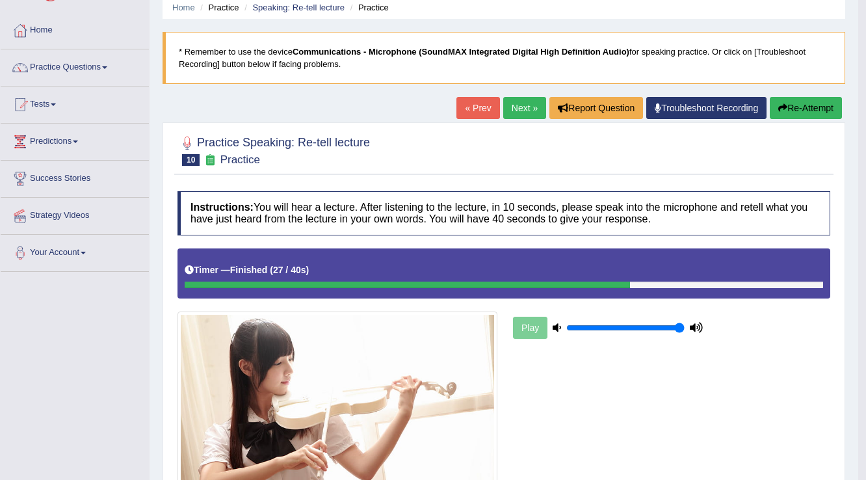
click at [796, 109] on button "Re-Attempt" at bounding box center [806, 108] width 72 height 22
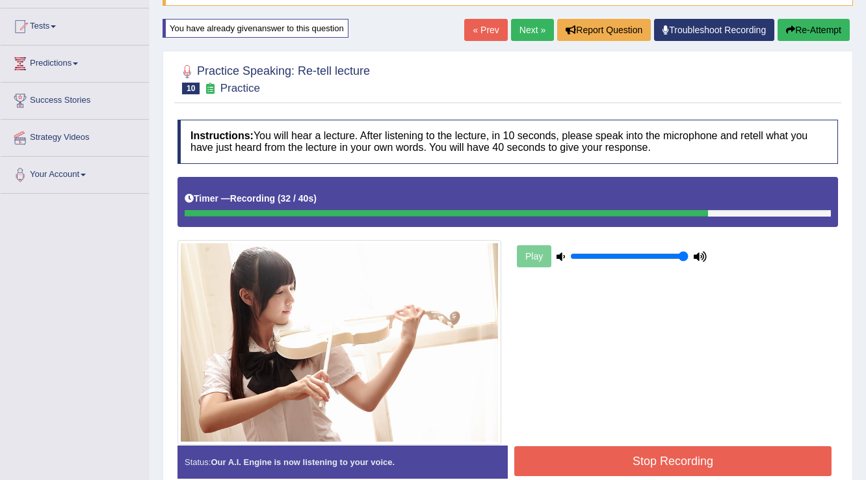
scroll to position [203, 0]
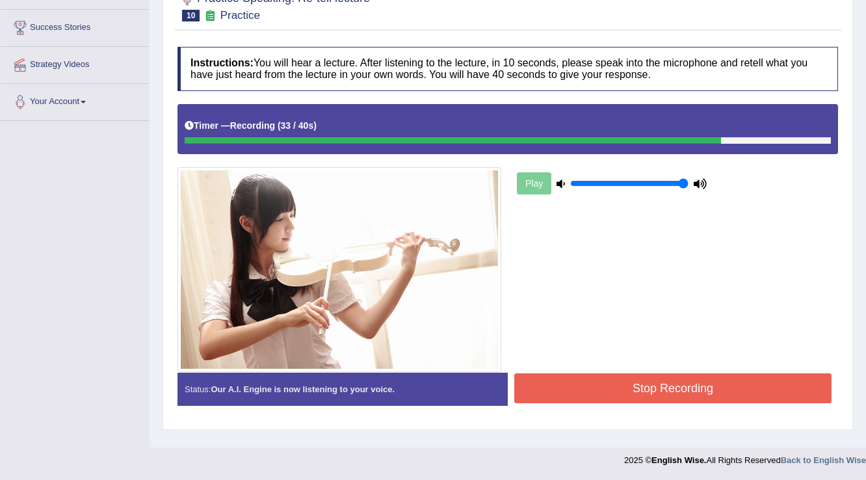
click at [538, 384] on button "Stop Recording" at bounding box center [672, 388] width 317 height 30
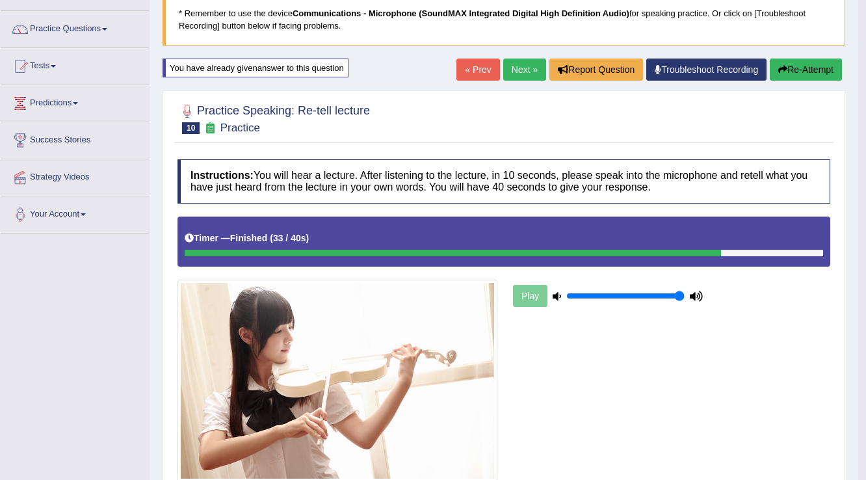
scroll to position [0, 0]
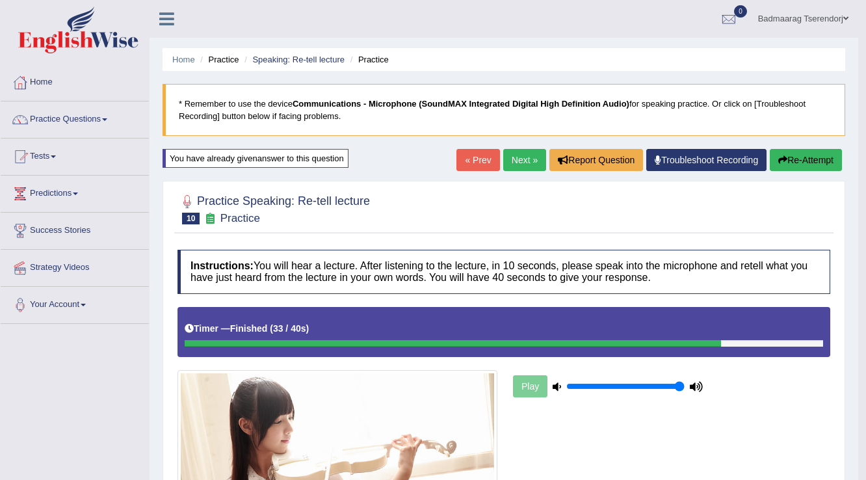
click at [819, 159] on button "Re-Attempt" at bounding box center [806, 160] width 72 height 22
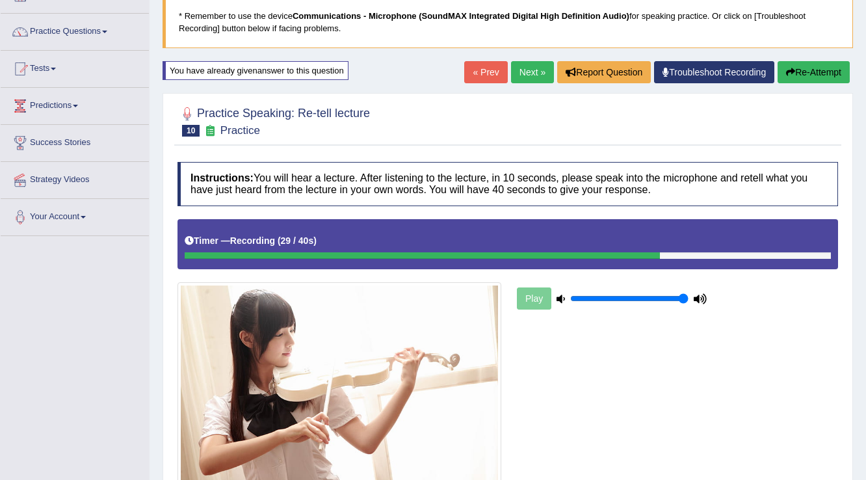
scroll to position [203, 0]
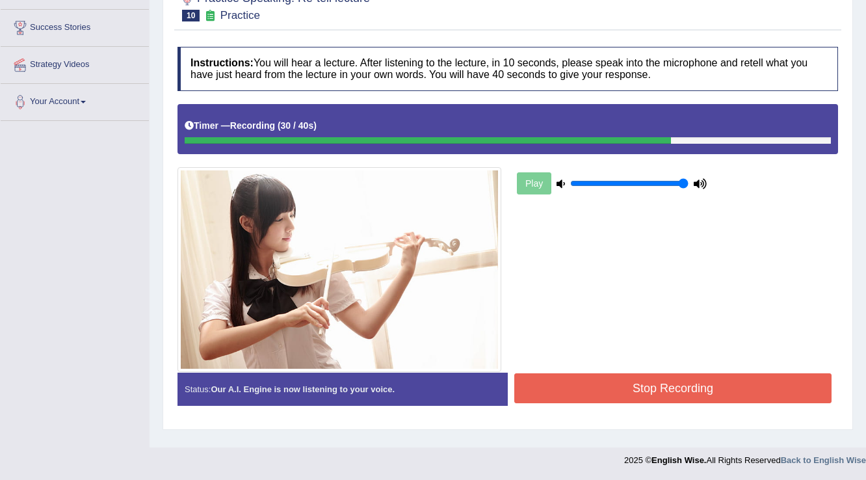
click at [594, 378] on button "Stop Recording" at bounding box center [672, 388] width 317 height 30
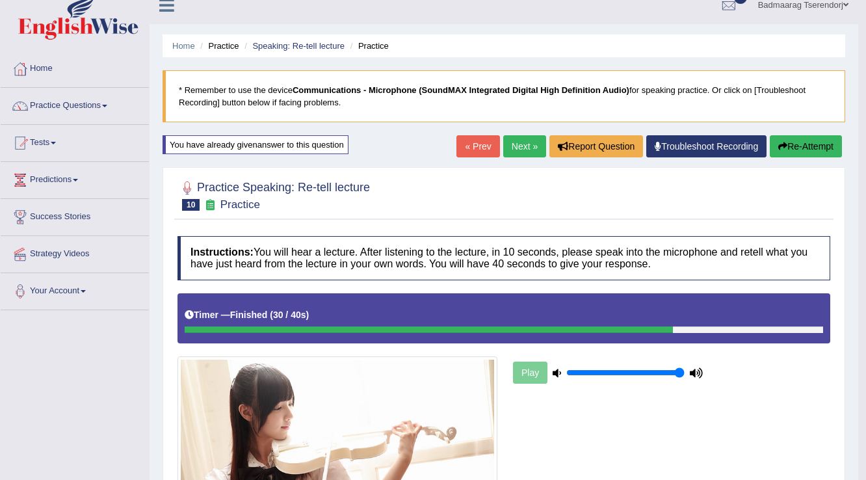
scroll to position [0, 0]
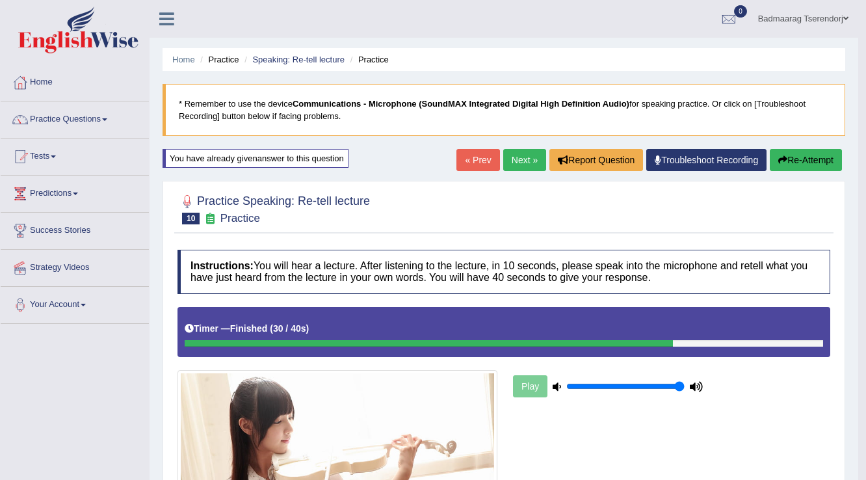
click at [519, 163] on link "Next »" at bounding box center [524, 160] width 43 height 22
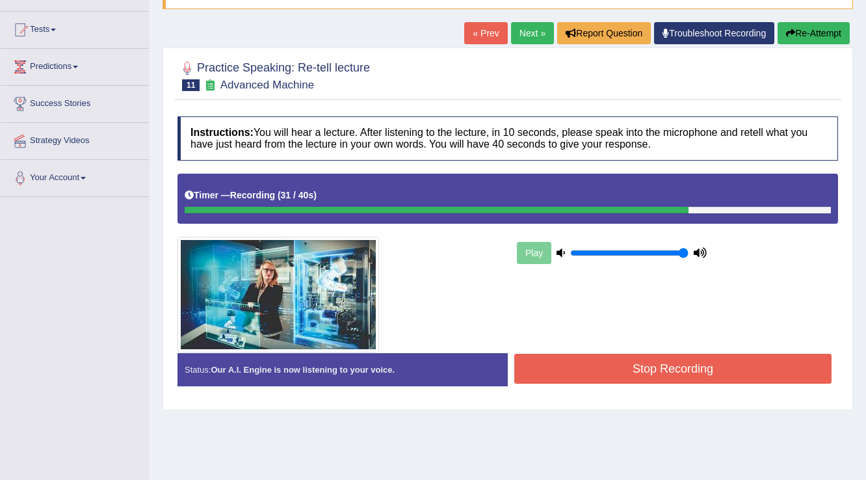
scroll to position [203, 0]
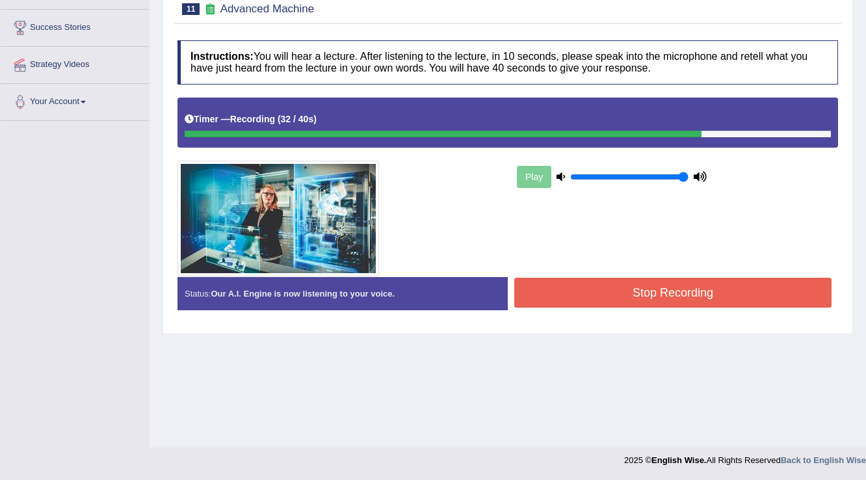
click at [559, 293] on button "Stop Recording" at bounding box center [672, 293] width 317 height 30
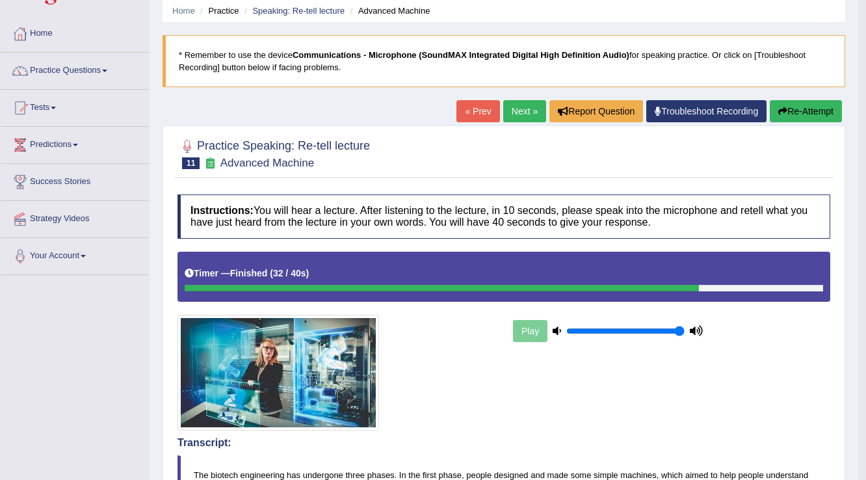
scroll to position [0, 0]
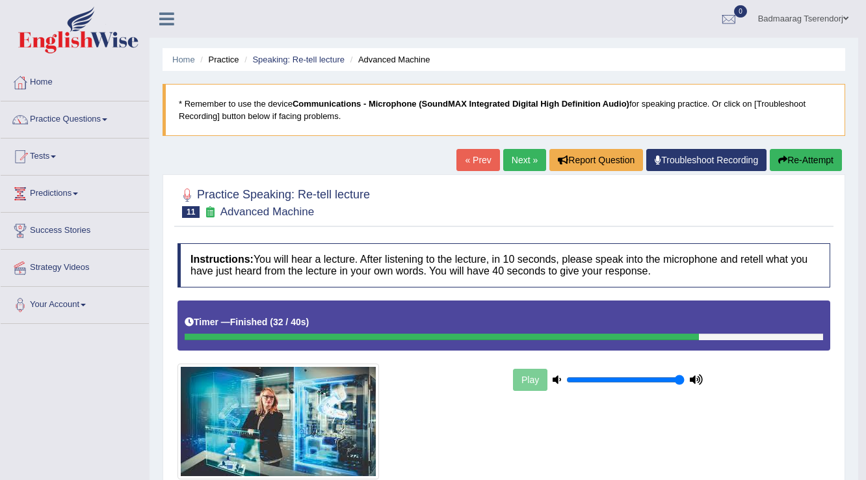
click at [823, 154] on button "Re-Attempt" at bounding box center [806, 160] width 72 height 22
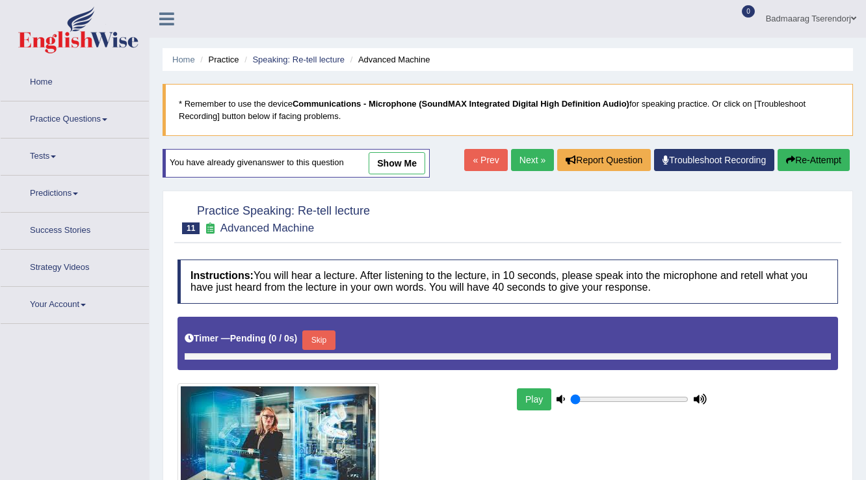
type input "1"
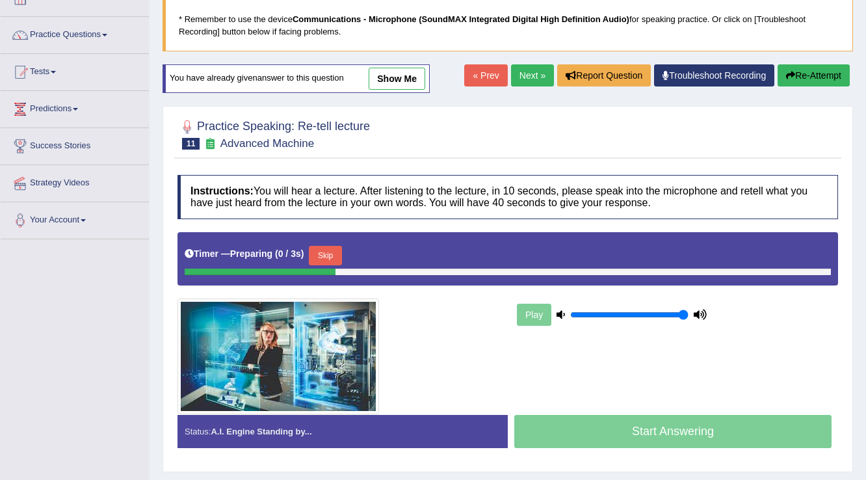
scroll to position [203, 0]
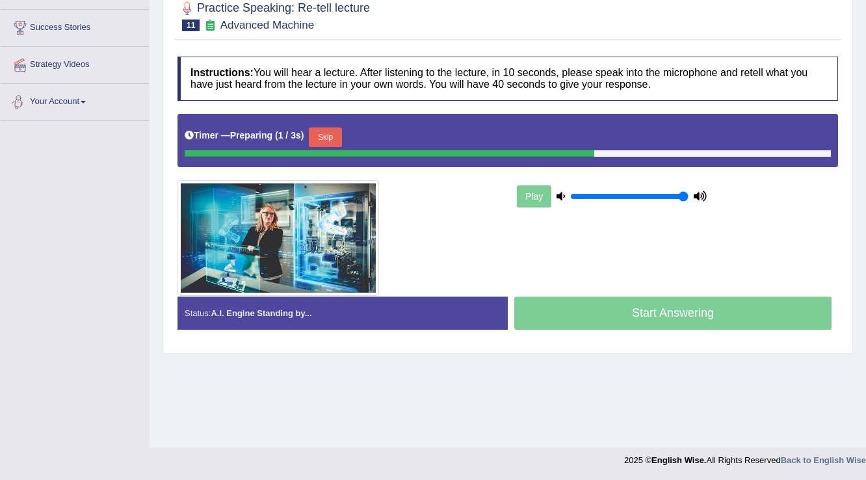
click at [318, 136] on button "Skip" at bounding box center [325, 137] width 33 height 20
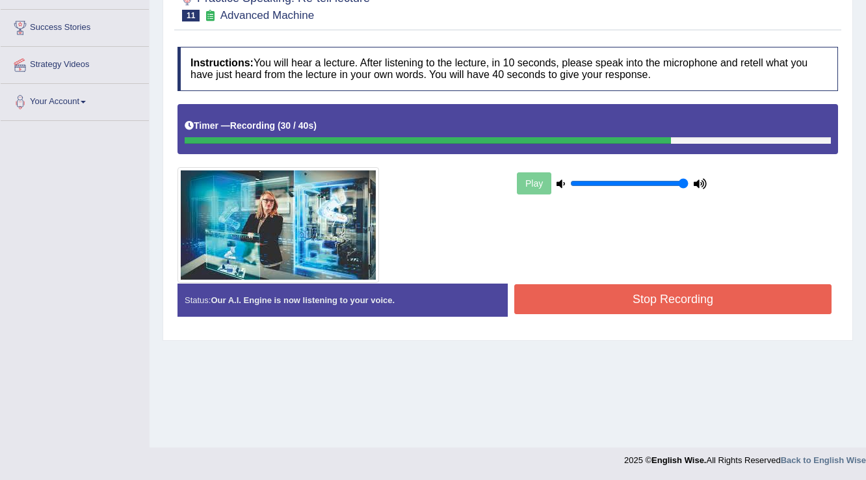
click at [609, 297] on button "Stop Recording" at bounding box center [672, 299] width 317 height 30
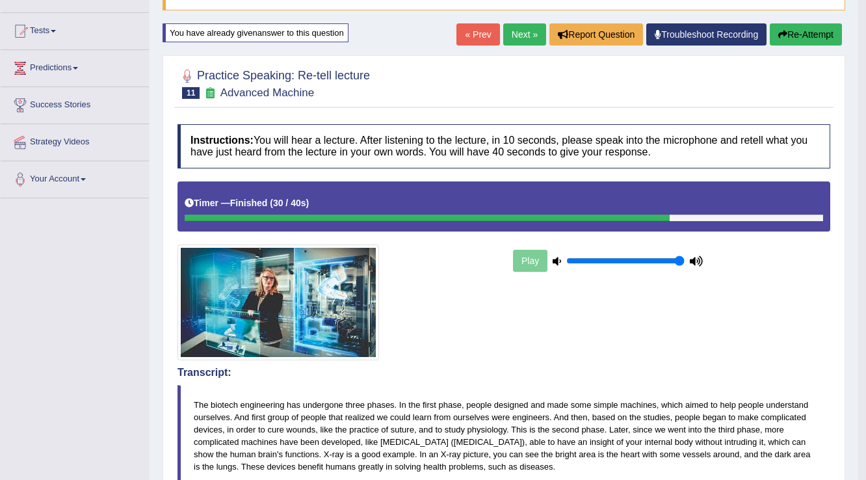
scroll to position [99, 0]
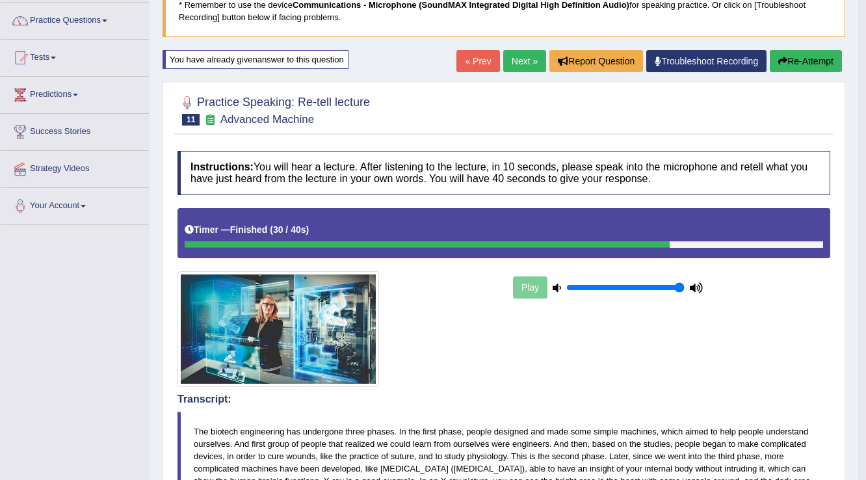
click at [518, 58] on link "Next »" at bounding box center [524, 61] width 43 height 22
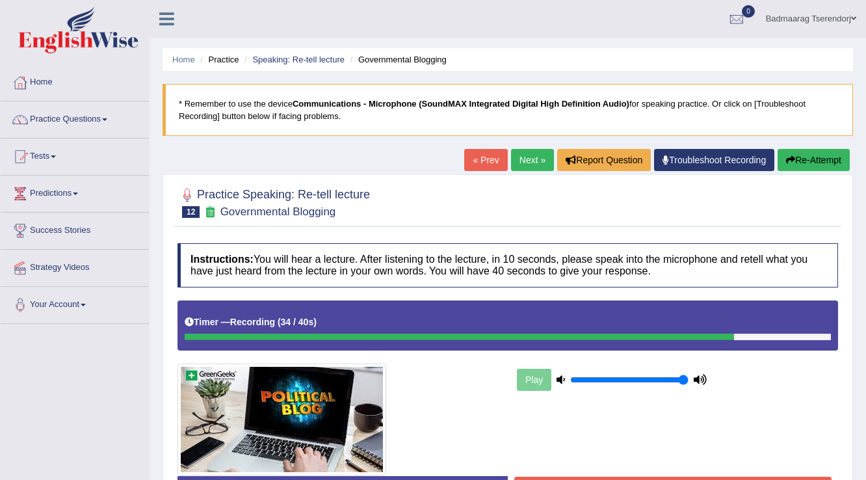
scroll to position [156, 0]
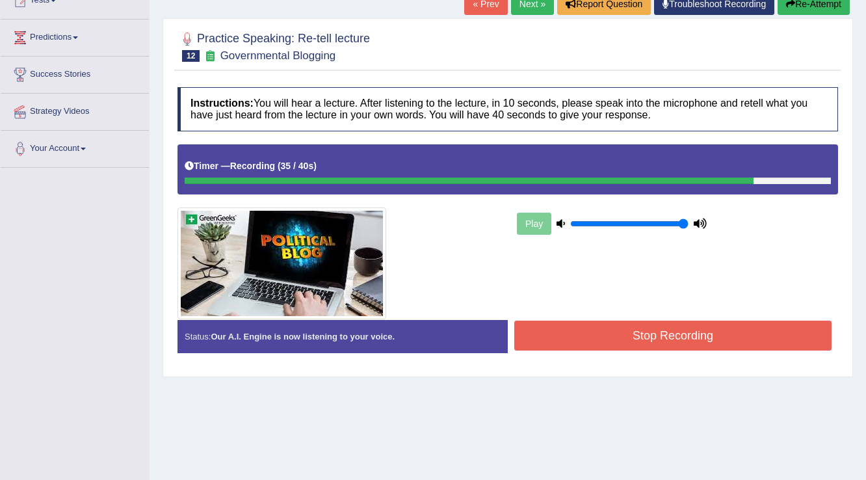
click at [573, 333] on button "Stop Recording" at bounding box center [672, 336] width 317 height 30
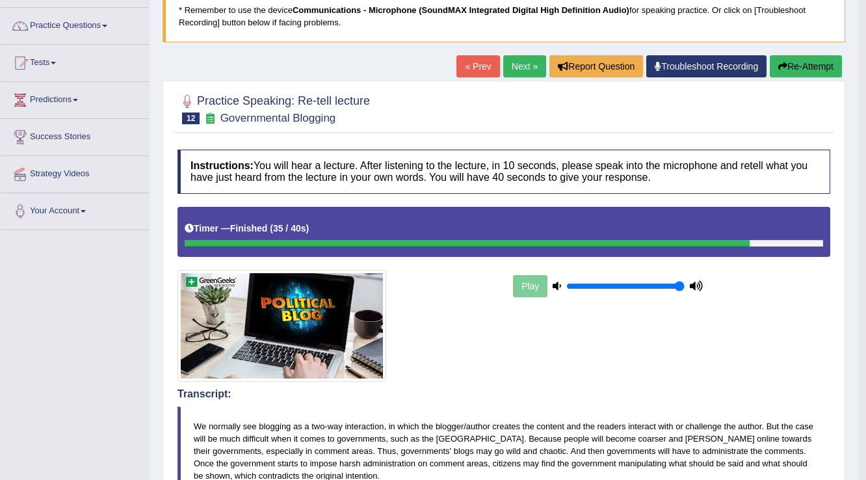
scroll to position [52, 0]
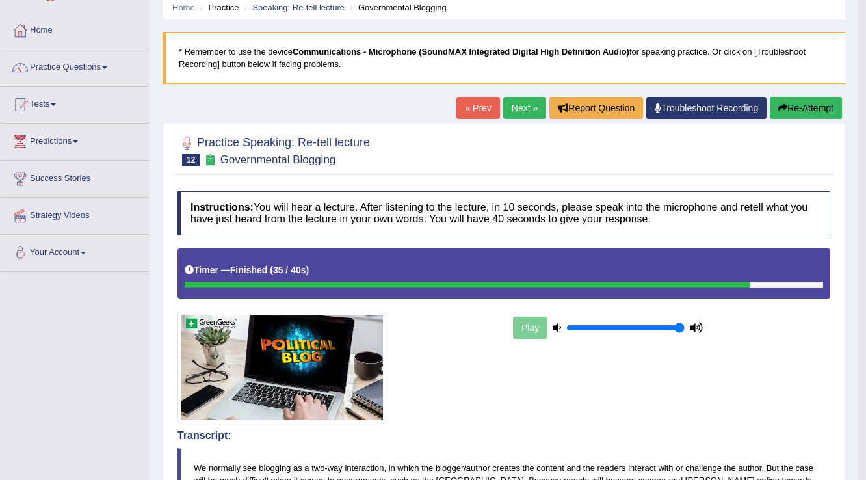
click at [819, 105] on button "Re-Attempt" at bounding box center [806, 108] width 72 height 22
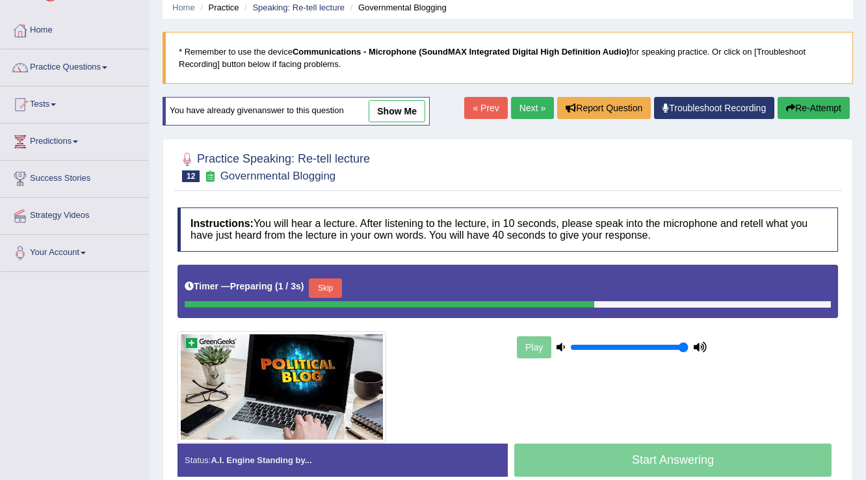
click at [338, 289] on button "Skip" at bounding box center [325, 288] width 33 height 20
click at [338, 289] on div "Timer — Preparing ( 2 / 3s ) Skip" at bounding box center [508, 291] width 661 height 53
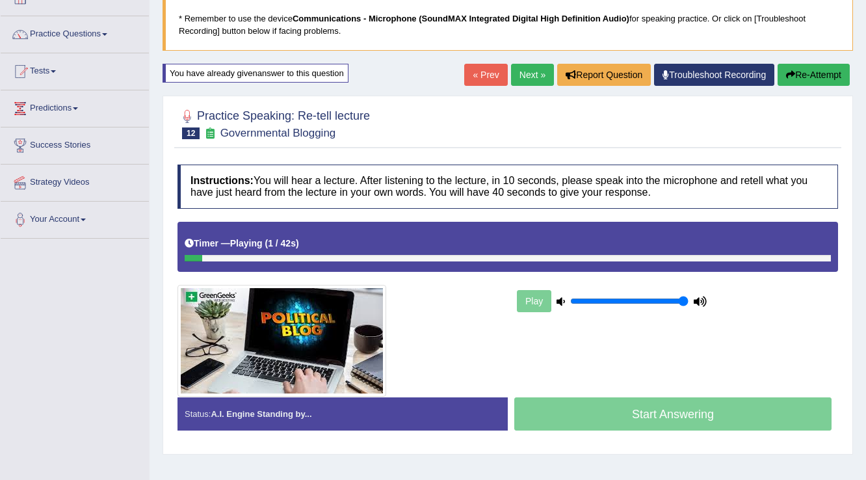
scroll to position [104, 0]
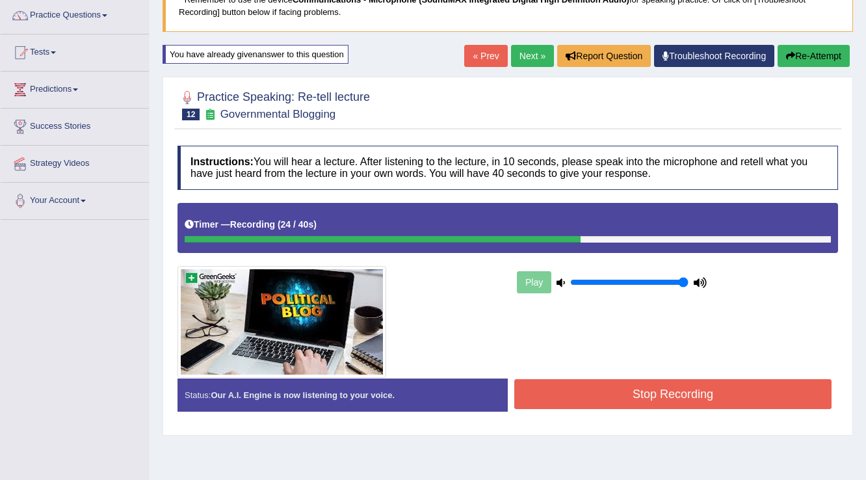
click at [592, 393] on button "Stop Recording" at bounding box center [672, 394] width 317 height 30
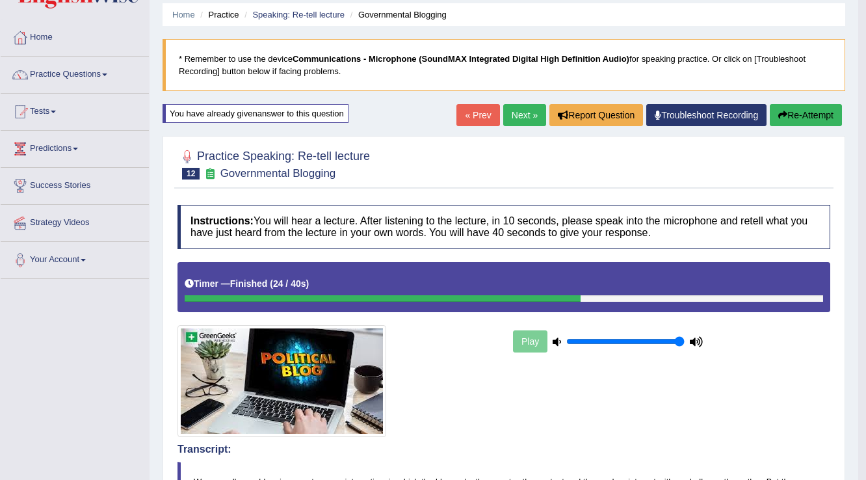
scroll to position [0, 0]
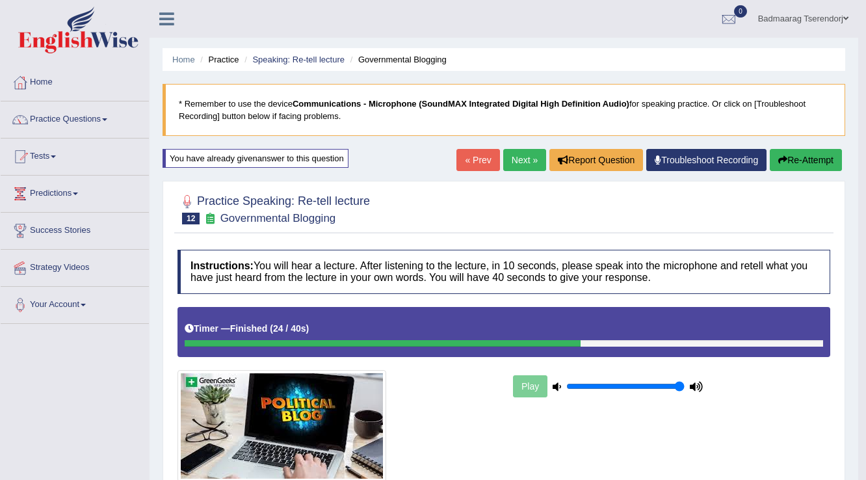
click at [523, 153] on link "Next »" at bounding box center [524, 160] width 43 height 22
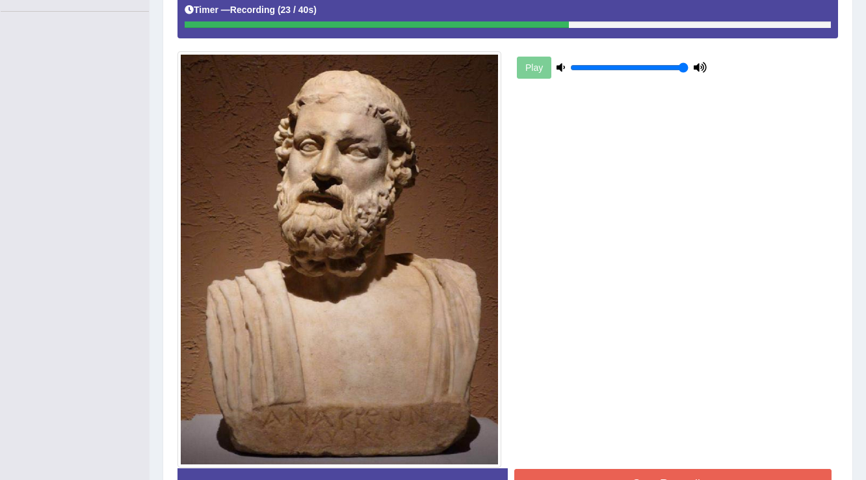
scroll to position [398, 0]
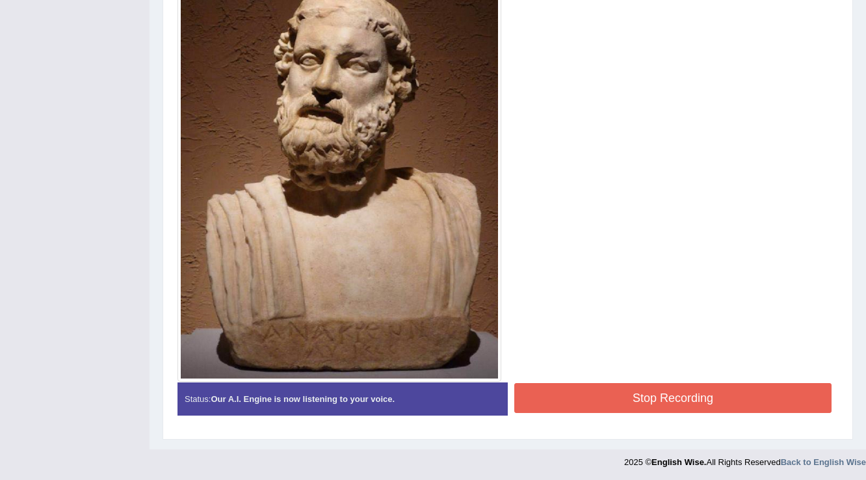
click at [573, 392] on button "Stop Recording" at bounding box center [672, 398] width 317 height 30
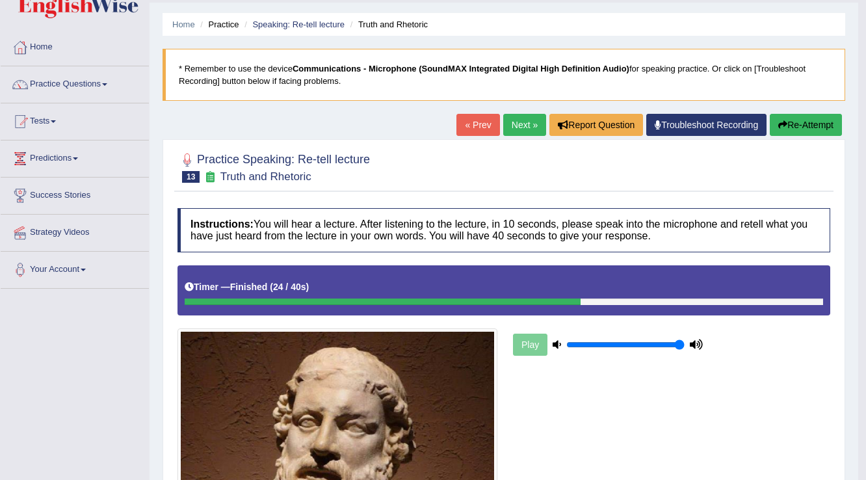
scroll to position [34, 0]
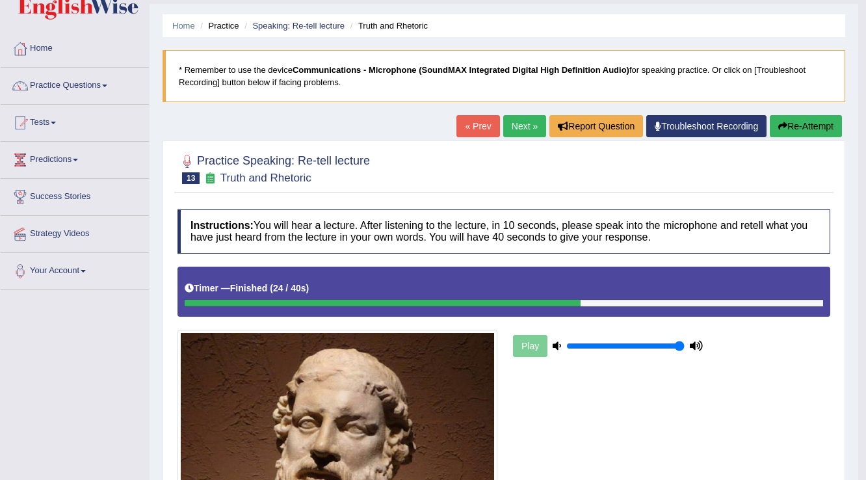
click at [820, 120] on button "Re-Attempt" at bounding box center [806, 126] width 72 height 22
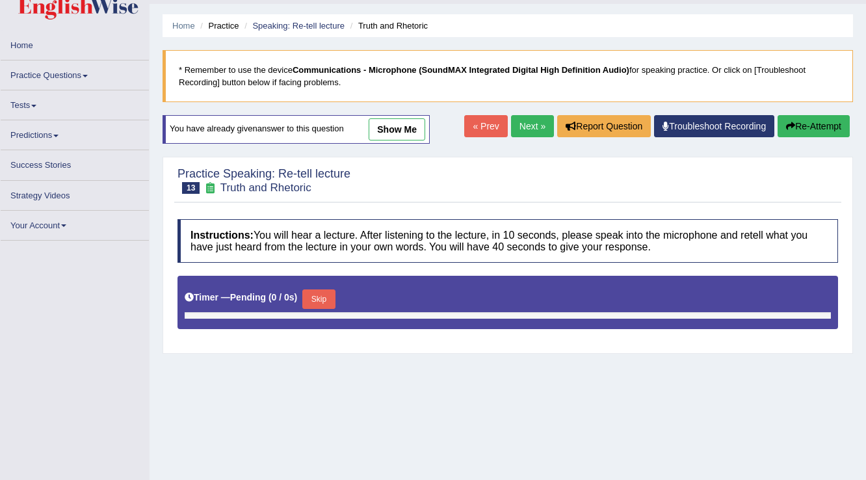
click at [325, 294] on button "Skip" at bounding box center [318, 299] width 33 height 20
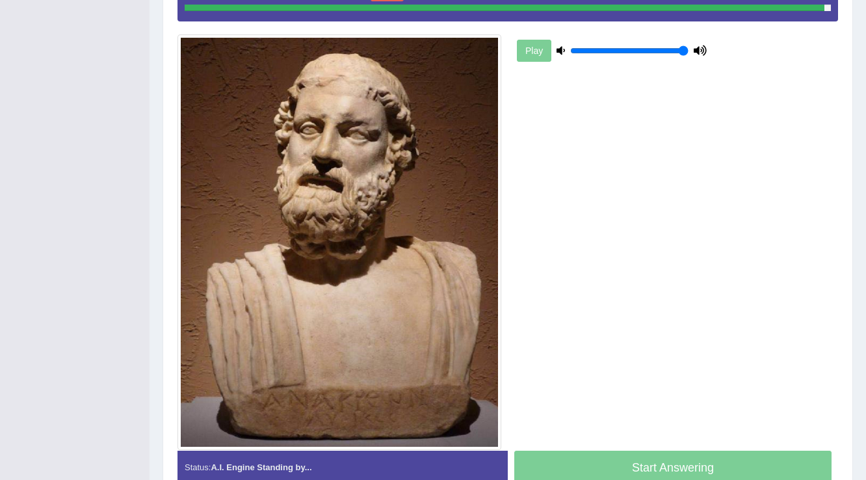
scroll to position [336, 0]
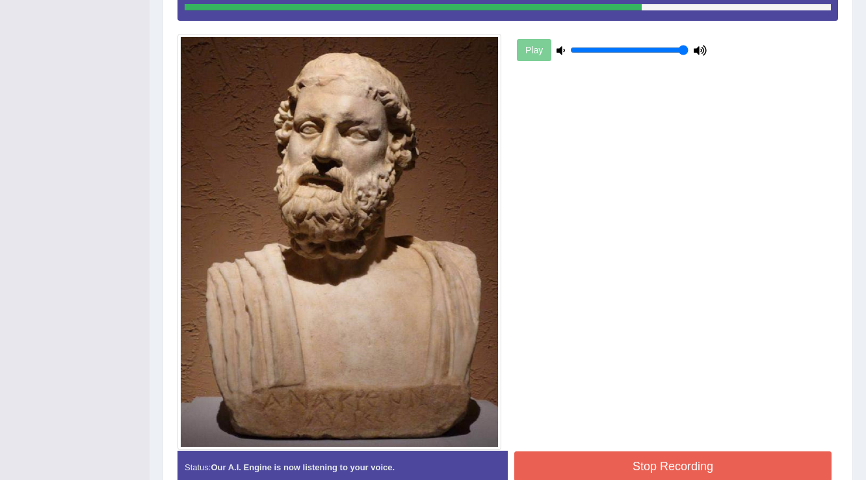
click at [602, 466] on button "Stop Recording" at bounding box center [672, 466] width 317 height 30
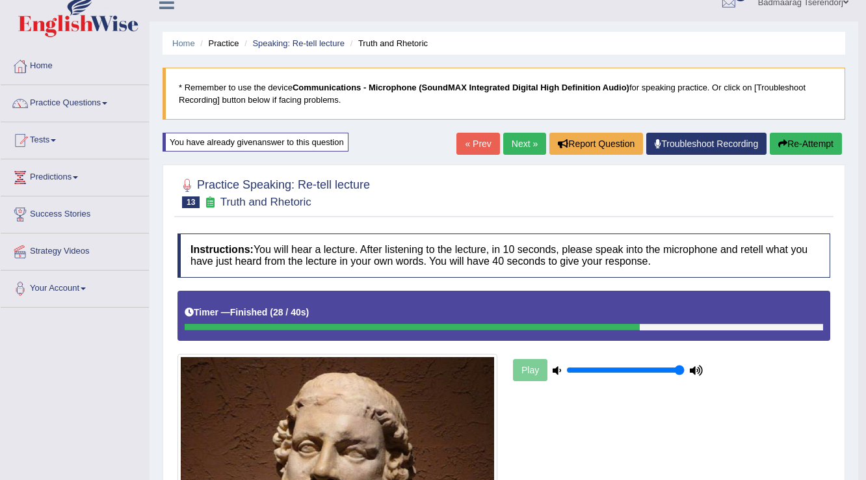
scroll to position [0, 0]
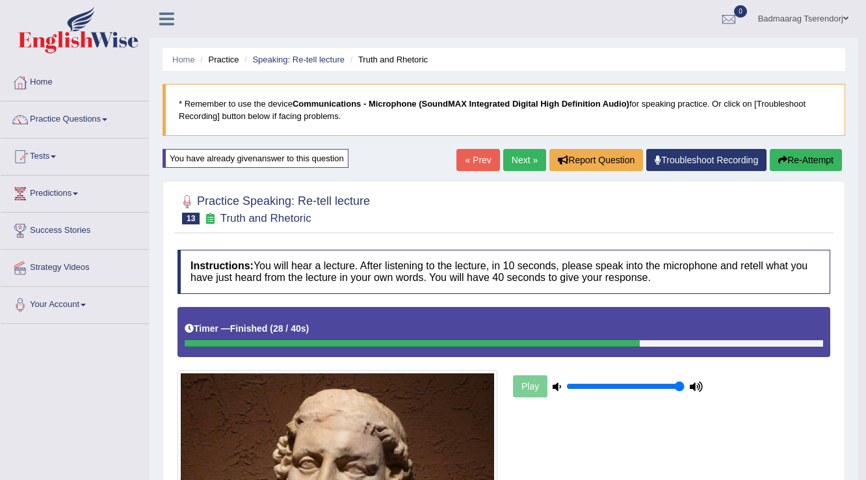
click at [512, 162] on link "Next »" at bounding box center [524, 160] width 43 height 22
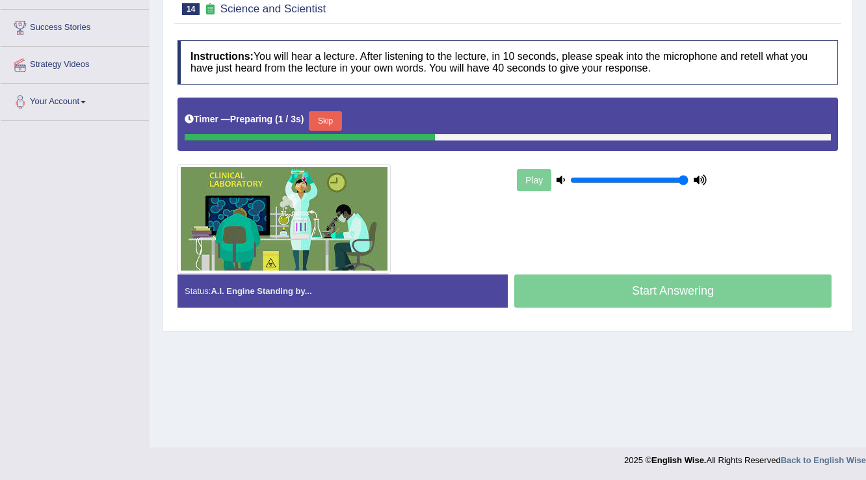
scroll to position [203, 0]
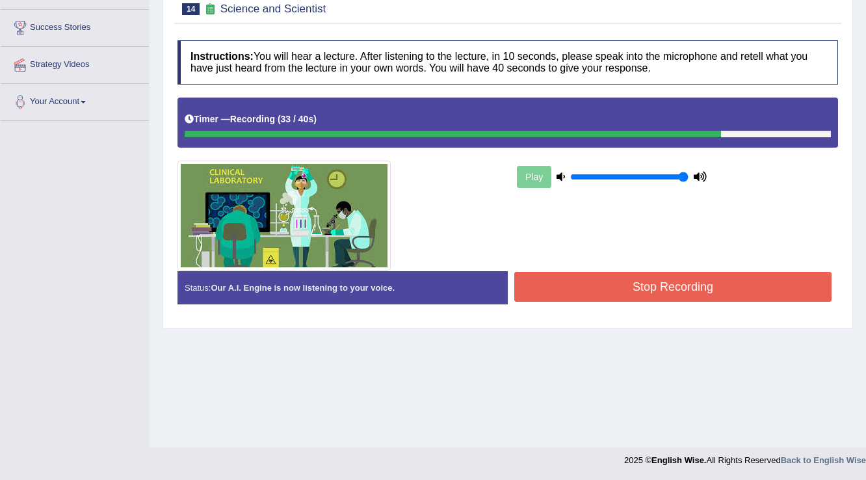
click at [568, 277] on button "Stop Recording" at bounding box center [672, 287] width 317 height 30
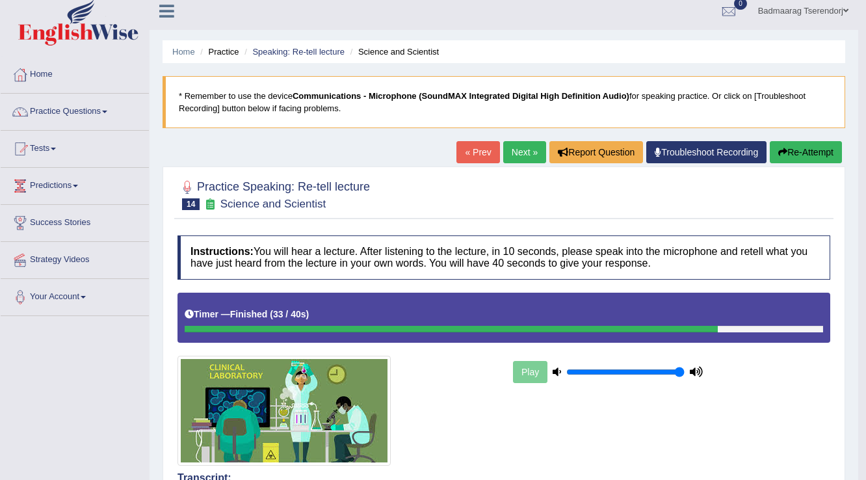
scroll to position [0, 0]
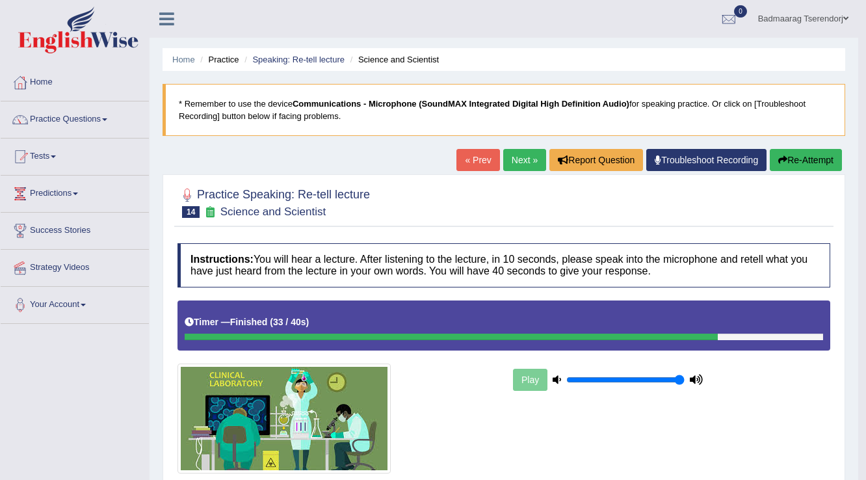
click at [821, 156] on button "Re-Attempt" at bounding box center [806, 160] width 72 height 22
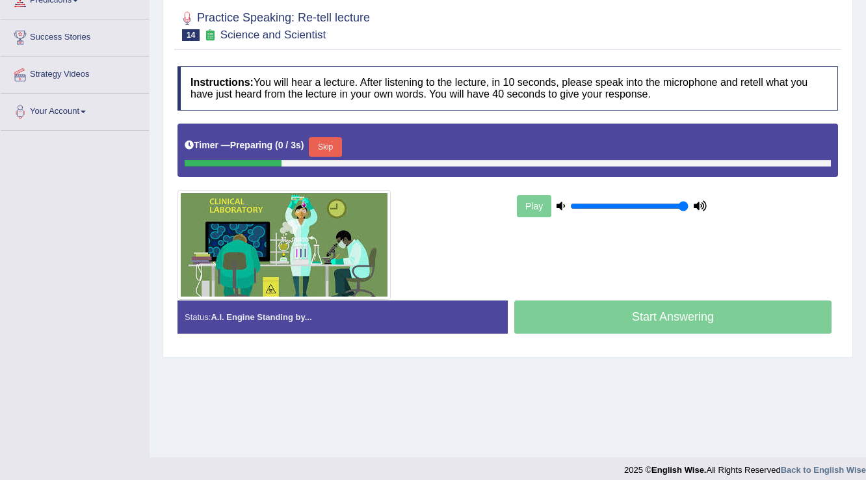
scroll to position [203, 0]
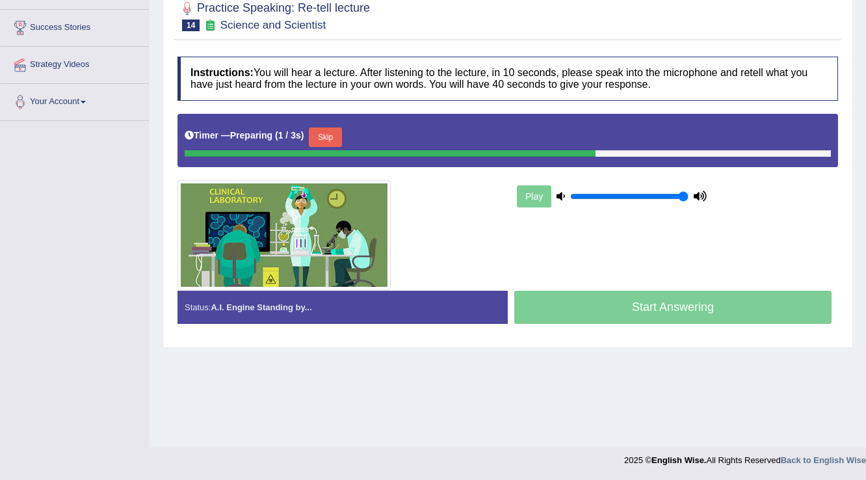
click at [330, 127] on button "Skip" at bounding box center [325, 137] width 33 height 20
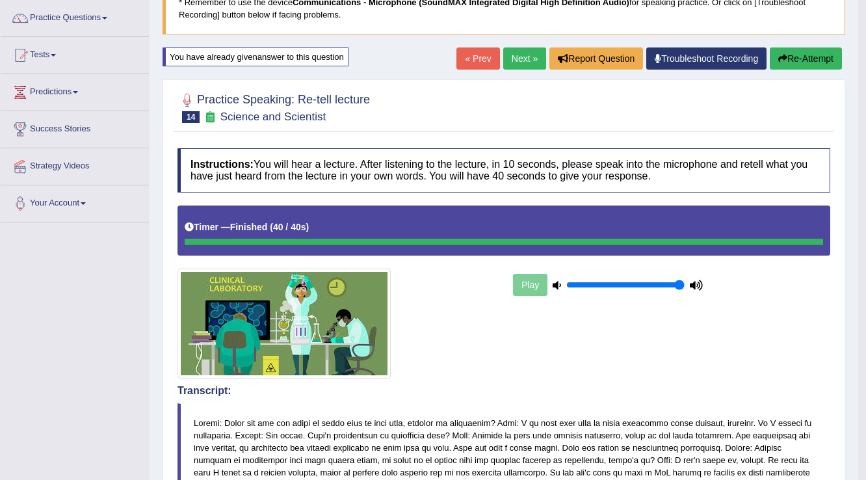
scroll to position [99, 0]
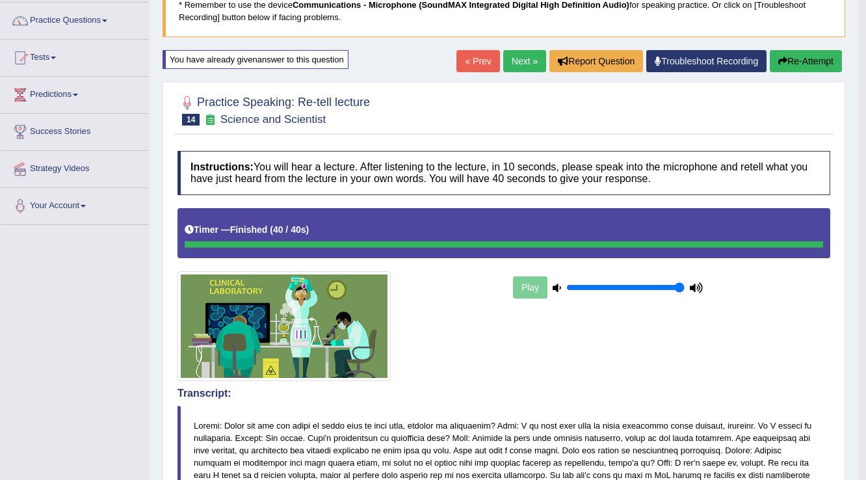
click at [503, 62] on link "Next »" at bounding box center [524, 61] width 43 height 22
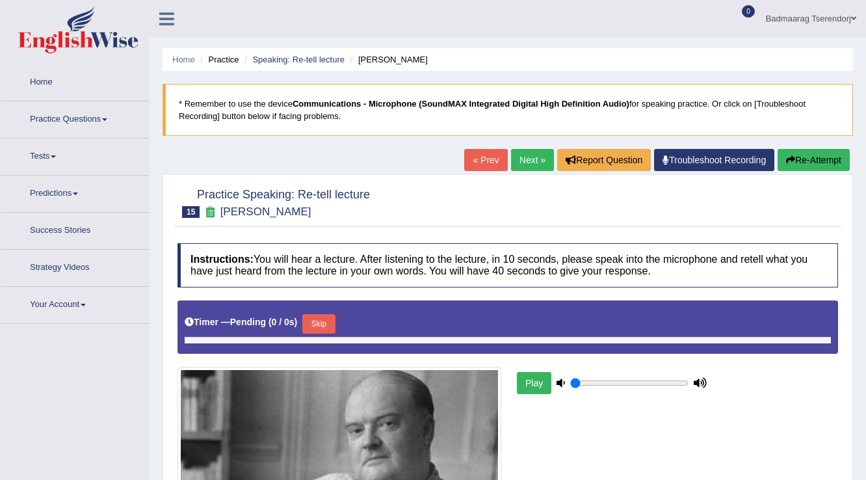
type input "1"
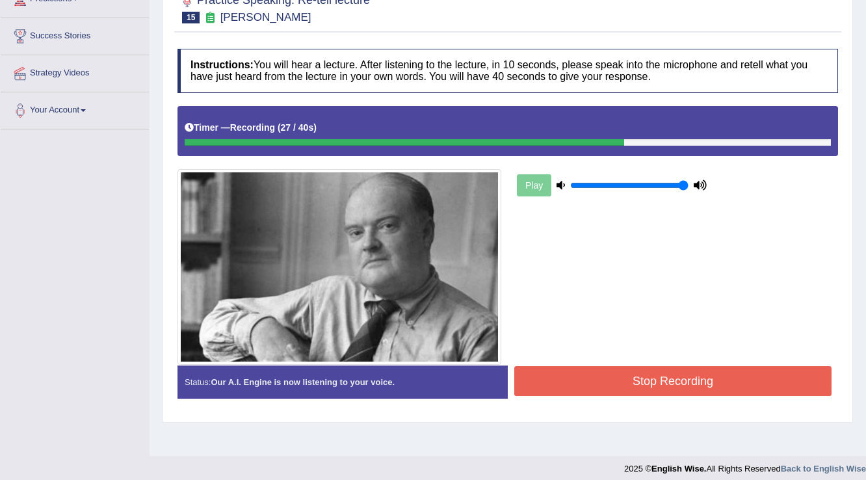
scroll to position [203, 0]
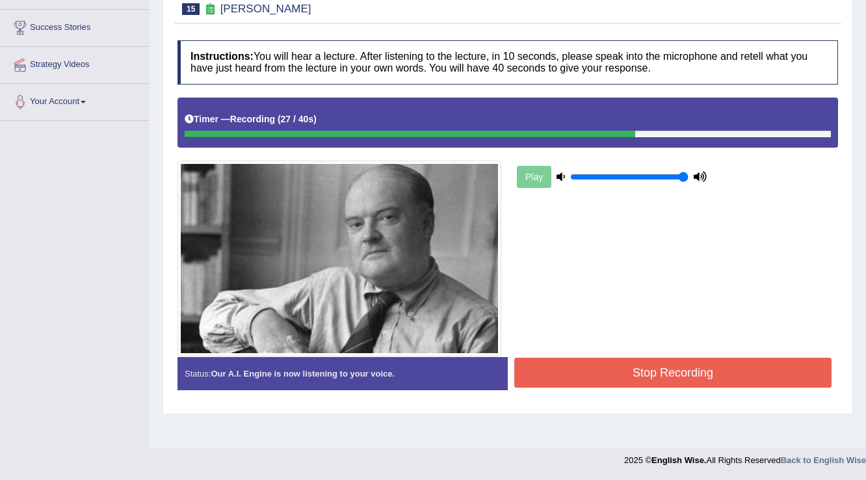
click at [596, 367] on button "Stop Recording" at bounding box center [672, 373] width 317 height 30
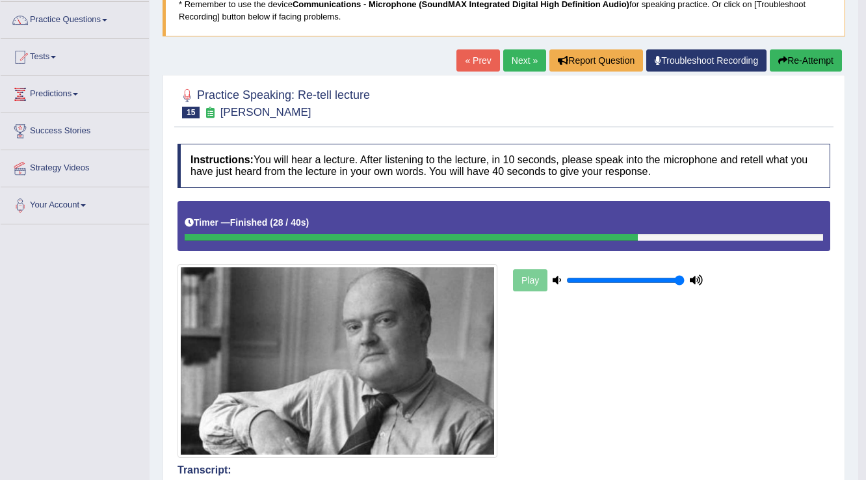
scroll to position [99, 0]
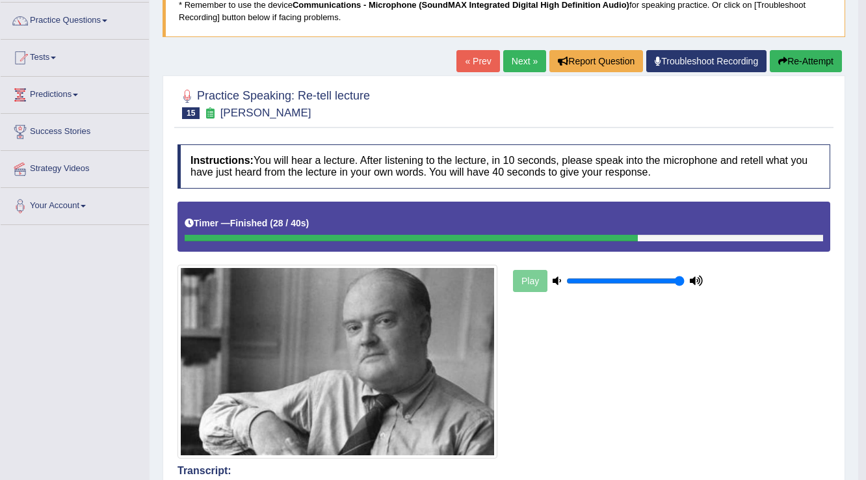
click at [808, 59] on button "Re-Attempt" at bounding box center [806, 61] width 72 height 22
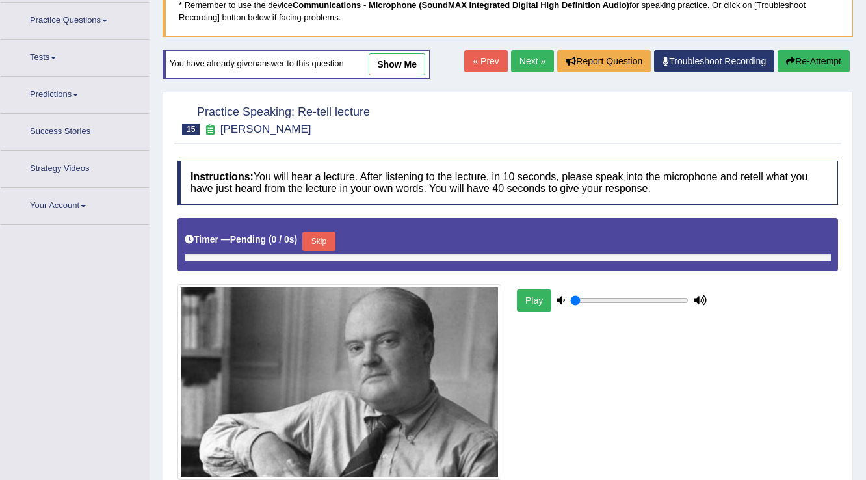
type input "1"
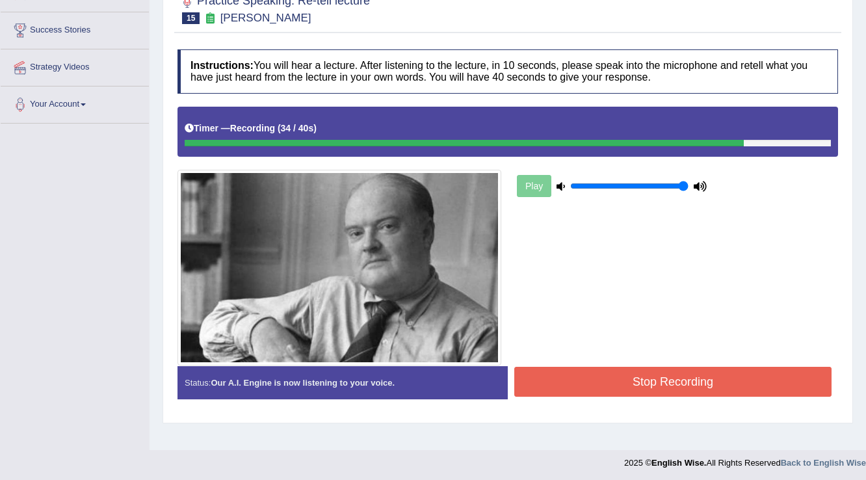
scroll to position [203, 0]
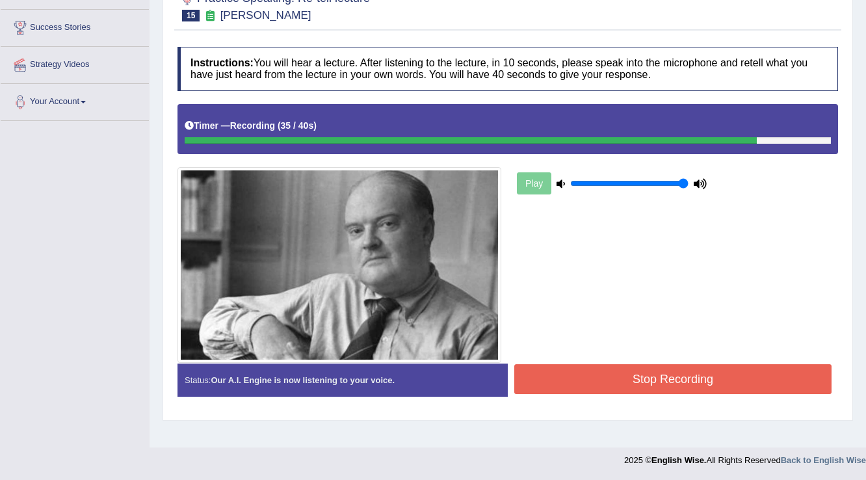
click at [757, 370] on button "Stop Recording" at bounding box center [672, 379] width 317 height 30
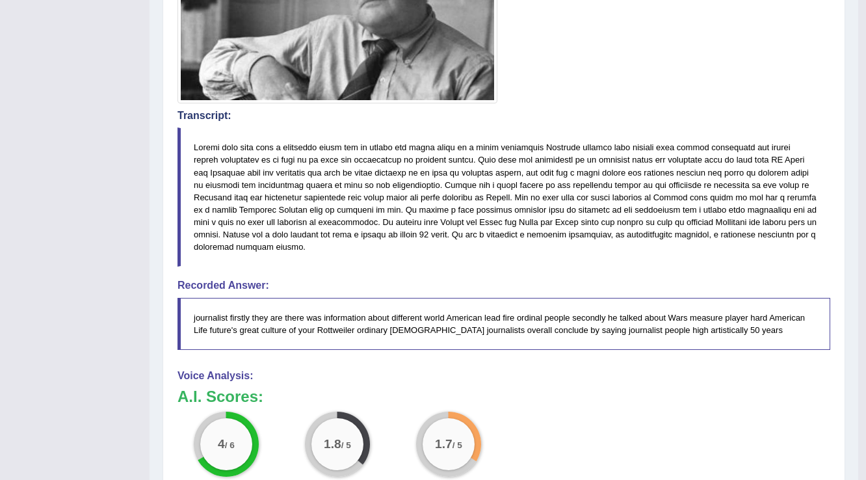
scroll to position [463, 0]
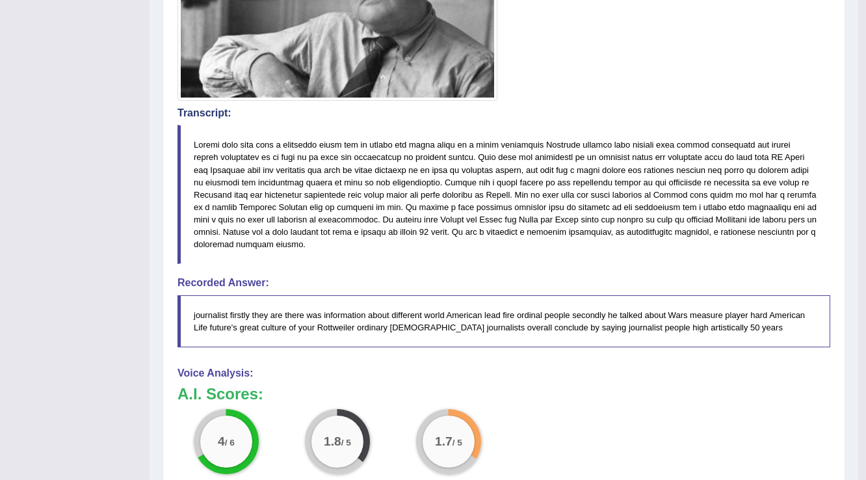
click at [855, 88] on div "Home Practice Speaking: Re-tell lecture Edmund Wilson * Remember to use the dev…" at bounding box center [504, 114] width 709 height 1154
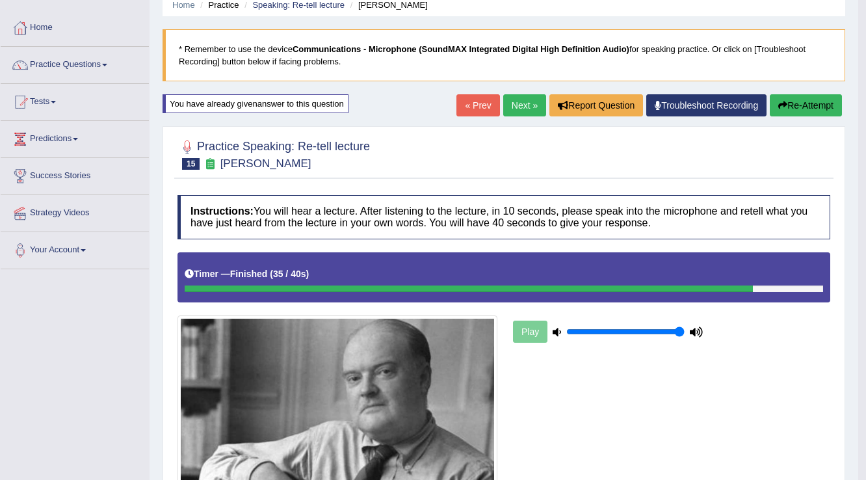
scroll to position [47, 0]
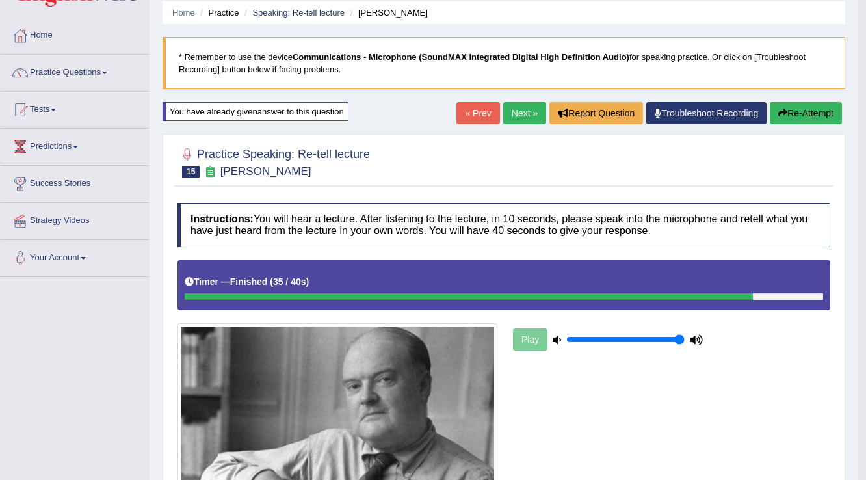
click at [801, 116] on button "Re-Attempt" at bounding box center [806, 113] width 72 height 22
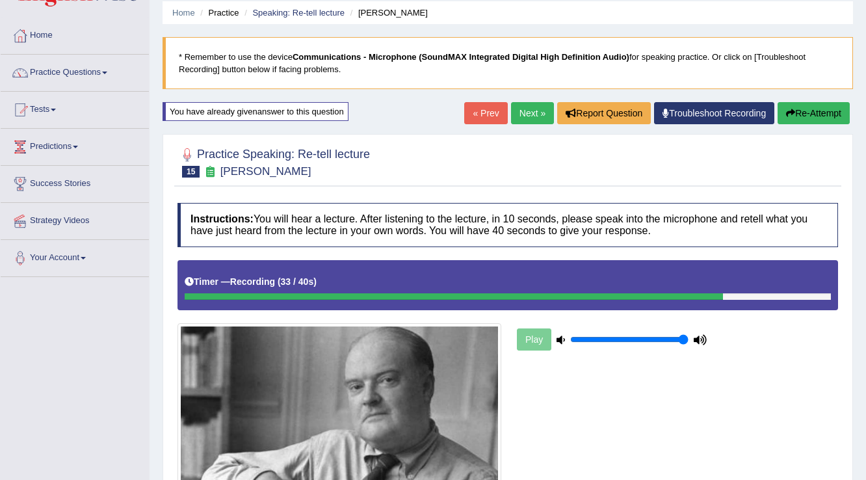
scroll to position [203, 0]
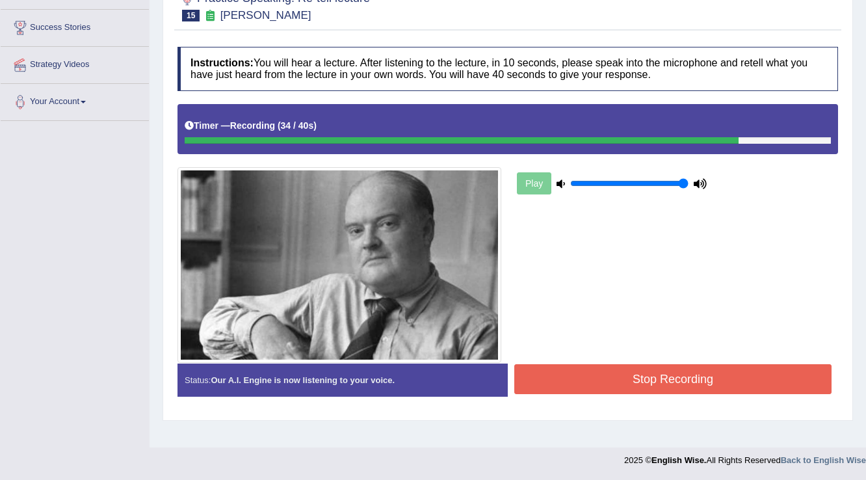
click at [619, 369] on button "Stop Recording" at bounding box center [672, 379] width 317 height 30
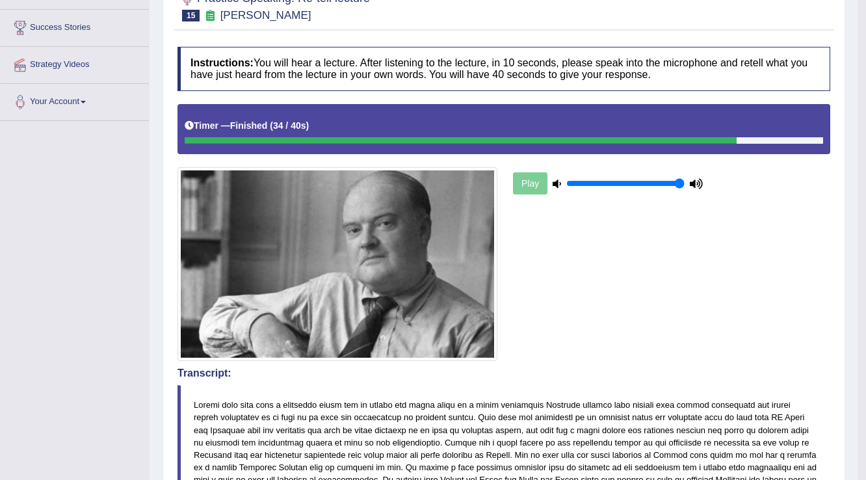
scroll to position [99, 0]
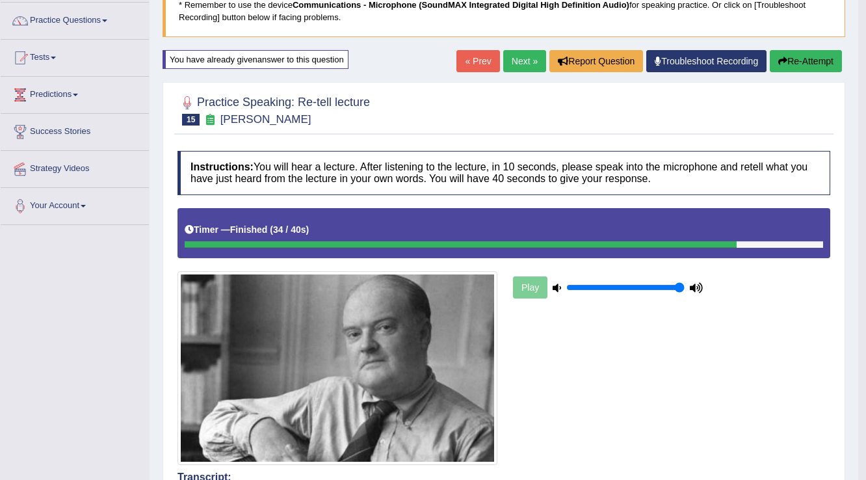
click at [514, 60] on link "Next »" at bounding box center [524, 61] width 43 height 22
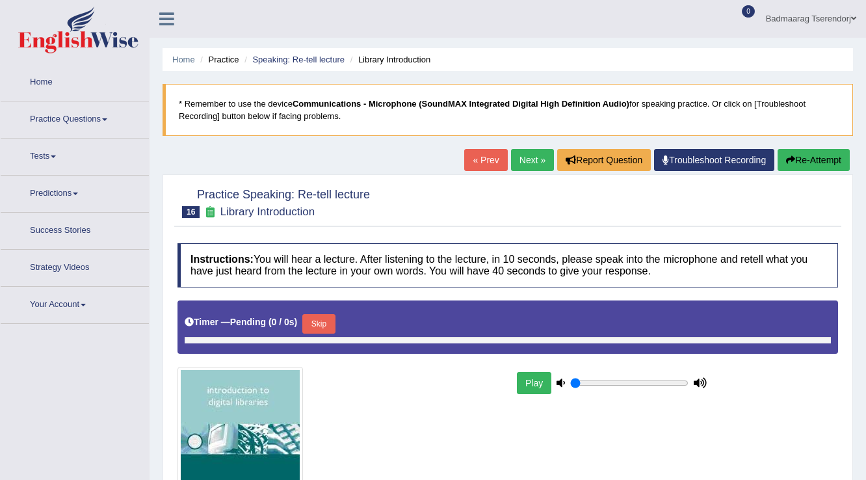
type input "1"
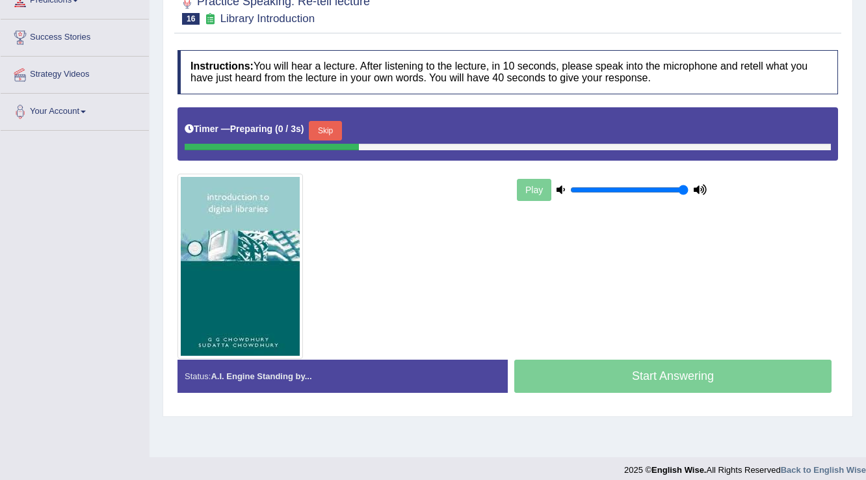
scroll to position [203, 0]
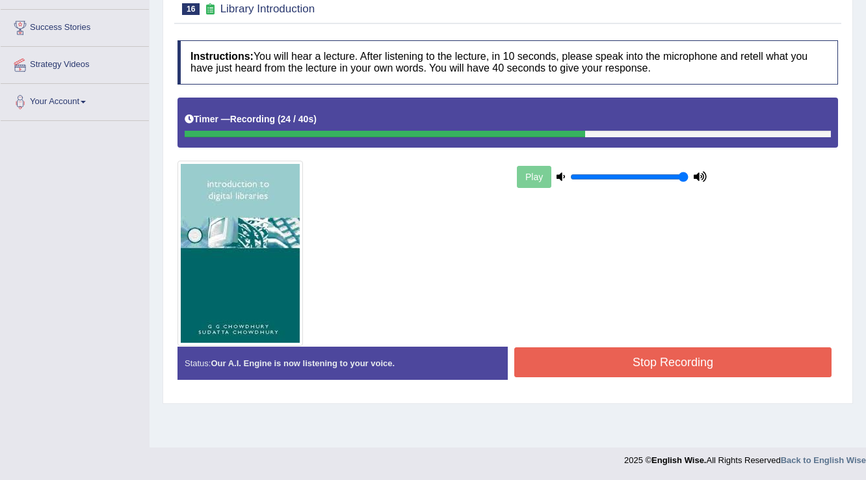
click at [606, 364] on button "Stop Recording" at bounding box center [672, 362] width 317 height 30
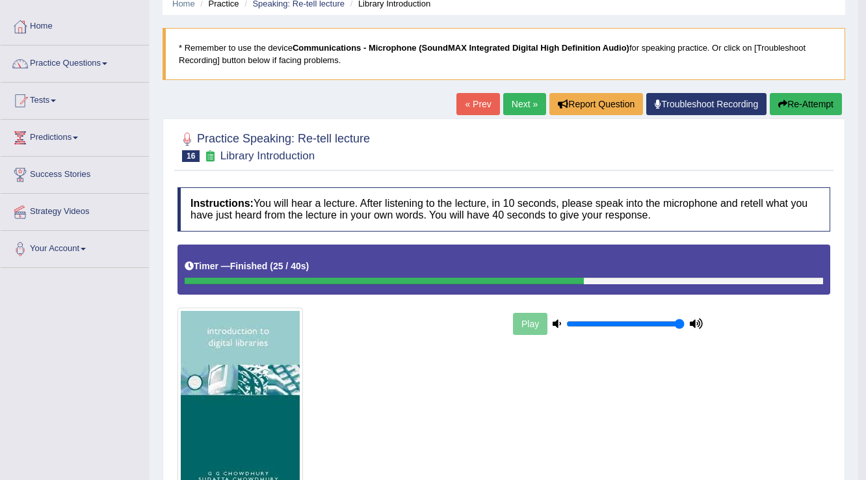
scroll to position [47, 0]
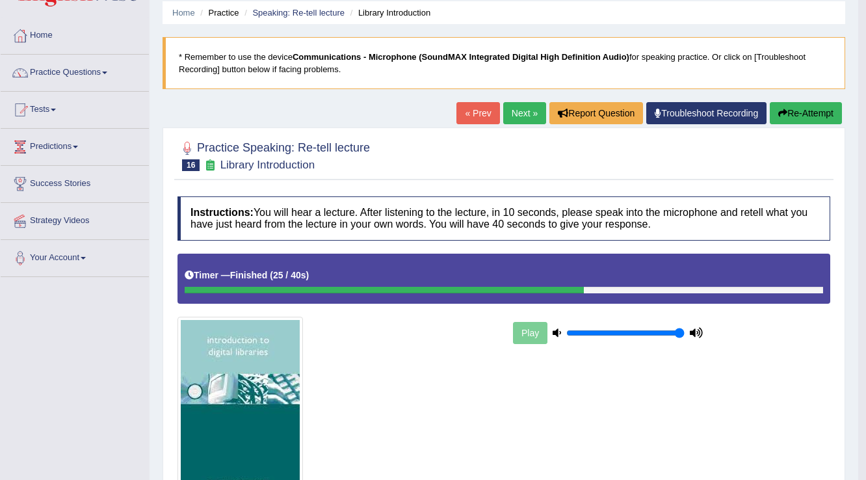
click at [824, 114] on button "Re-Attempt" at bounding box center [806, 113] width 72 height 22
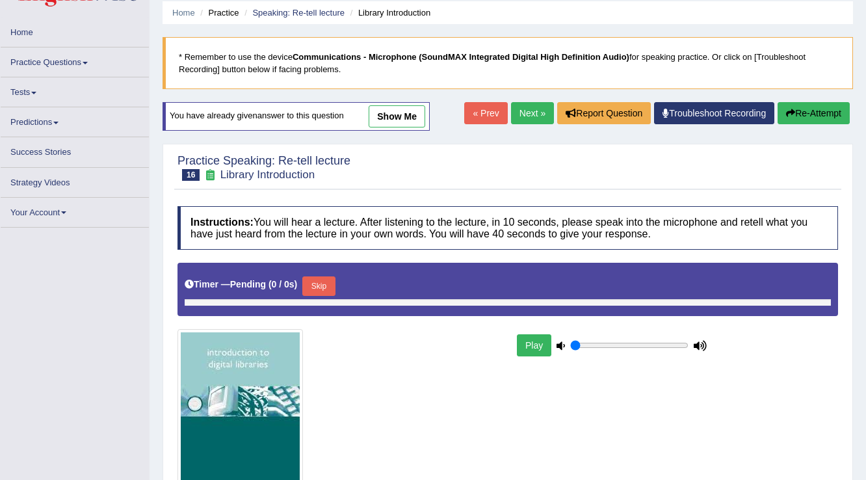
type input "1"
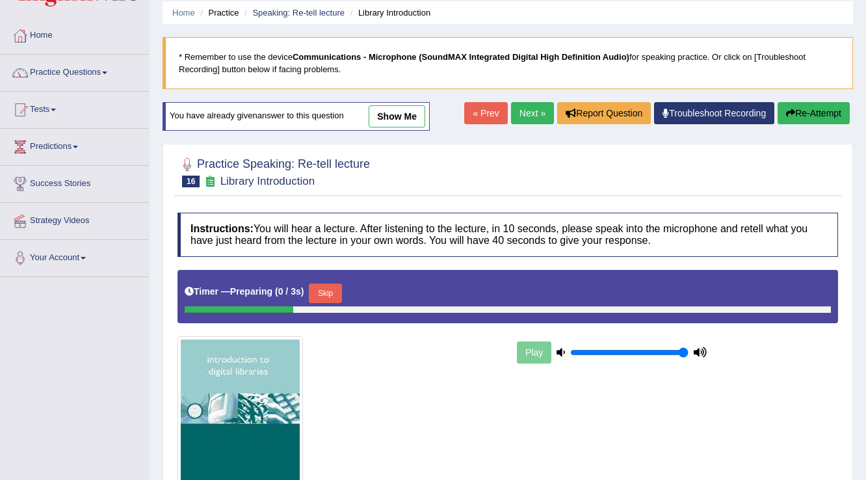
click at [324, 287] on button "Skip" at bounding box center [325, 294] width 33 height 20
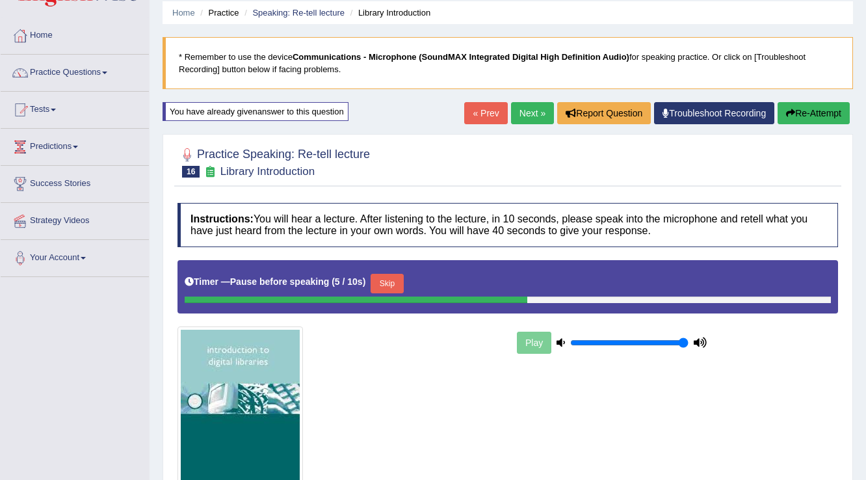
click at [401, 276] on button "Skip" at bounding box center [387, 284] width 33 height 20
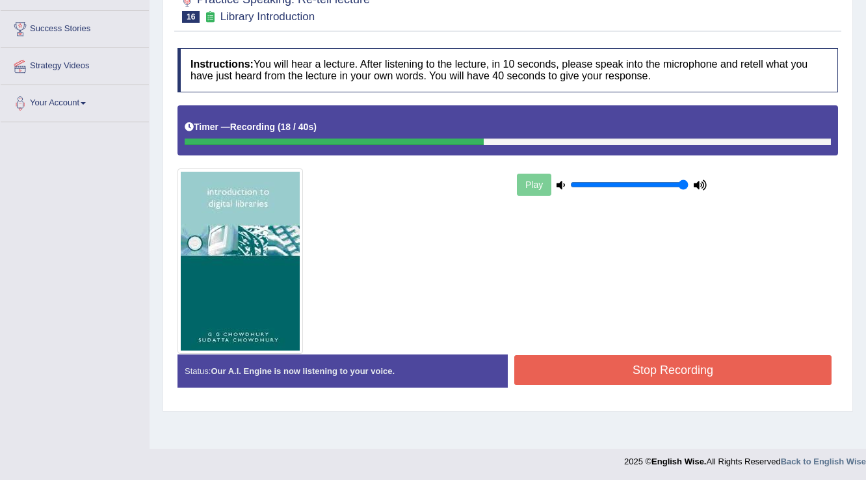
scroll to position [203, 0]
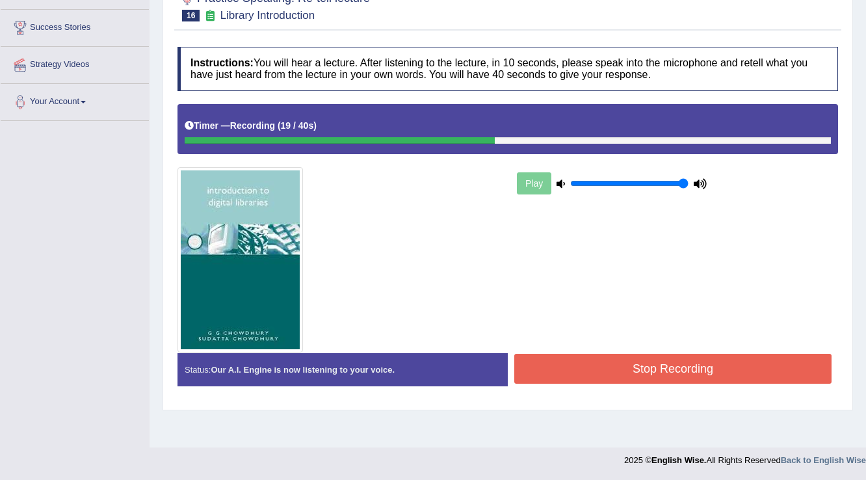
click at [539, 373] on button "Stop Recording" at bounding box center [672, 369] width 317 height 30
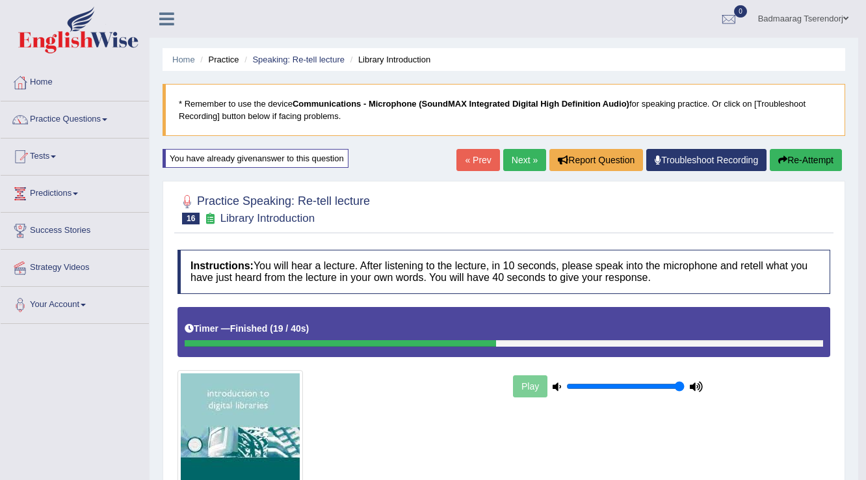
scroll to position [0, 0]
click at [36, 77] on link "Home" at bounding box center [75, 80] width 148 height 33
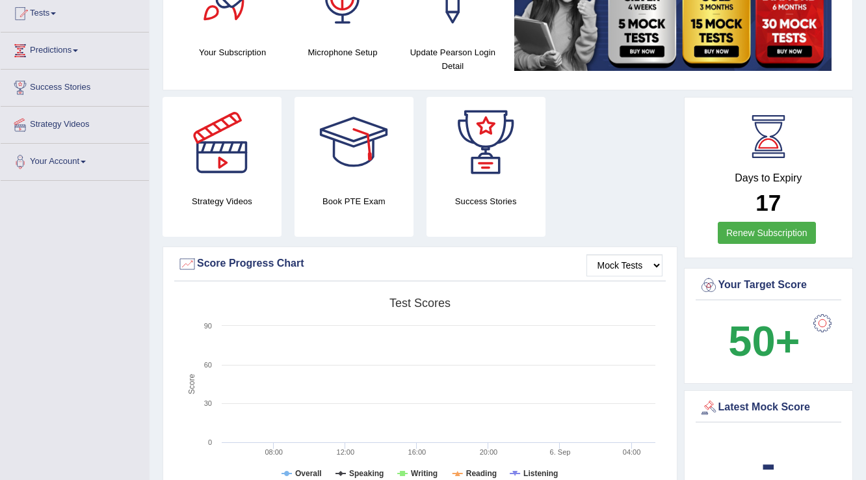
scroll to position [156, 0]
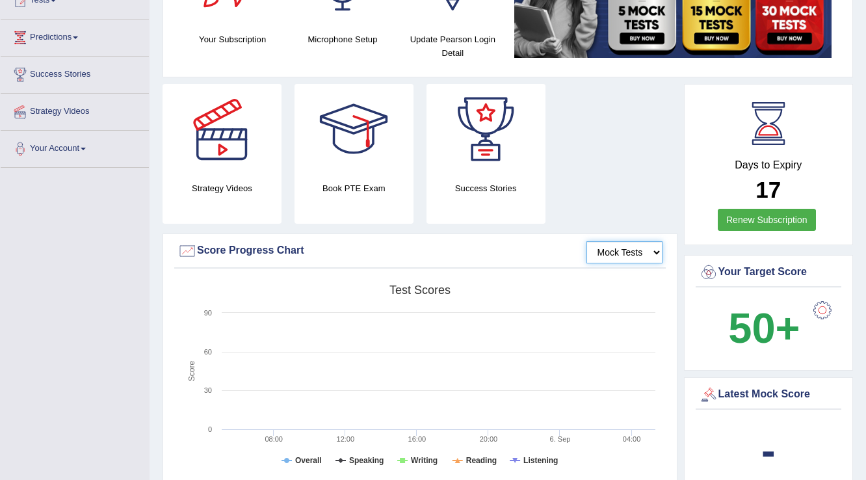
click at [639, 254] on select "Mock Tests" at bounding box center [625, 252] width 76 height 22
click at [587, 241] on select "Mock Tests" at bounding box center [625, 252] width 76 height 22
click at [637, 272] on div "Mock Tests Score Progress Chart Created with Highcharts 7.1.2 Score Test scores…" at bounding box center [420, 362] width 515 height 258
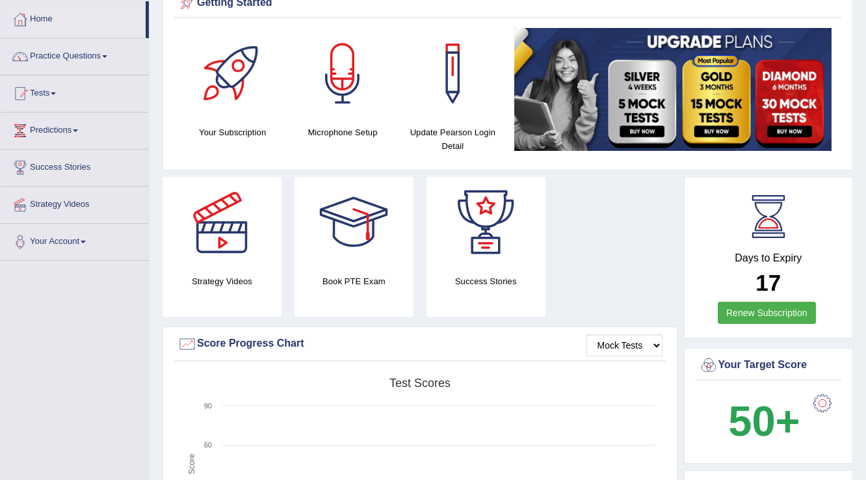
scroll to position [0, 0]
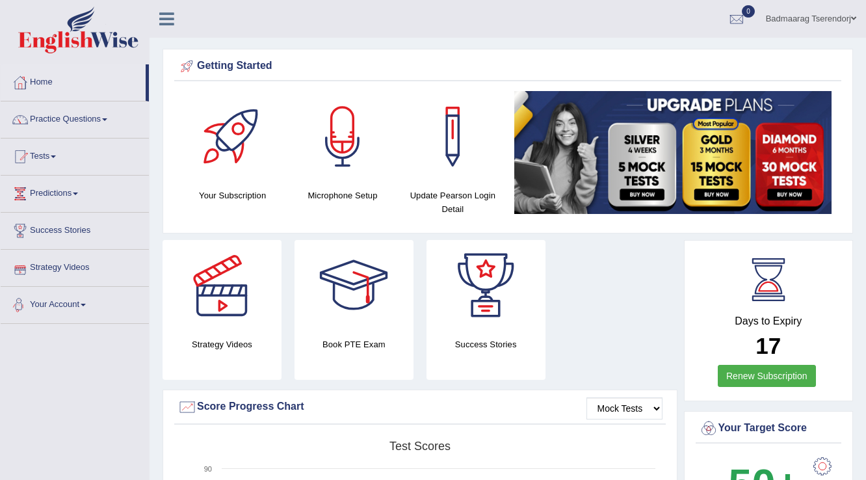
click at [85, 304] on span at bounding box center [83, 305] width 5 height 3
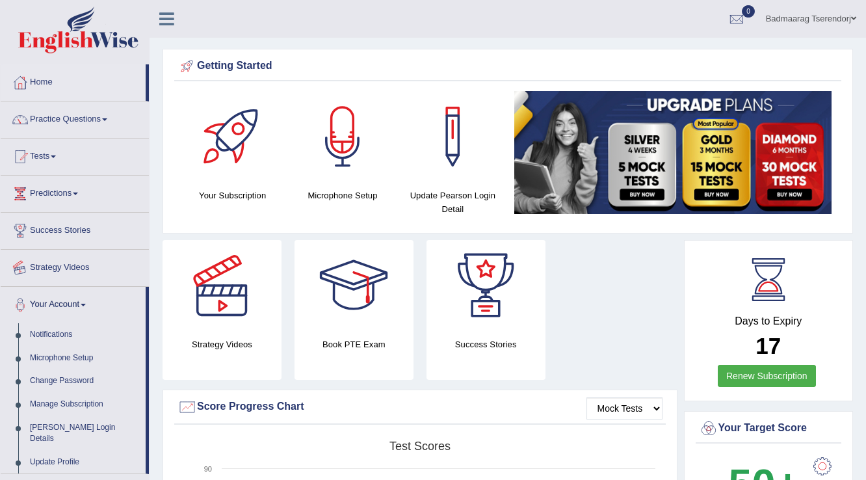
click at [68, 256] on link "Strategy Videos" at bounding box center [75, 266] width 148 height 33
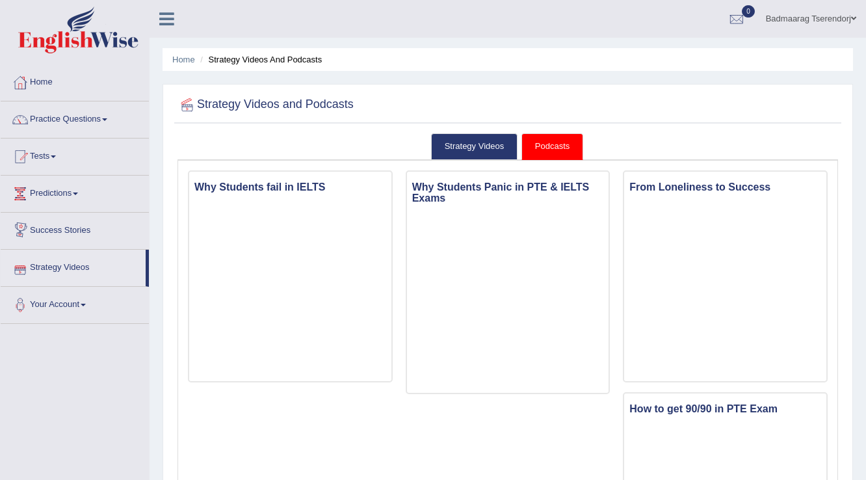
click at [79, 224] on link "Success Stories" at bounding box center [75, 229] width 148 height 33
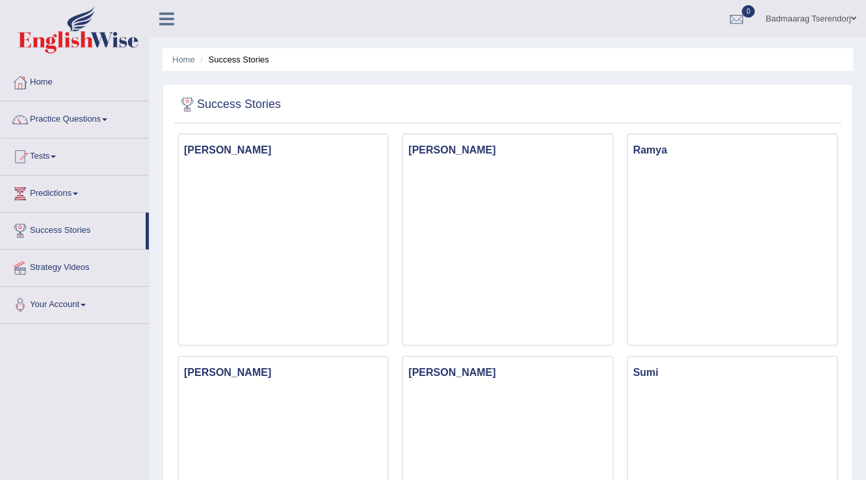
click at [81, 190] on link "Predictions" at bounding box center [75, 192] width 148 height 33
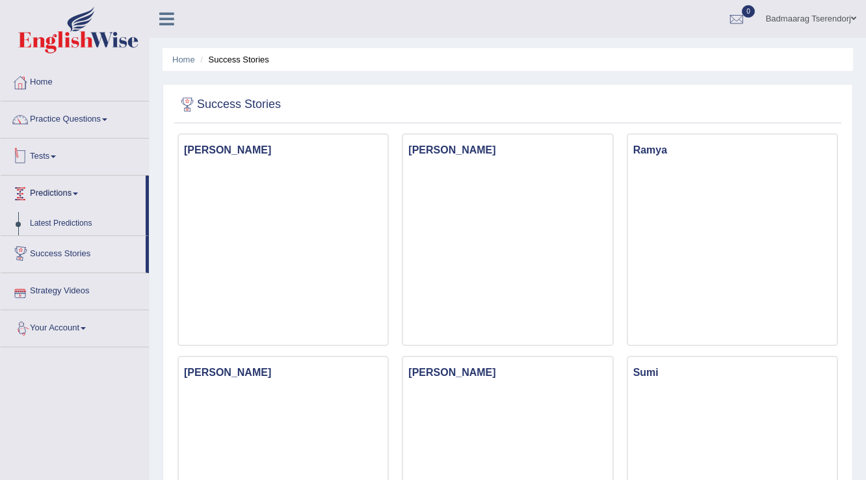
click at [57, 153] on link "Tests" at bounding box center [75, 155] width 148 height 33
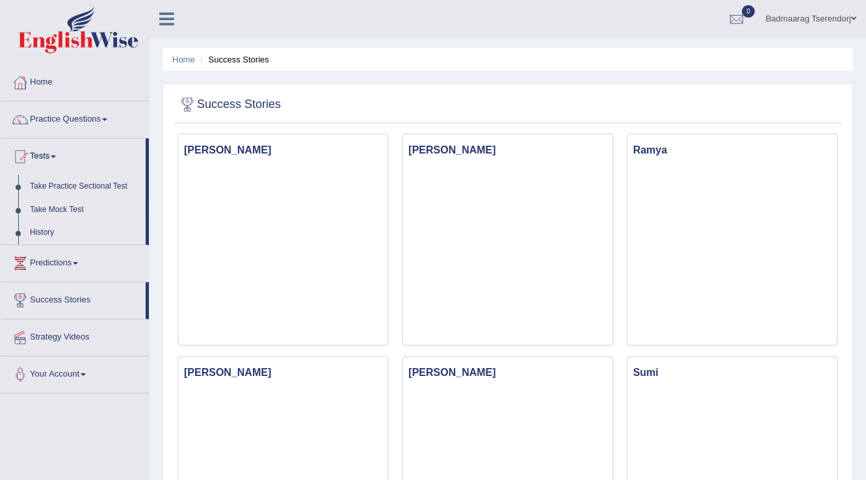
click at [65, 208] on link "Take Mock Test" at bounding box center [85, 209] width 122 height 23
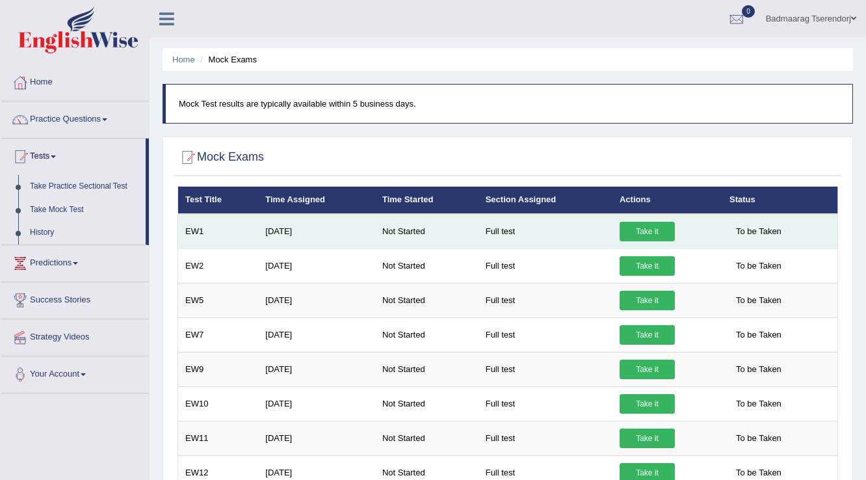
click at [635, 226] on link "Take it" at bounding box center [647, 232] width 55 height 20
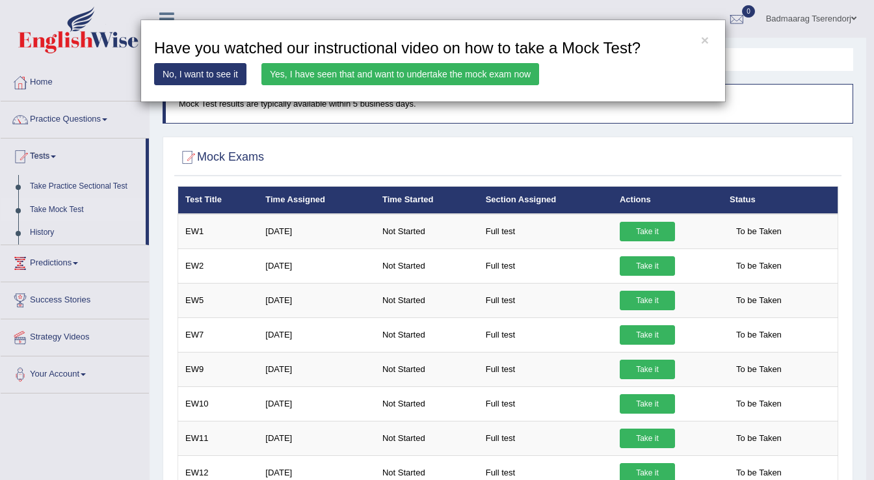
click at [507, 229] on div "× Have you watched our instructional video on how to take a Mock Test? No, I wa…" at bounding box center [437, 240] width 874 height 480
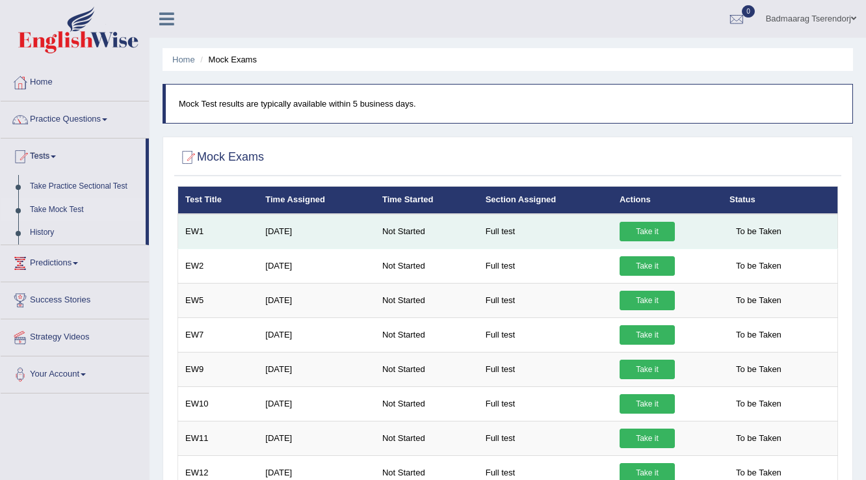
click at [631, 228] on link "Take it" at bounding box center [647, 232] width 55 height 20
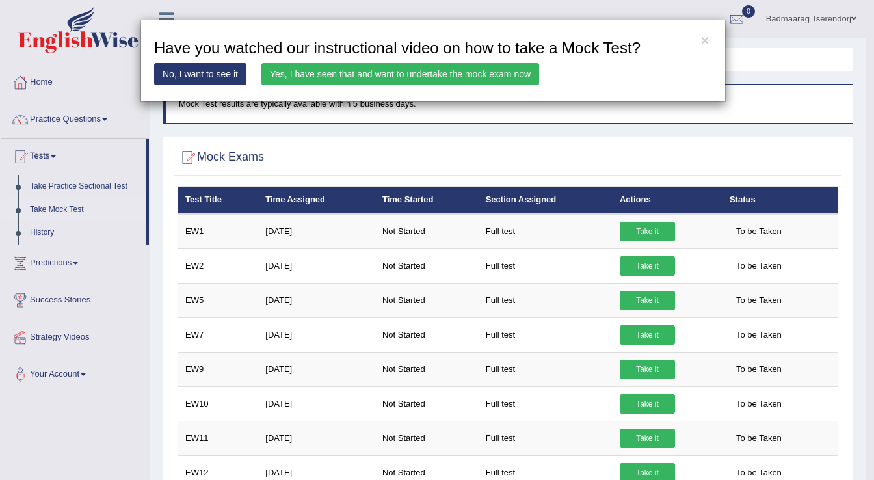
click at [492, 75] on link "Yes, I have seen that and want to undertake the mock exam now" at bounding box center [400, 74] width 278 height 22
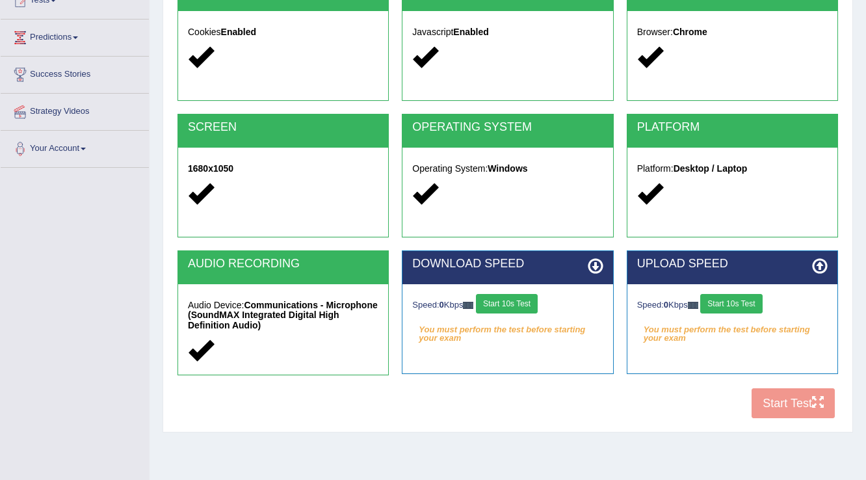
scroll to position [203, 0]
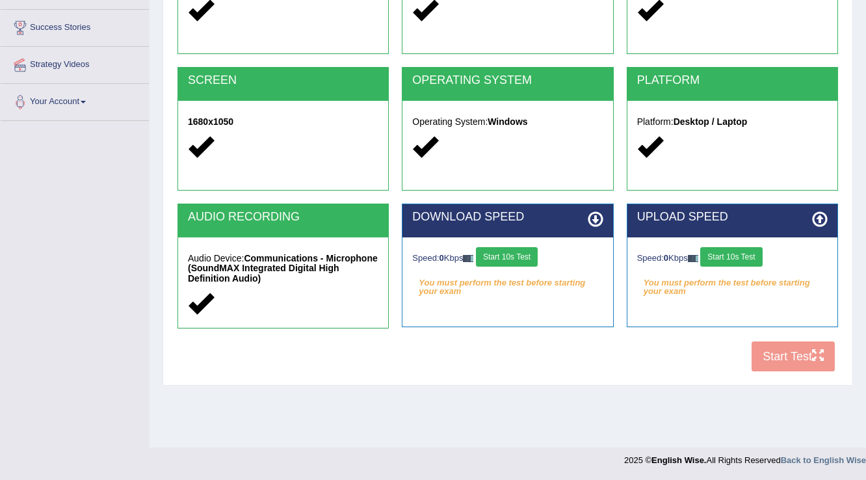
click at [787, 353] on div "COOKIES Cookies Enabled JAVASCRIPT Javascript Enabled BROWSER Browser: Chrome S…" at bounding box center [507, 154] width 667 height 448
click at [534, 259] on button "Start 10s Test" at bounding box center [507, 257] width 62 height 20
click at [728, 256] on button "Start 10s Test" at bounding box center [731, 257] width 62 height 20
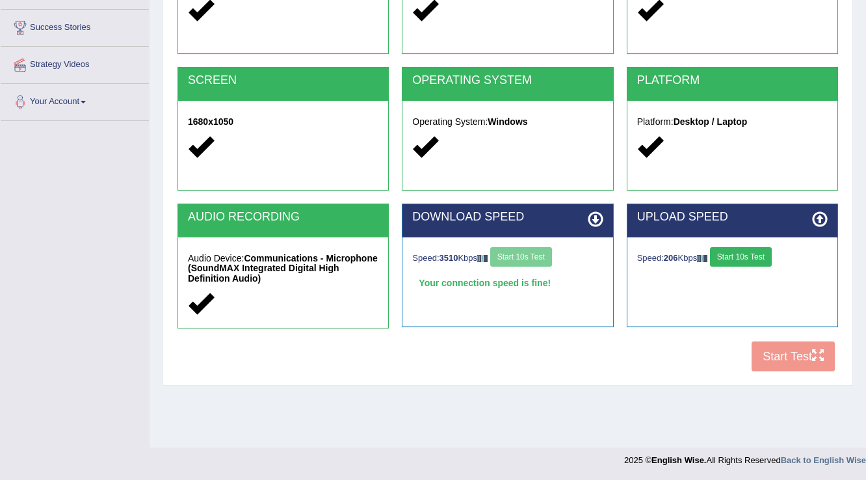
click at [760, 252] on button "Start 10s Test" at bounding box center [741, 257] width 62 height 20
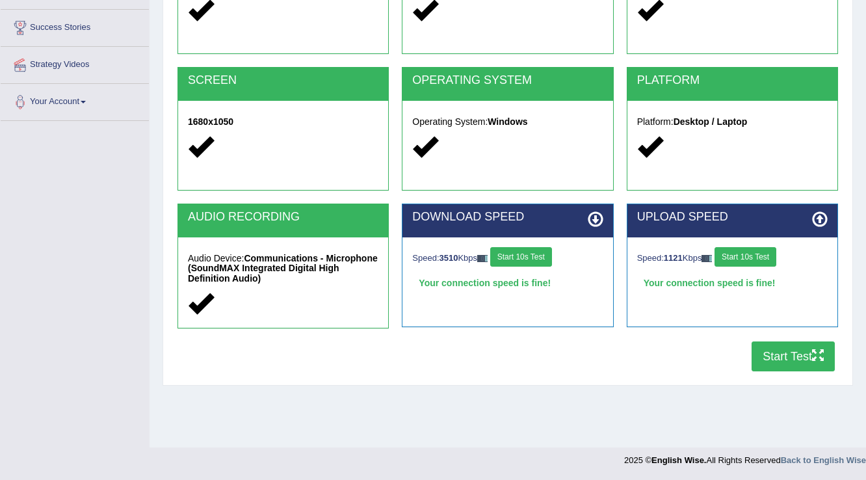
click at [783, 354] on button "Start Test" at bounding box center [793, 356] width 83 height 30
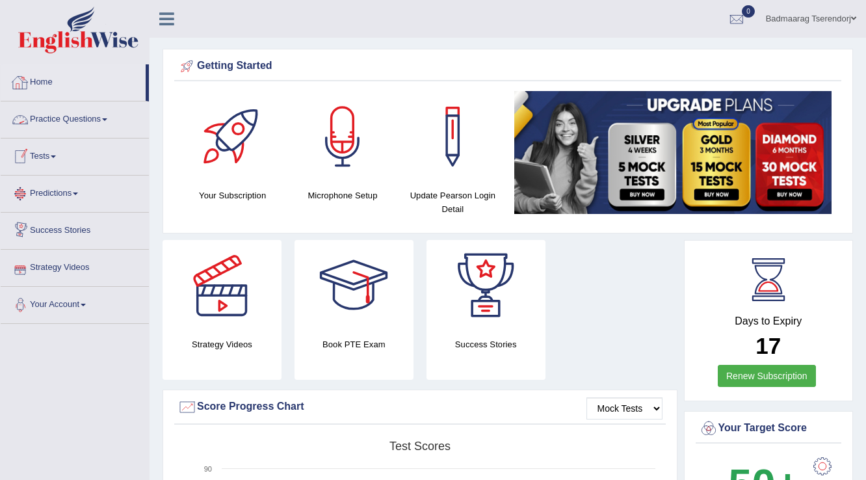
click at [44, 79] on link "Home" at bounding box center [73, 80] width 145 height 33
click at [53, 153] on link "Tests" at bounding box center [75, 155] width 148 height 33
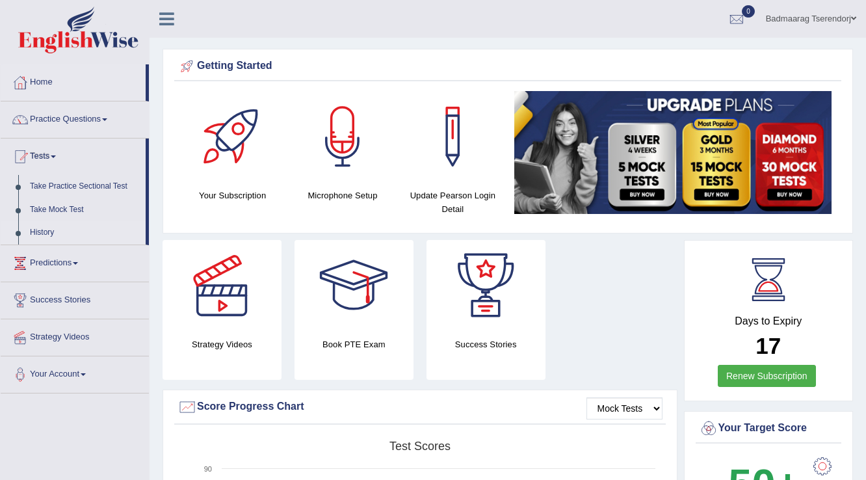
click at [39, 232] on link "History" at bounding box center [85, 232] width 122 height 23
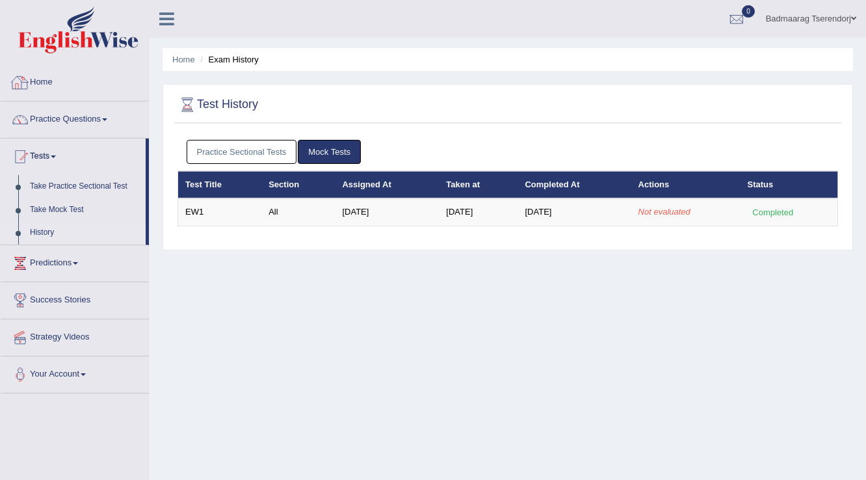
click at [42, 78] on link "Home" at bounding box center [75, 80] width 148 height 33
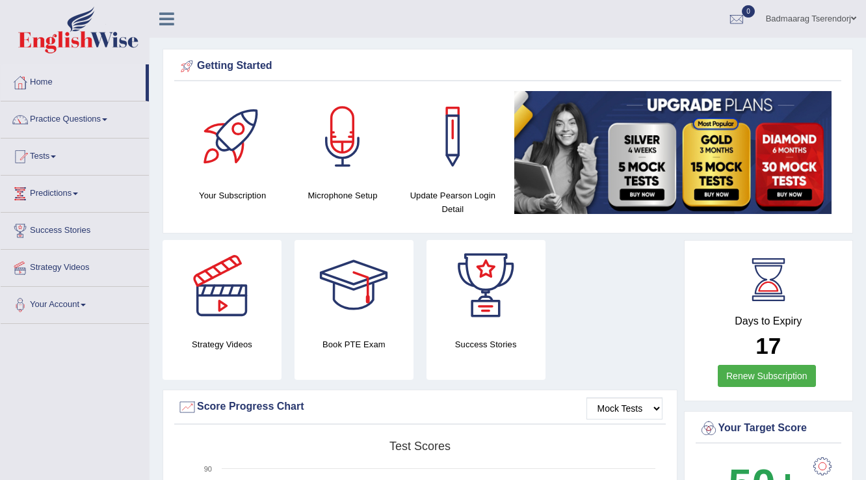
click at [851, 16] on span at bounding box center [853, 18] width 5 height 8
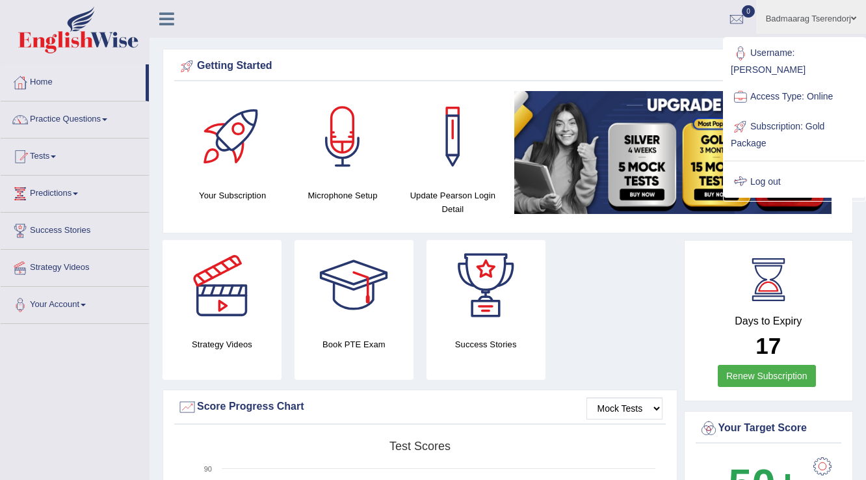
click at [767, 167] on link "Log out" at bounding box center [794, 182] width 140 height 30
